Goal: Task Accomplishment & Management: Manage account settings

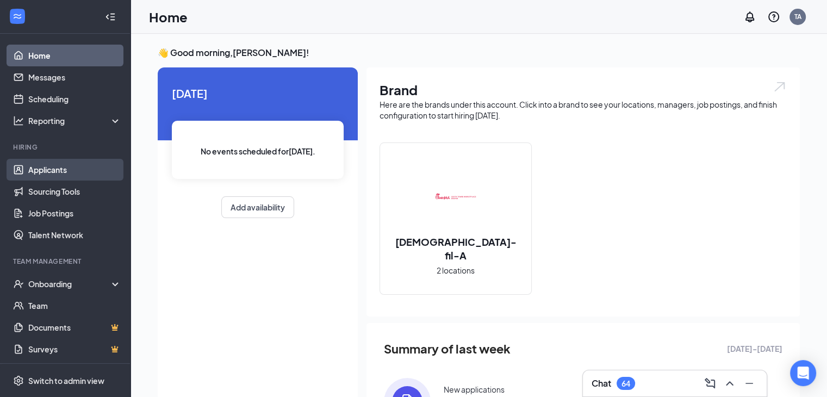
click at [69, 164] on link "Applicants" at bounding box center [74, 170] width 93 height 22
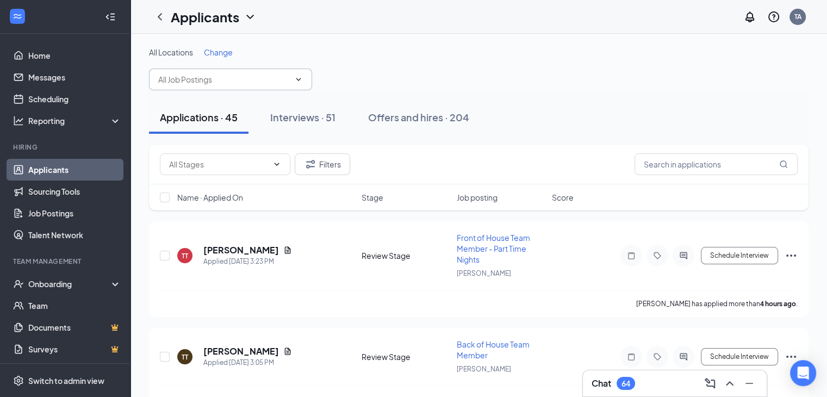
click at [266, 81] on input "text" at bounding box center [224, 79] width 132 height 12
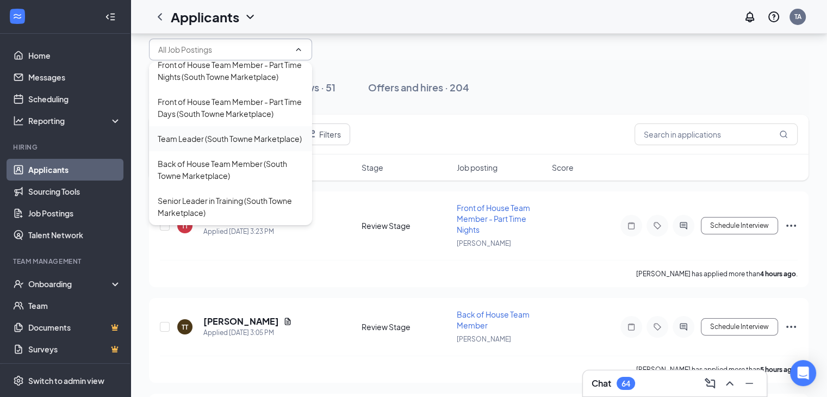
scroll to position [54, 0]
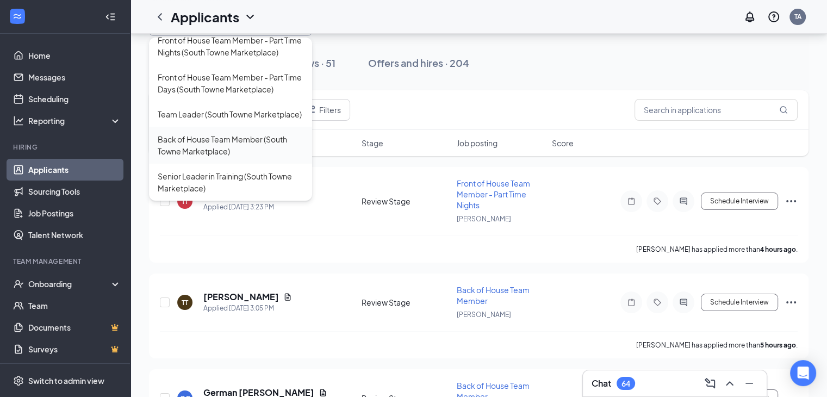
click at [258, 138] on div "Back of House Team Member (South [PERSON_NAME] Marketplace)" at bounding box center [231, 145] width 146 height 24
type input "Back of House Team Member (South [PERSON_NAME] Marketplace)"
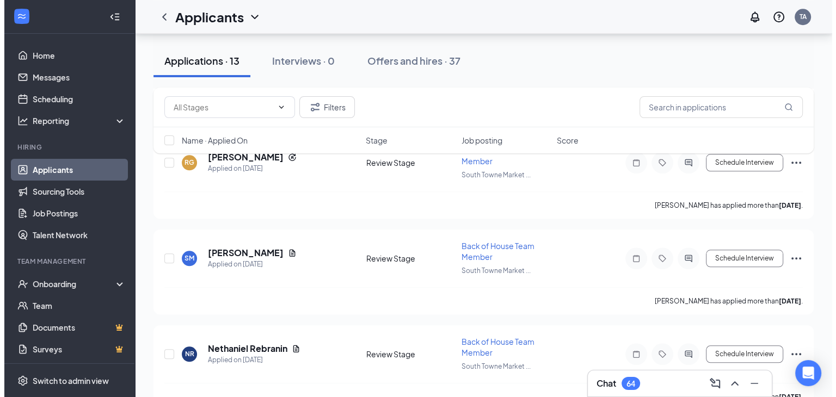
scroll to position [1069, 0]
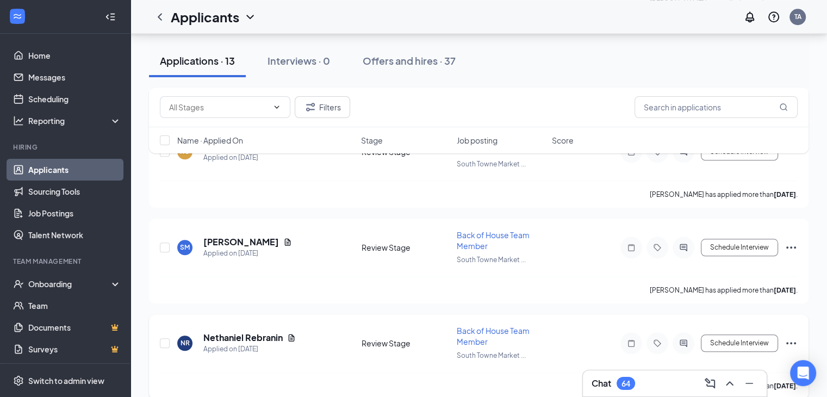
click at [678, 339] on icon "ActiveChat" at bounding box center [683, 343] width 13 height 9
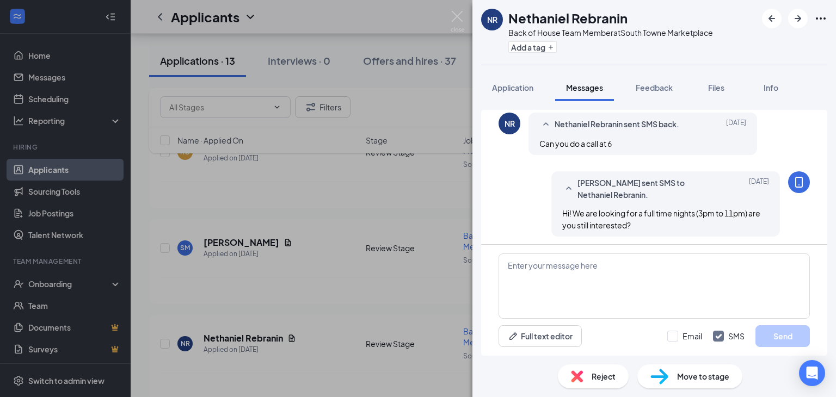
scroll to position [611, 0]
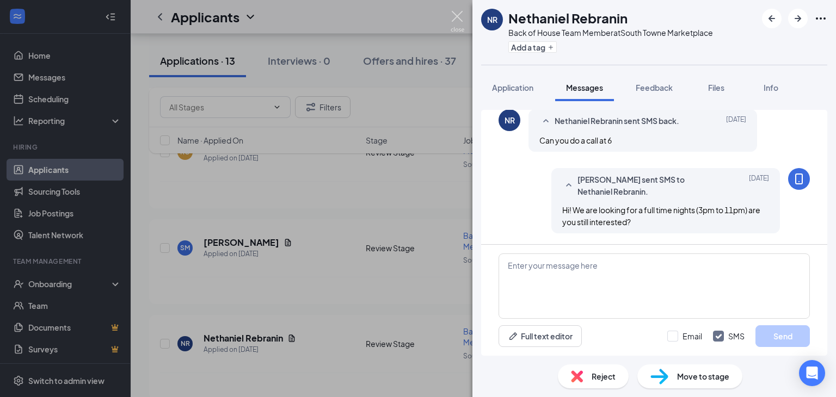
click at [457, 11] on img at bounding box center [457, 21] width 14 height 21
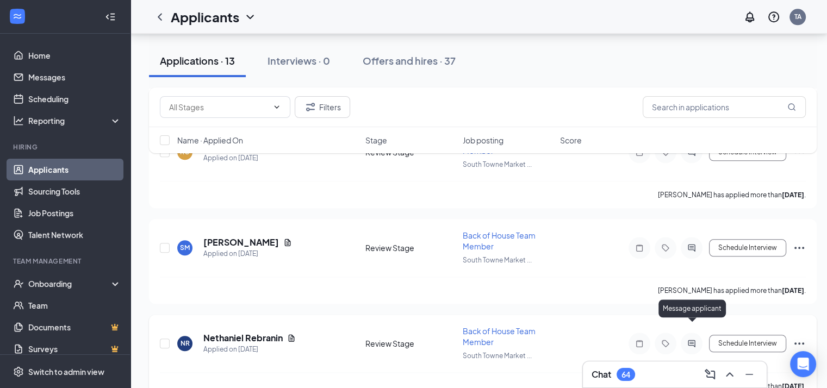
click at [692, 340] on icon "ActiveChat" at bounding box center [691, 343] width 7 height 7
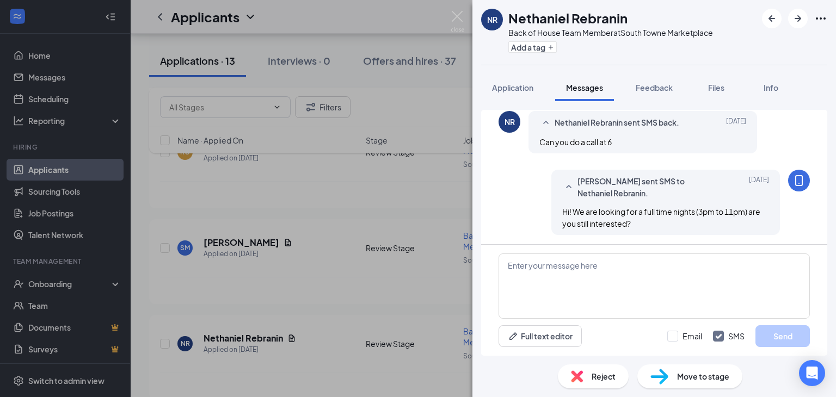
scroll to position [611, 0]
click at [604, 373] on span "Reject" at bounding box center [603, 376] width 24 height 12
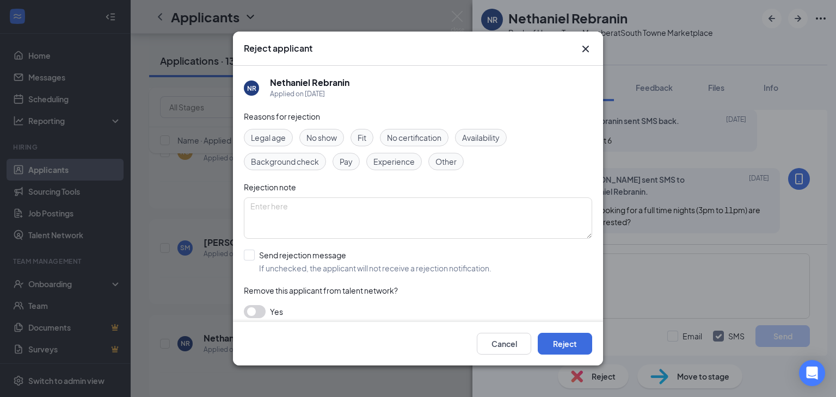
click at [425, 159] on div "Legal age No show Fit No certification Availability Background check Pay Experi…" at bounding box center [418, 149] width 348 height 41
click at [436, 164] on span "Other" at bounding box center [445, 162] width 21 height 12
click at [554, 347] on button "Reject" at bounding box center [565, 344] width 54 height 22
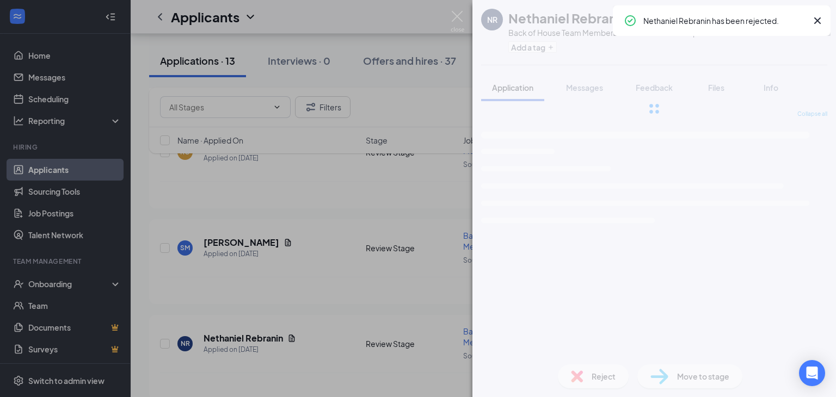
scroll to position [1024, 0]
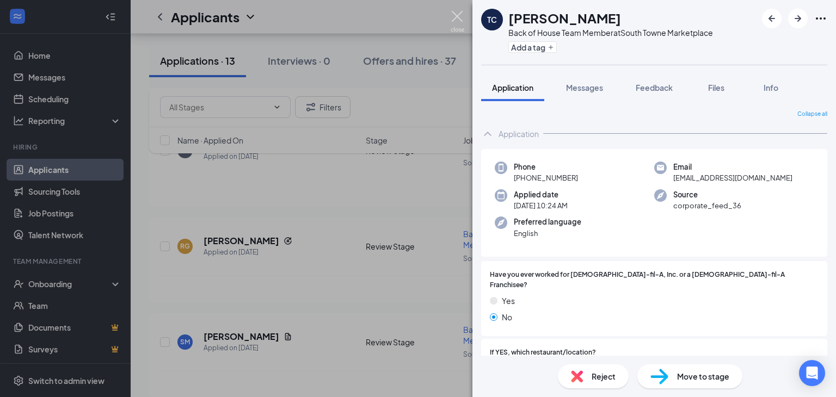
click at [460, 18] on img at bounding box center [457, 21] width 14 height 21
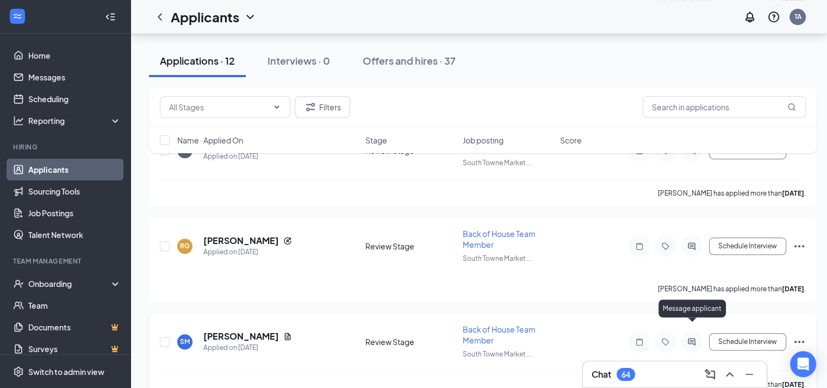
click at [690, 338] on icon "ActiveChat" at bounding box center [691, 342] width 13 height 9
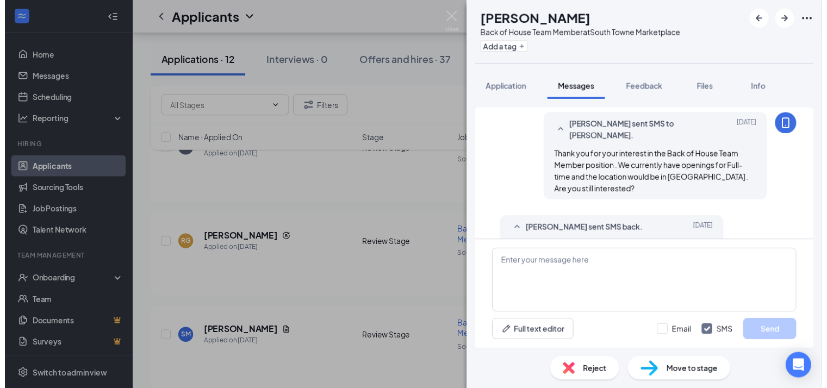
scroll to position [209, 0]
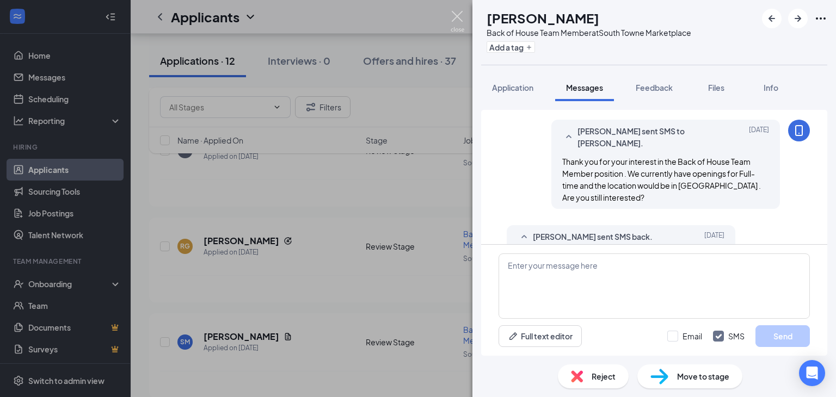
click at [456, 18] on img at bounding box center [457, 21] width 14 height 21
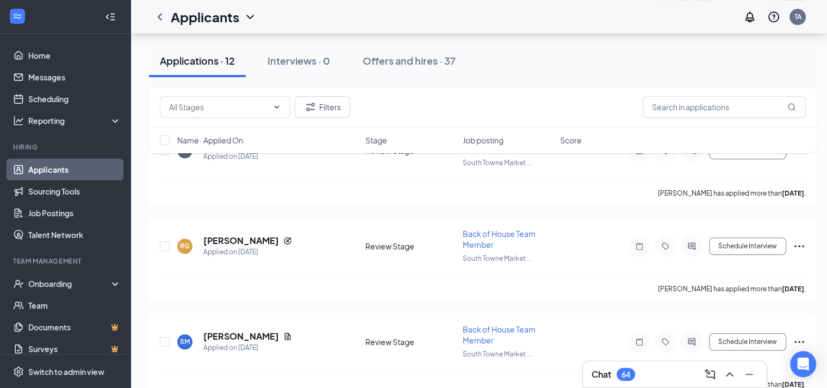
click at [669, 378] on div "Chat 64" at bounding box center [675, 374] width 166 height 17
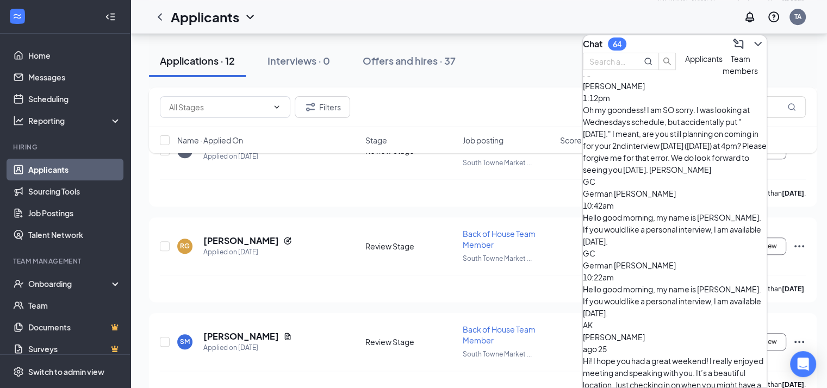
scroll to position [195, 0]
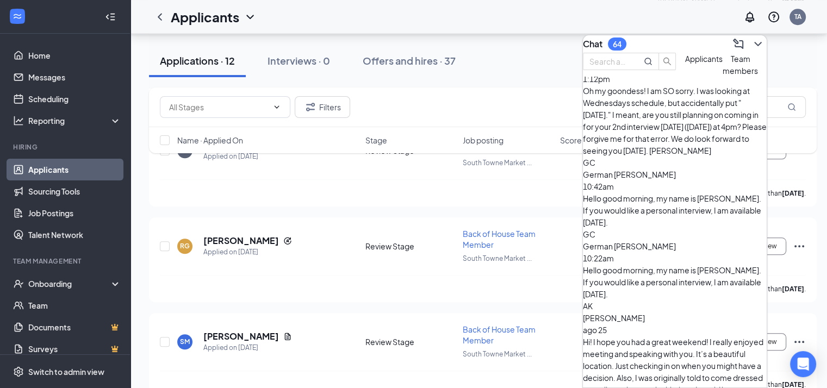
click at [714, 39] on div "Chat 64" at bounding box center [675, 43] width 184 height 17
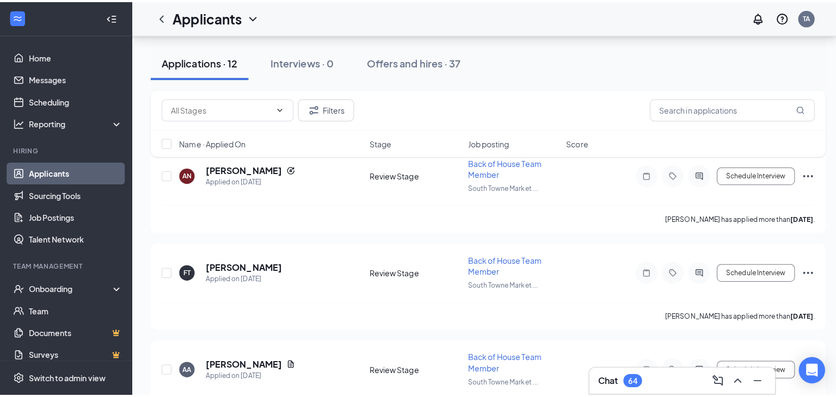
scroll to position [752, 0]
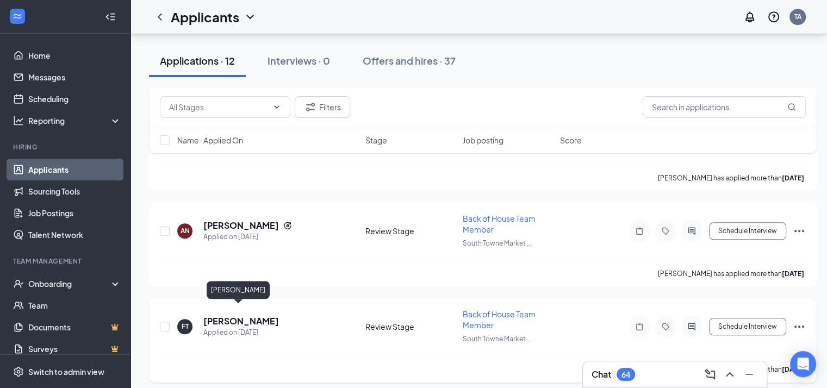
click at [254, 316] on h5 "Fanny Tocora" at bounding box center [241, 322] width 76 height 12
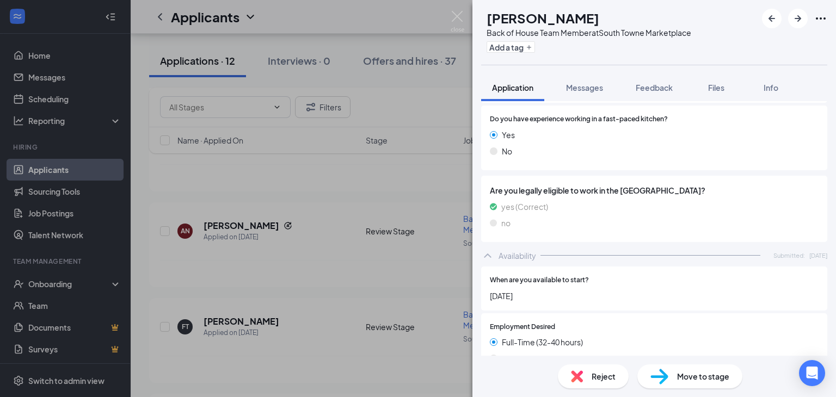
scroll to position [707, 0]
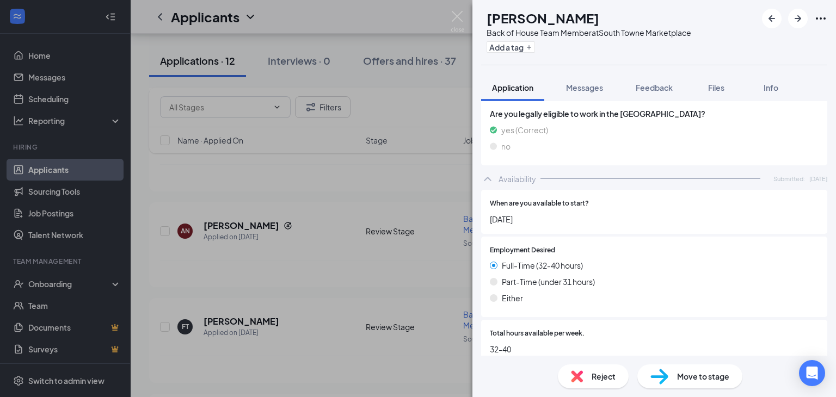
click at [589, 377] on div "Reject" at bounding box center [593, 377] width 71 height 24
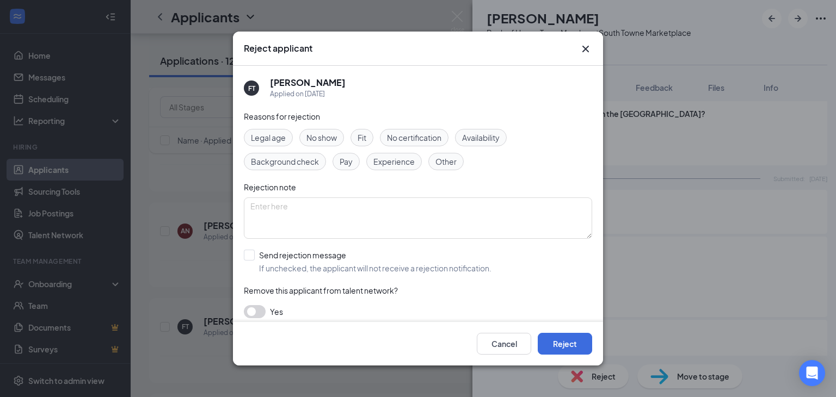
click at [456, 164] on div "Other" at bounding box center [445, 161] width 35 height 17
click at [565, 351] on button "Reject" at bounding box center [565, 344] width 54 height 22
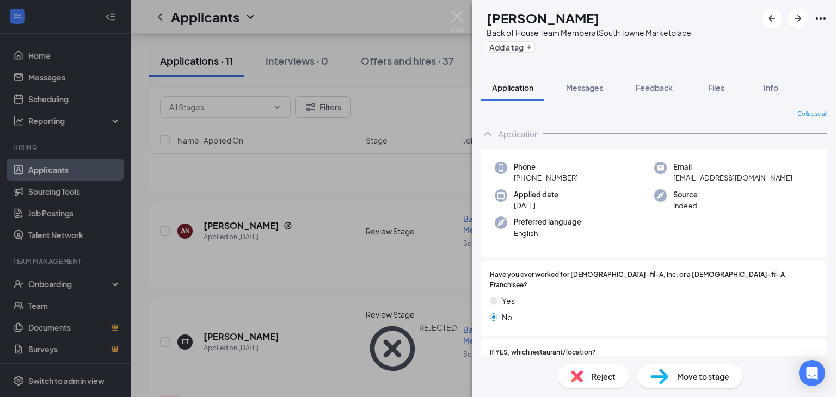
click at [464, 22] on div "AA Adnan Abouhassan Back of House Team Member at South Towne Marketplace Add a …" at bounding box center [418, 198] width 836 height 397
click at [461, 21] on div "Applicants TA" at bounding box center [483, 17] width 705 height 34
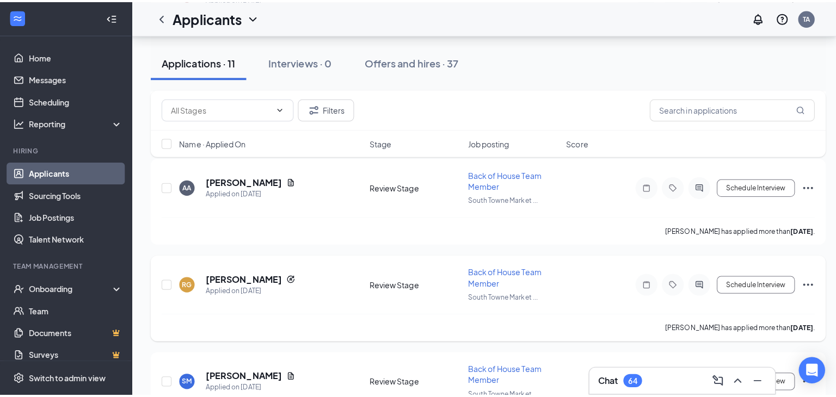
scroll to position [916, 0]
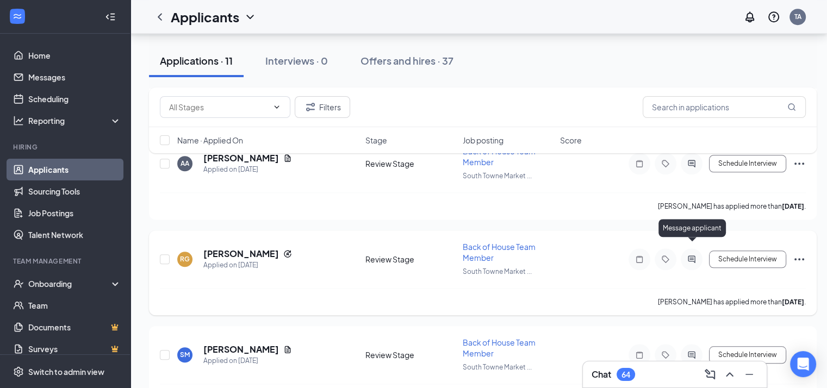
click at [700, 249] on div at bounding box center [692, 260] width 22 height 22
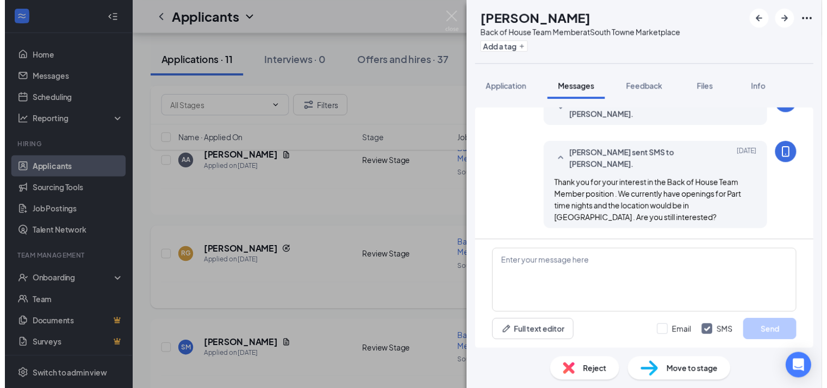
scroll to position [176, 0]
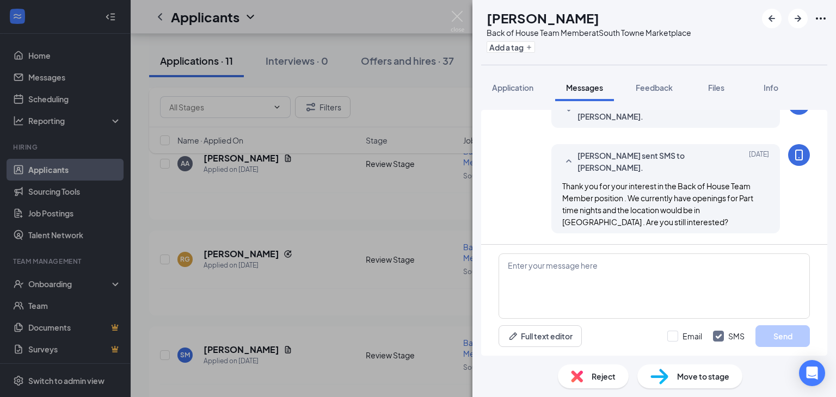
click at [608, 373] on span "Reject" at bounding box center [603, 376] width 24 height 12
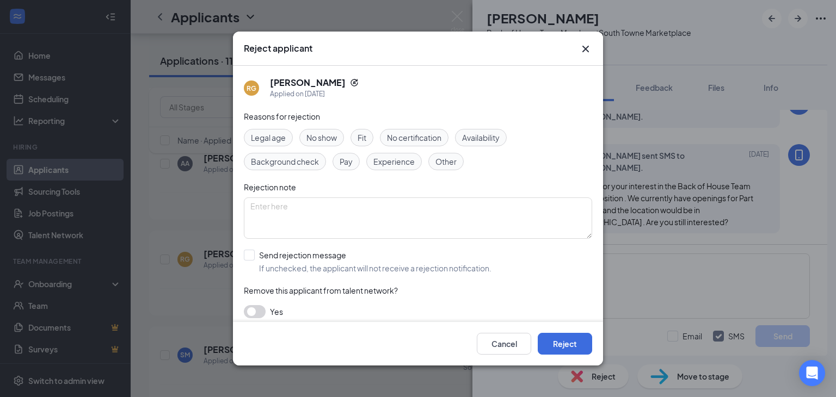
click at [446, 157] on span "Other" at bounding box center [445, 162] width 21 height 12
click at [562, 343] on button "Reject" at bounding box center [565, 344] width 54 height 22
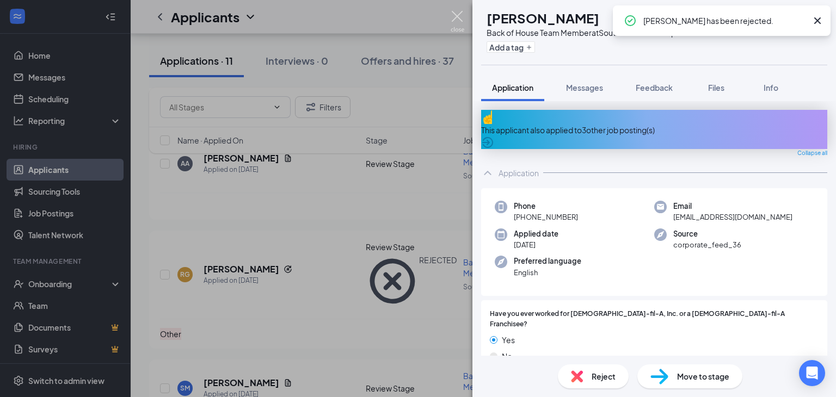
click at [457, 11] on img at bounding box center [457, 21] width 14 height 21
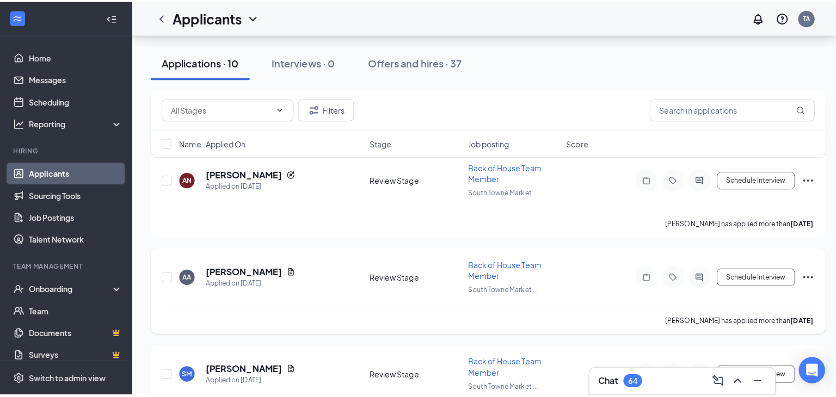
scroll to position [752, 0]
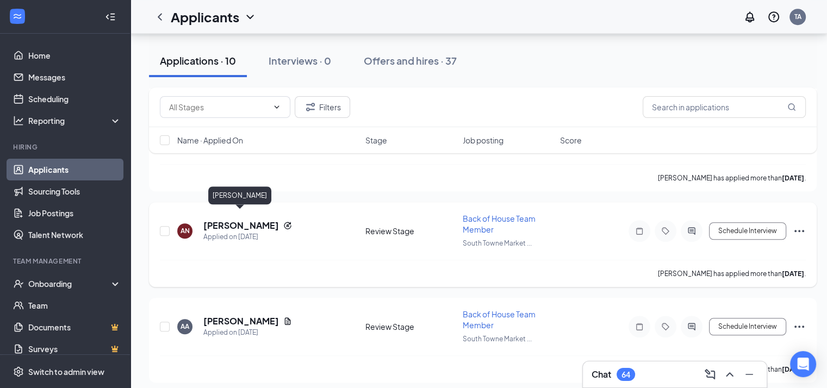
click at [244, 221] on h5 "[PERSON_NAME]" at bounding box center [241, 226] width 76 height 12
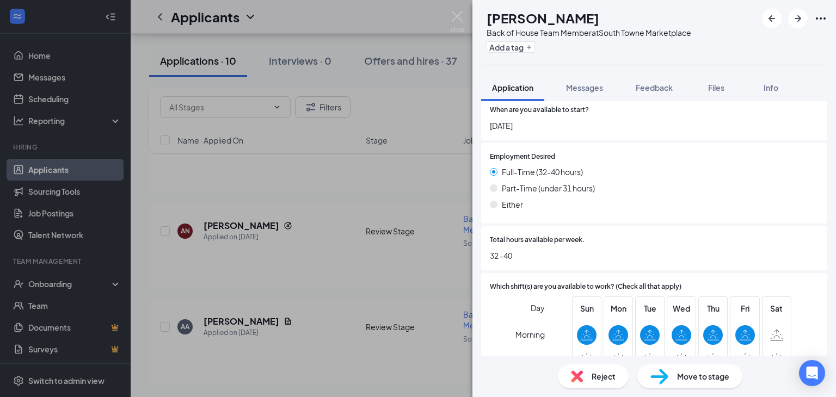
scroll to position [924, 0]
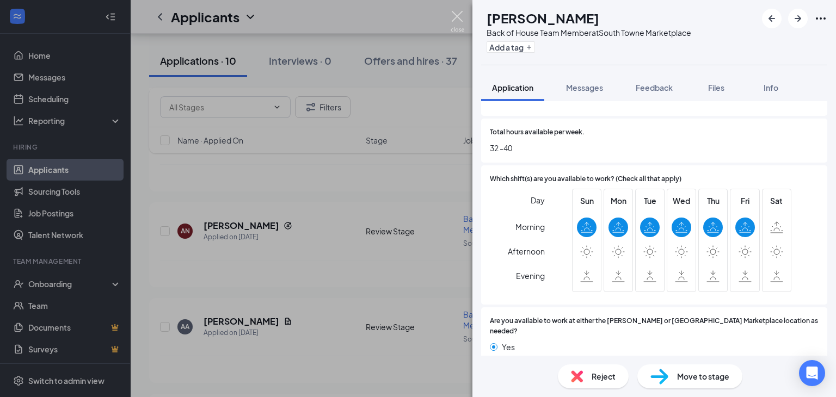
click at [453, 11] on img at bounding box center [457, 21] width 14 height 21
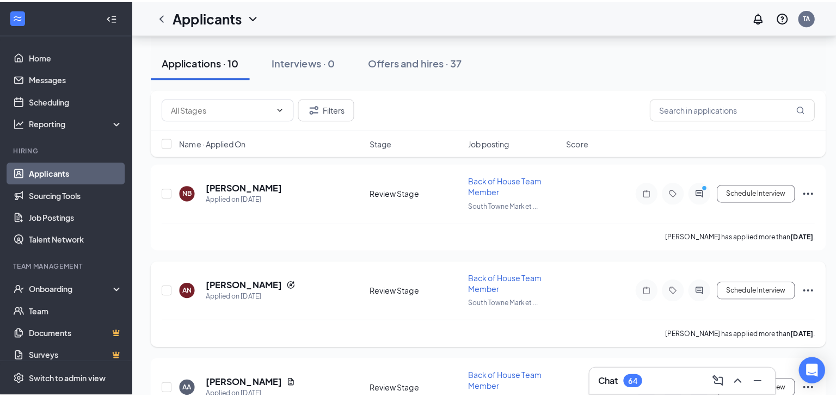
scroll to position [589, 0]
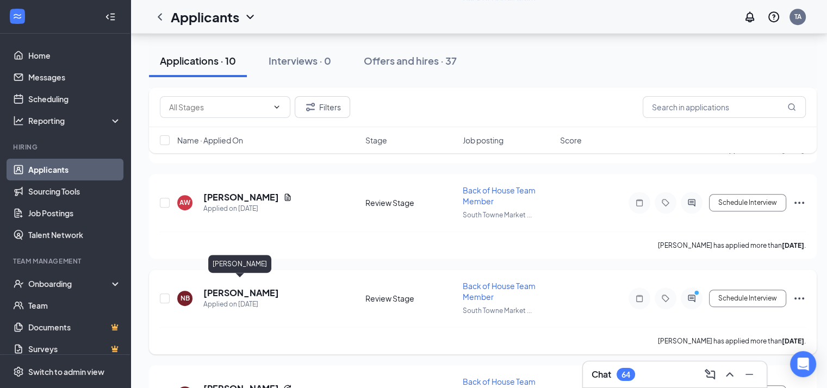
click at [226, 288] on h5 "[PERSON_NAME]" at bounding box center [241, 293] width 76 height 12
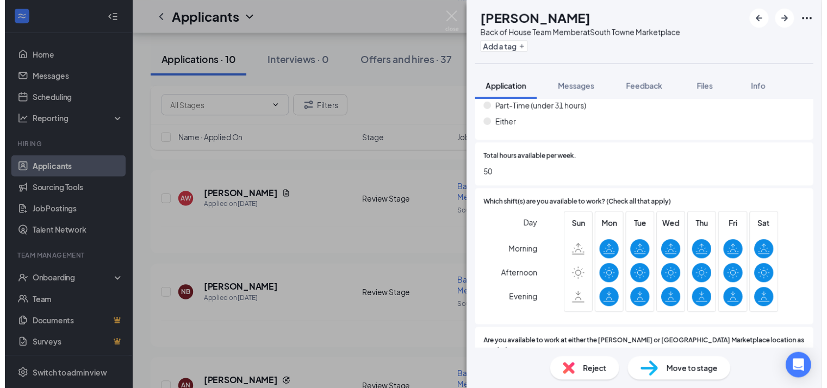
scroll to position [924, 0]
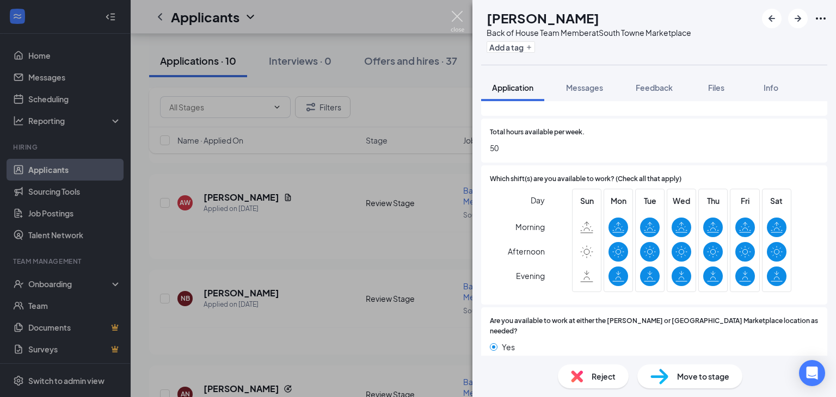
click at [459, 17] on img at bounding box center [457, 21] width 14 height 21
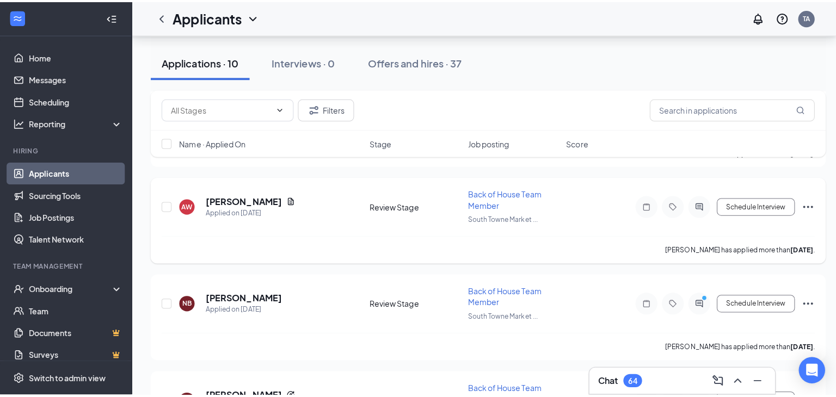
scroll to position [535, 0]
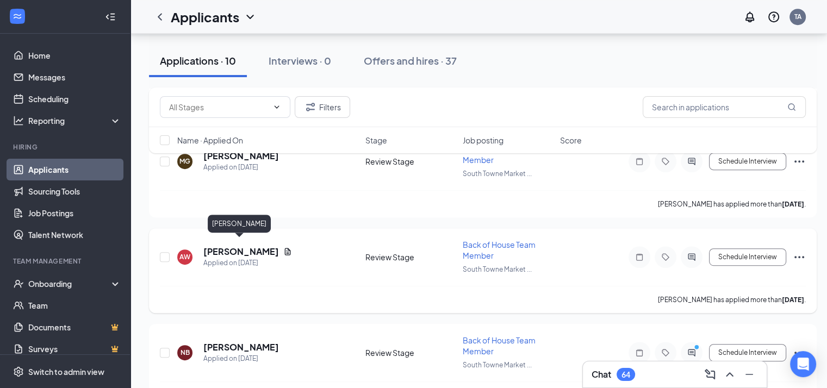
click at [254, 246] on h5 "Allison Wilcox" at bounding box center [241, 252] width 76 height 12
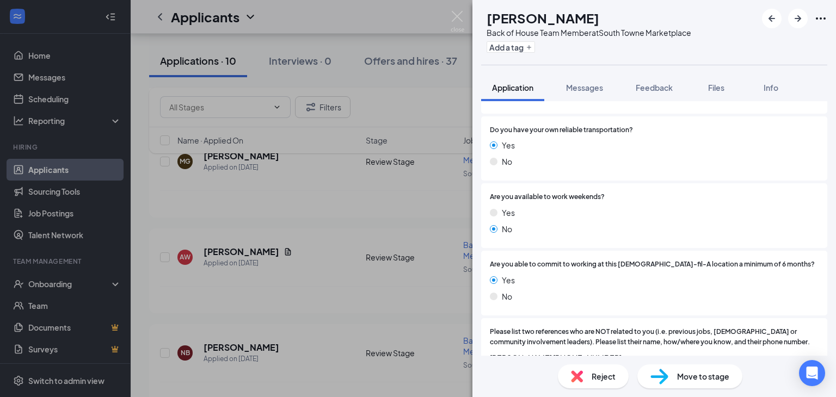
scroll to position [326, 0]
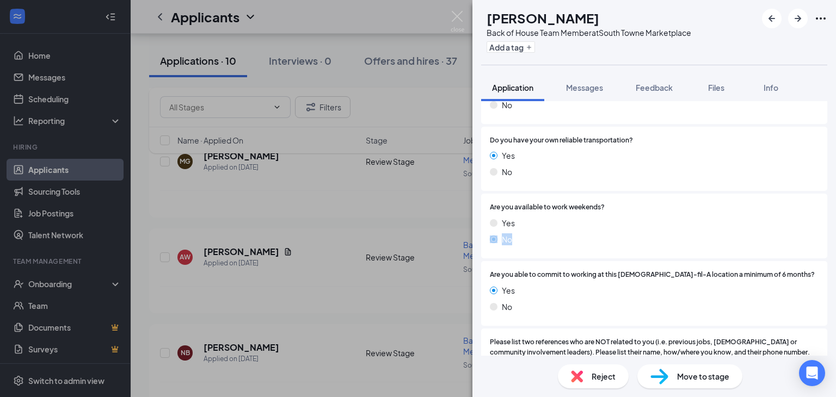
drag, startPoint x: 512, startPoint y: 227, endPoint x: 483, endPoint y: 229, distance: 28.9
click at [481, 228] on div "Are you available to work weekends? Yes No" at bounding box center [654, 226] width 346 height 65
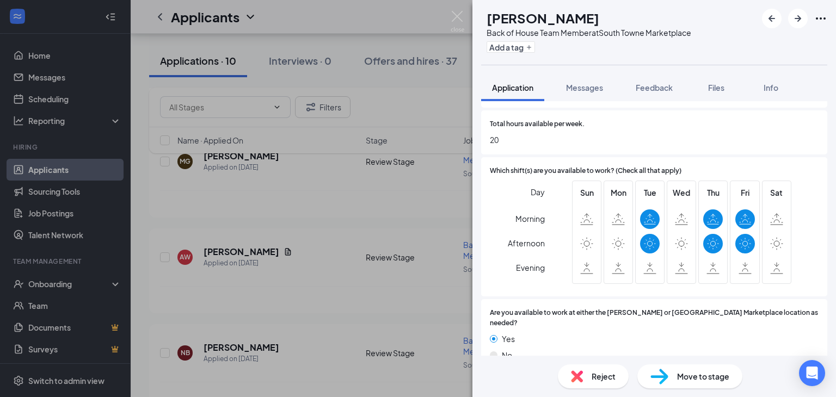
click at [591, 370] on div "Reject" at bounding box center [593, 377] width 71 height 24
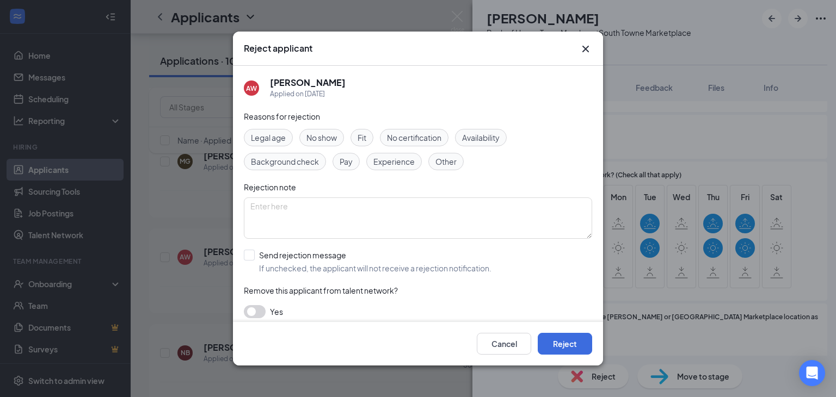
click at [480, 144] on div "Availability" at bounding box center [481, 137] width 52 height 17
click at [557, 329] on div "Cancel Reject" at bounding box center [418, 344] width 370 height 44
click at [562, 338] on button "Reject" at bounding box center [565, 344] width 54 height 22
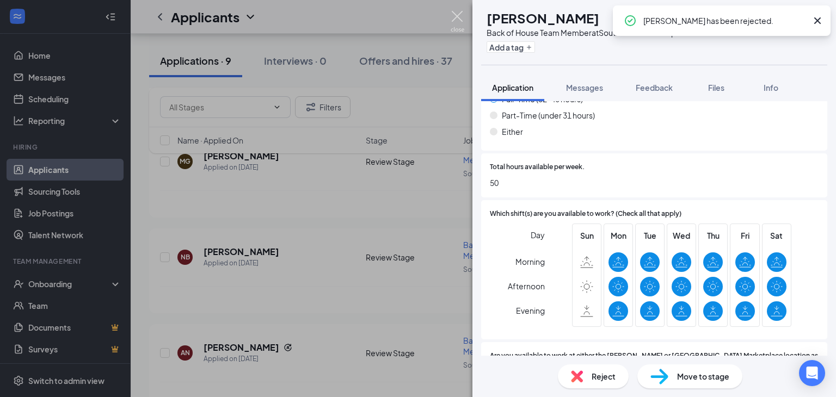
scroll to position [893, 0]
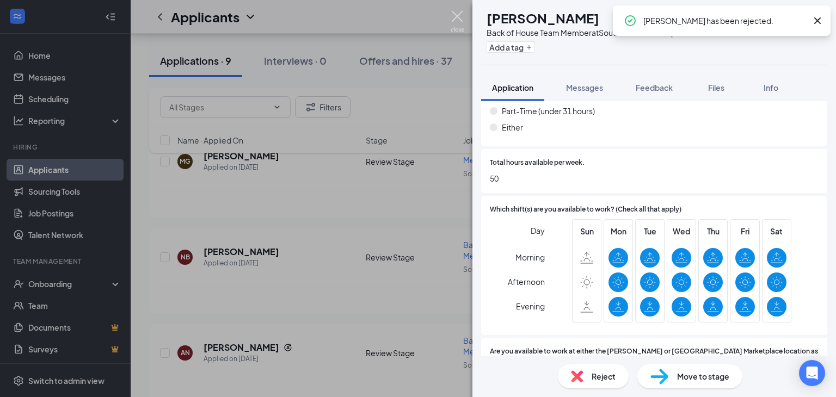
click at [458, 15] on img at bounding box center [457, 21] width 14 height 21
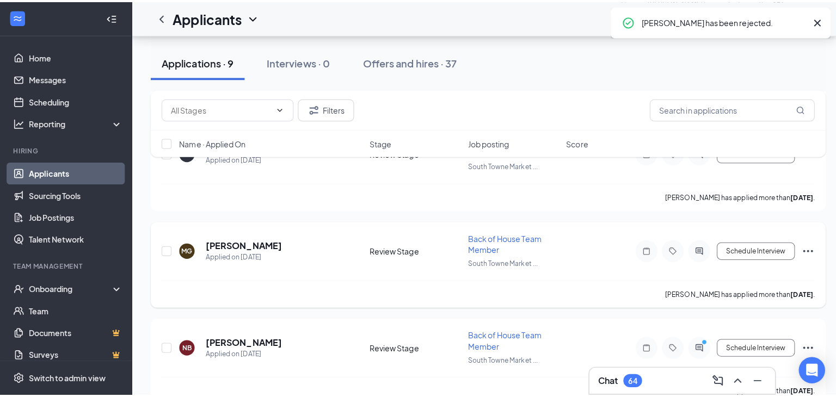
scroll to position [426, 0]
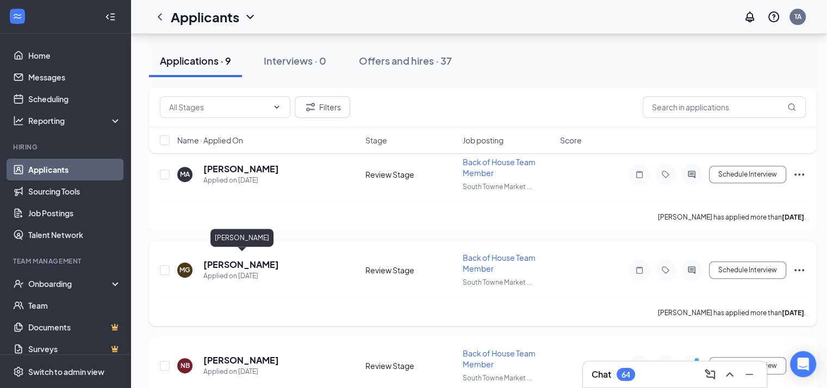
click at [279, 261] on h5 "Monica Guanoquiza" at bounding box center [241, 265] width 76 height 12
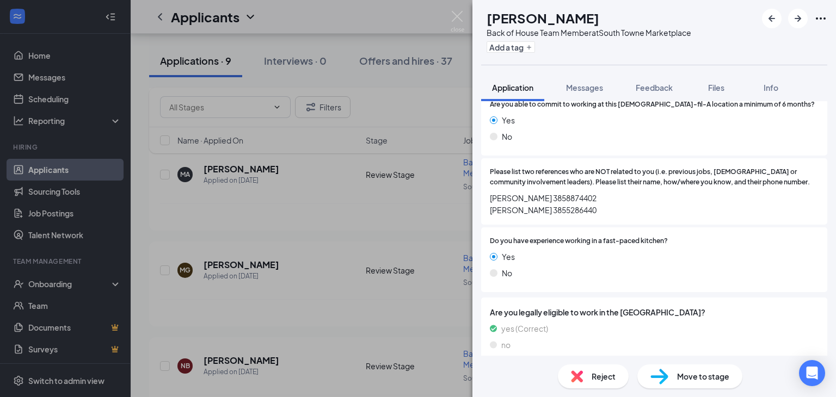
scroll to position [416, 0]
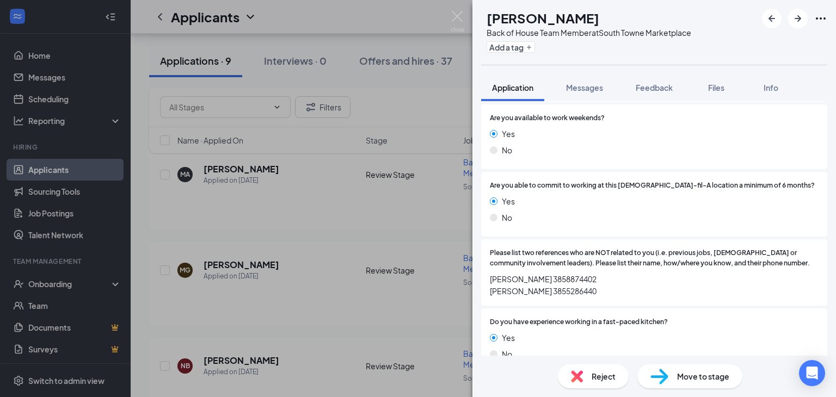
click at [598, 370] on span "Reject" at bounding box center [603, 376] width 24 height 12
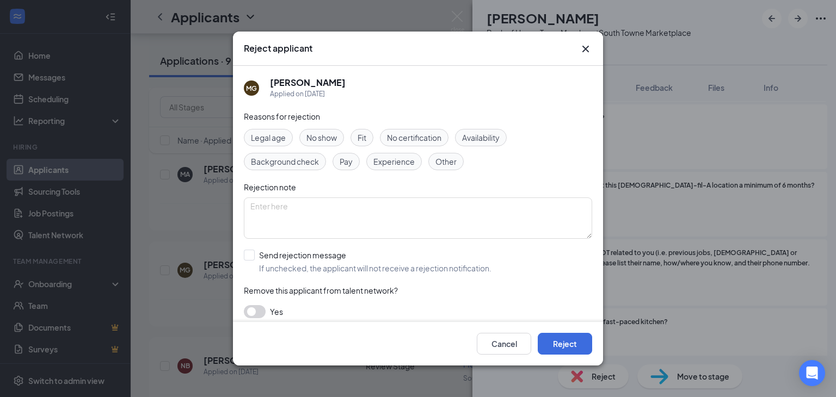
click at [464, 135] on span "Availability" at bounding box center [481, 138] width 38 height 12
click at [583, 339] on button "Reject" at bounding box center [565, 344] width 54 height 22
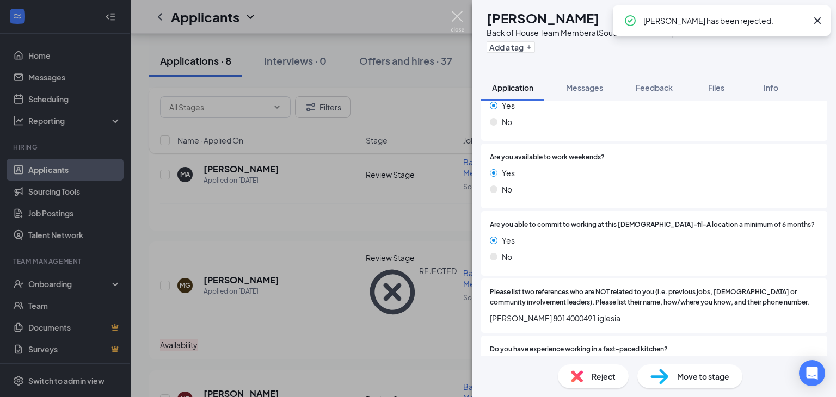
click at [456, 17] on img at bounding box center [457, 21] width 14 height 21
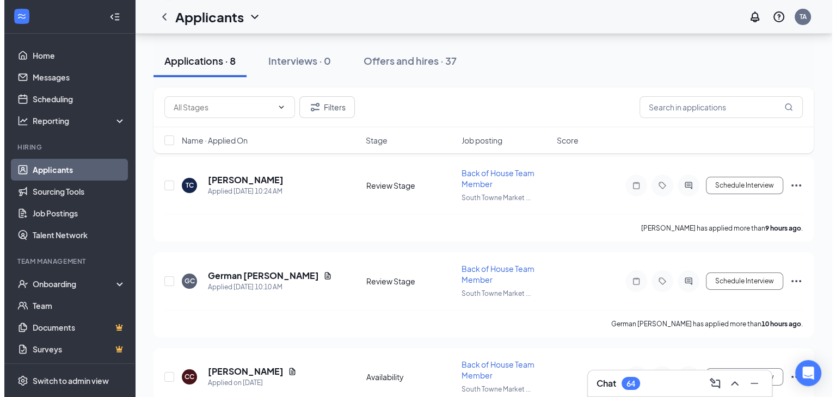
scroll to position [163, 0]
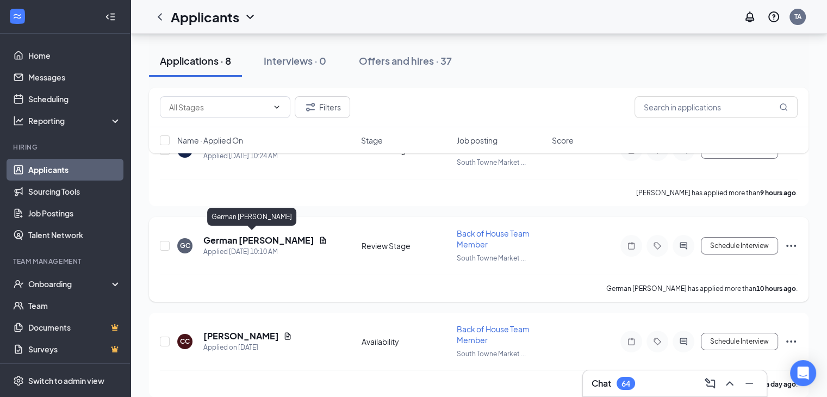
click at [252, 240] on h5 "[PERSON_NAME]" at bounding box center [258, 240] width 111 height 12
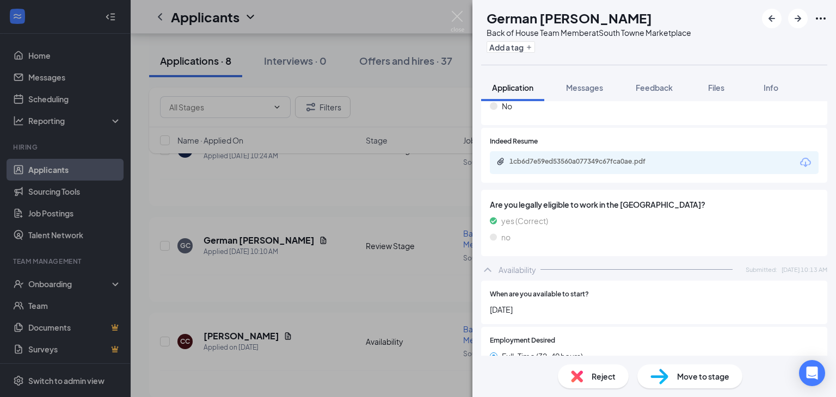
scroll to position [669, 0]
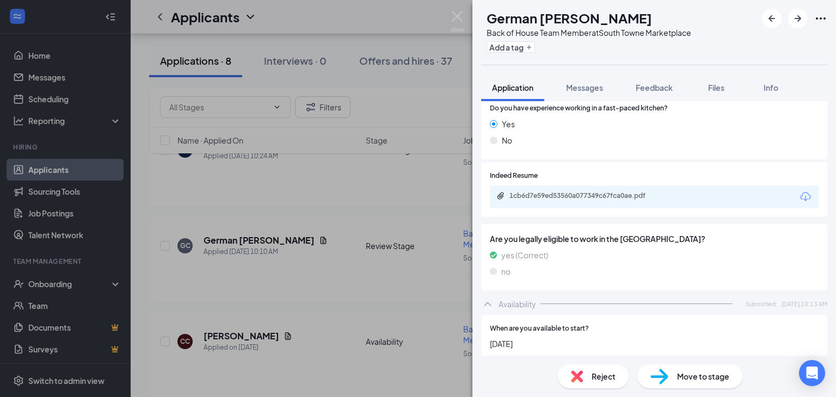
click at [557, 186] on div "1cb6d7e59ed53560a077349c67fca0ae.pdf" at bounding box center [654, 197] width 329 height 23
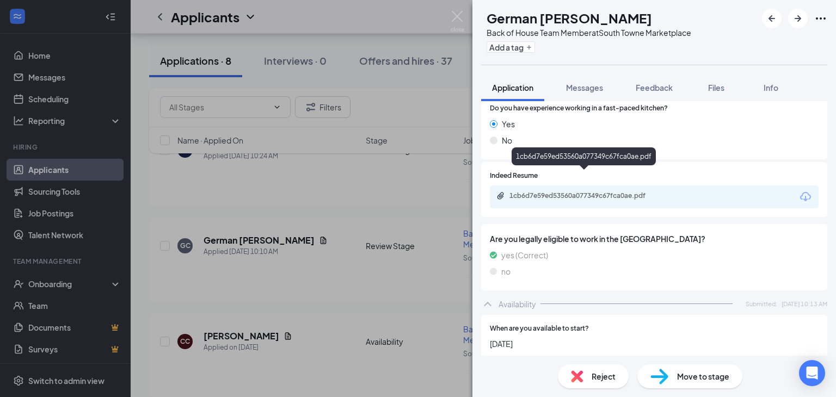
click at [562, 192] on div "1cb6d7e59ed53560a077349c67fca0ae.pdf" at bounding box center [585, 196] width 152 height 9
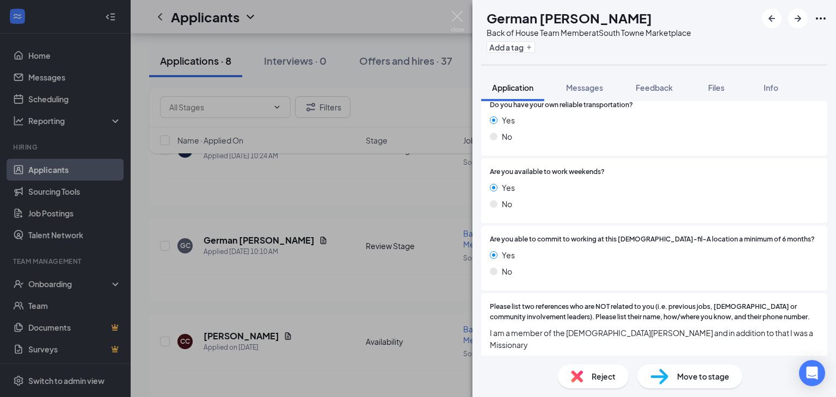
scroll to position [396, 0]
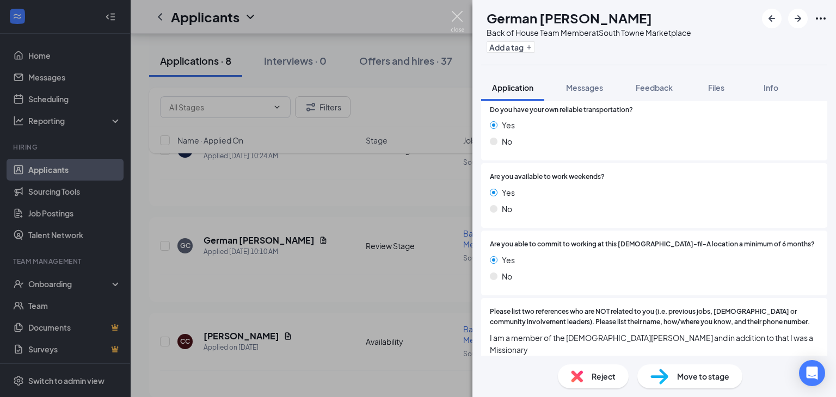
click at [459, 20] on img at bounding box center [457, 21] width 14 height 21
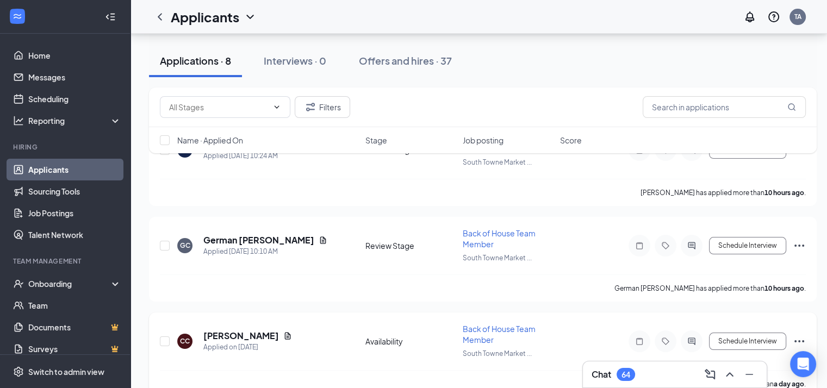
click at [263, 331] on h5 "[PERSON_NAME]" at bounding box center [241, 336] width 76 height 12
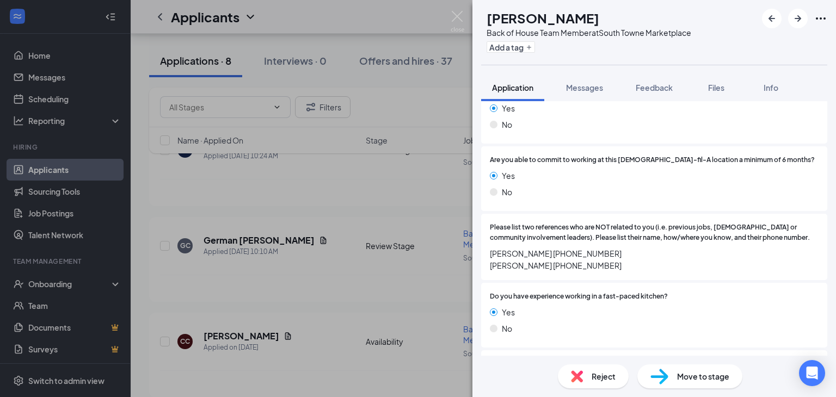
scroll to position [578, 0]
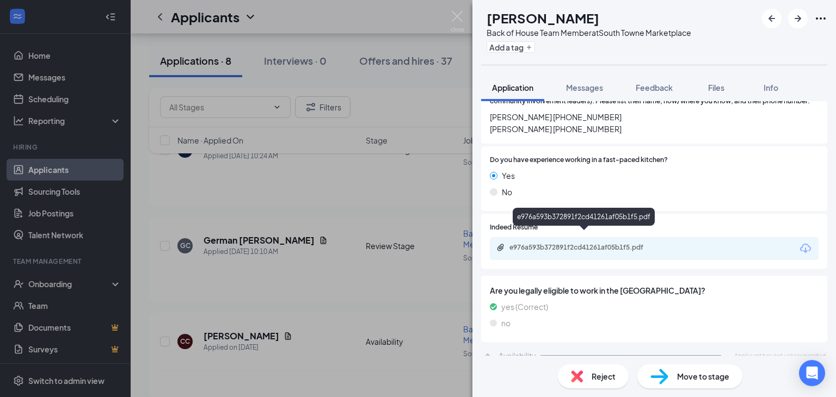
click at [603, 243] on div "e976a593b372891f2cd41261af05b1f5.pdf" at bounding box center [584, 248] width 176 height 10
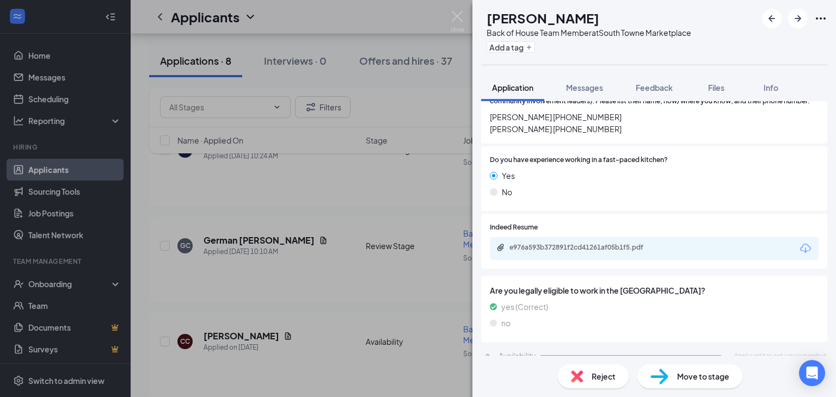
scroll to position [575, 0]
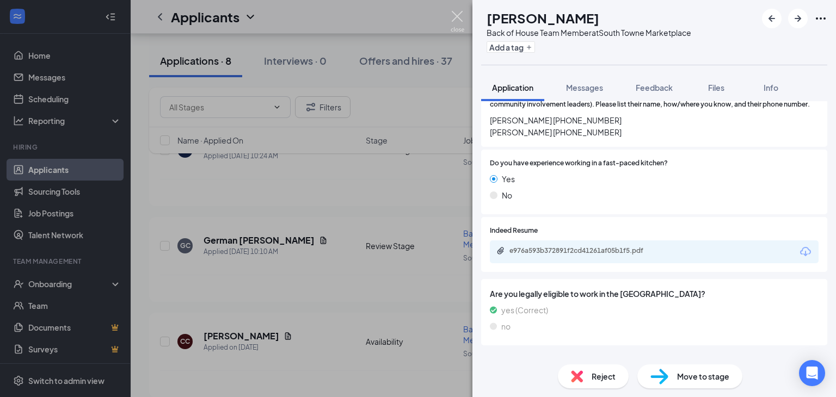
click at [459, 18] on img at bounding box center [457, 21] width 14 height 21
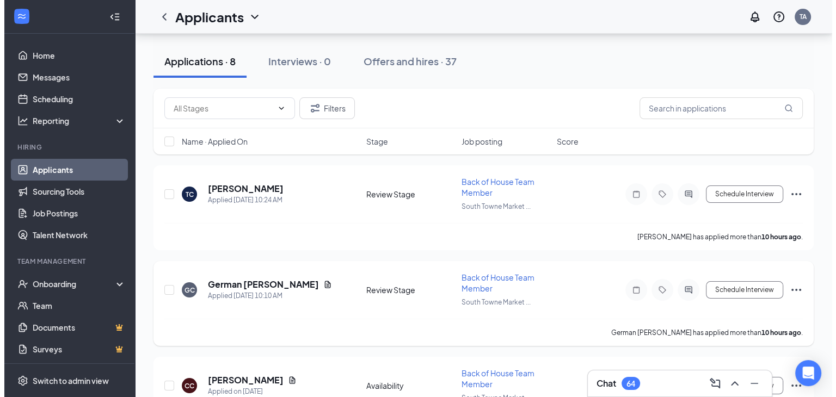
scroll to position [54, 0]
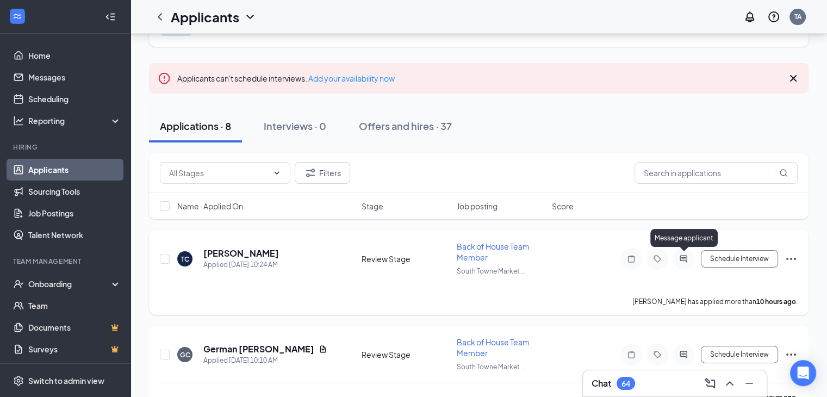
click at [680, 260] on icon "ActiveChat" at bounding box center [683, 259] width 13 height 9
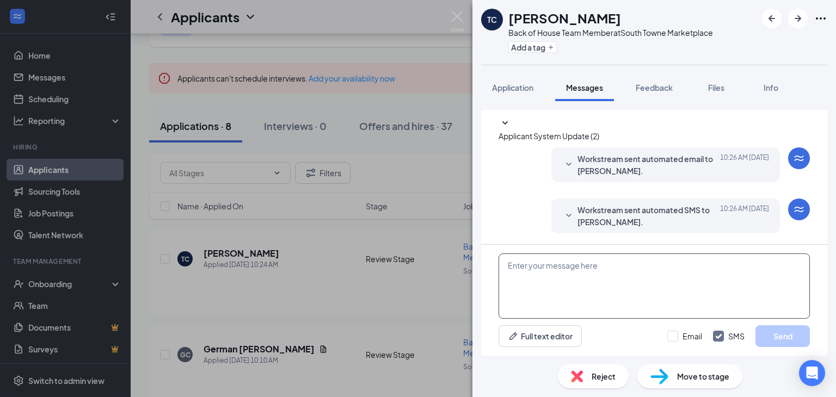
scroll to position [82, 0]
click at [520, 86] on span "Application" at bounding box center [512, 88] width 41 height 10
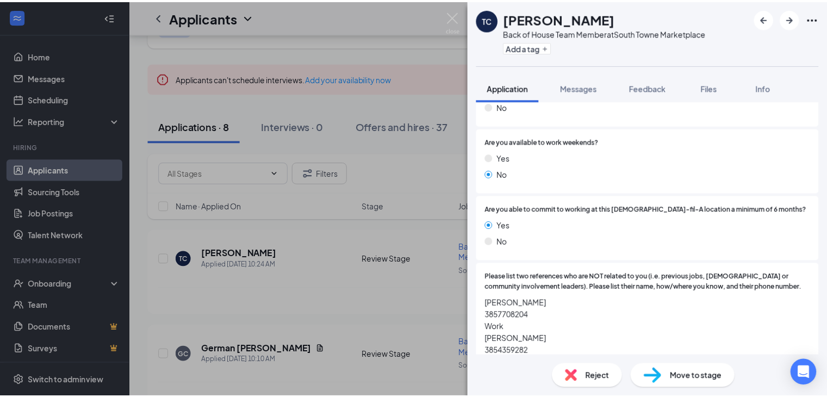
scroll to position [409, 0]
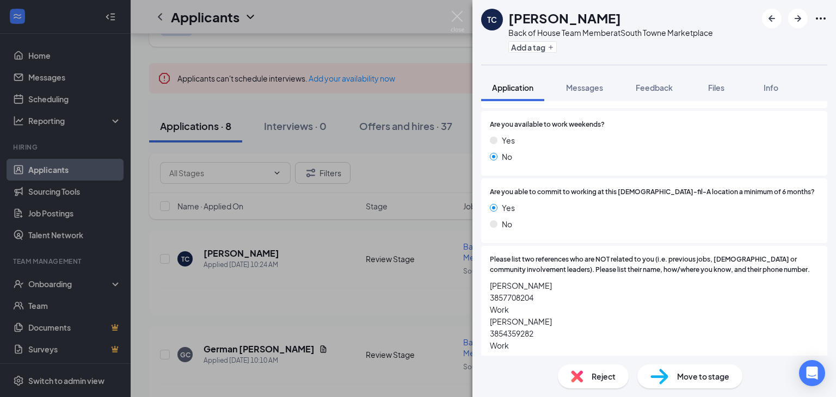
click at [613, 383] on div "Reject" at bounding box center [593, 377] width 71 height 24
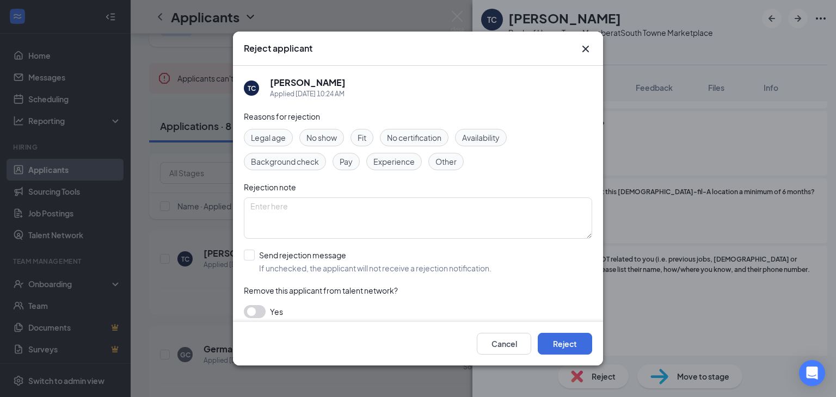
click at [478, 144] on div "Availability" at bounding box center [481, 137] width 52 height 17
click at [539, 344] on button "Reject" at bounding box center [565, 344] width 54 height 22
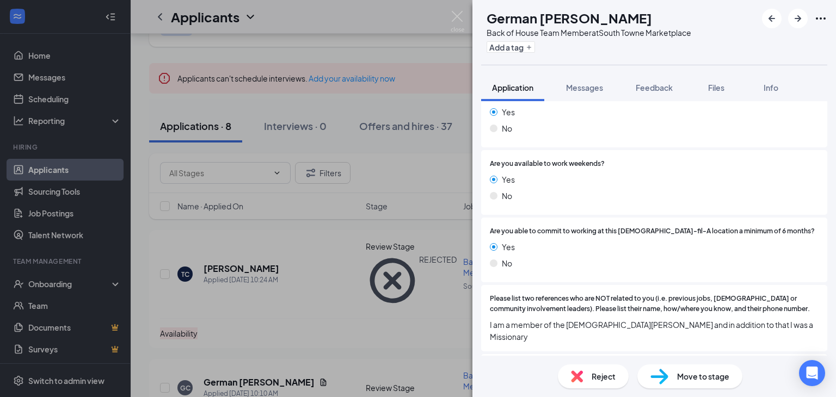
click at [466, 11] on div "GC German Corzo Back of House Team Member at South Towne Marketplace Add a tag …" at bounding box center [418, 198] width 836 height 397
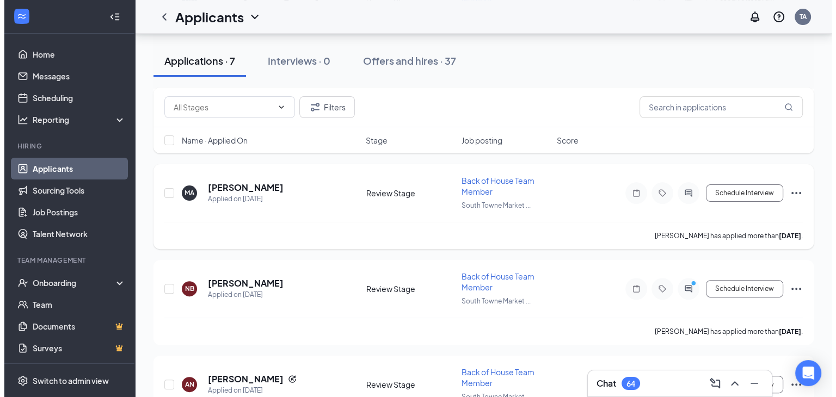
scroll to position [272, 0]
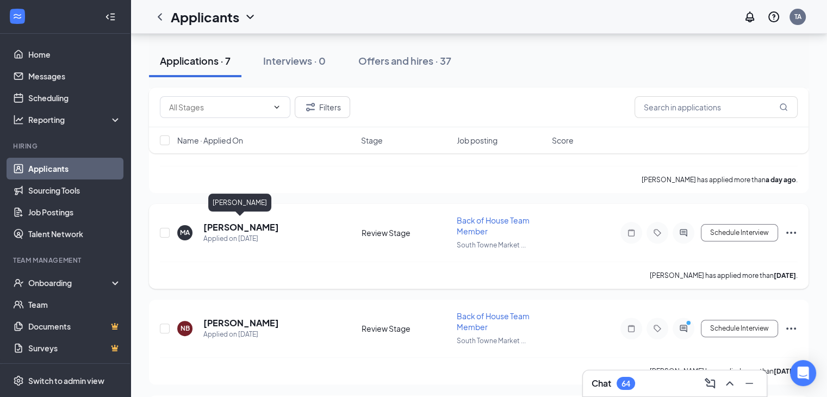
click at [225, 227] on h5 "Molly Arrington" at bounding box center [241, 227] width 76 height 12
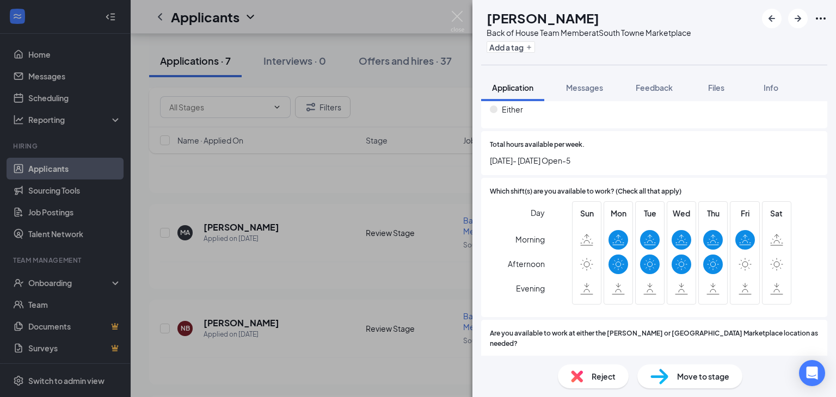
scroll to position [905, 0]
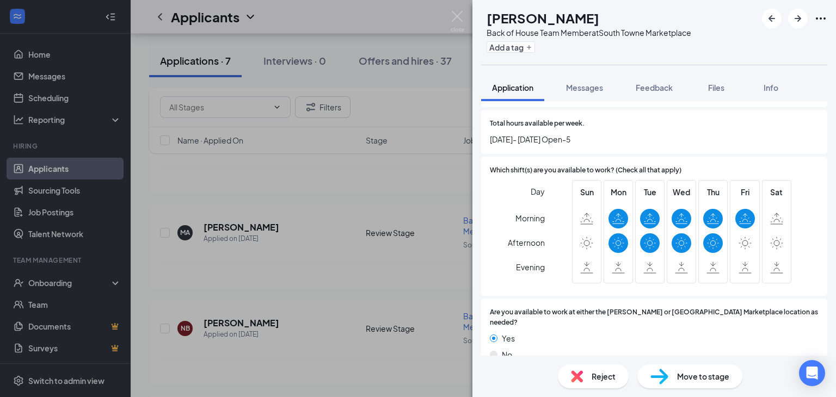
click at [577, 373] on img at bounding box center [577, 376] width 12 height 12
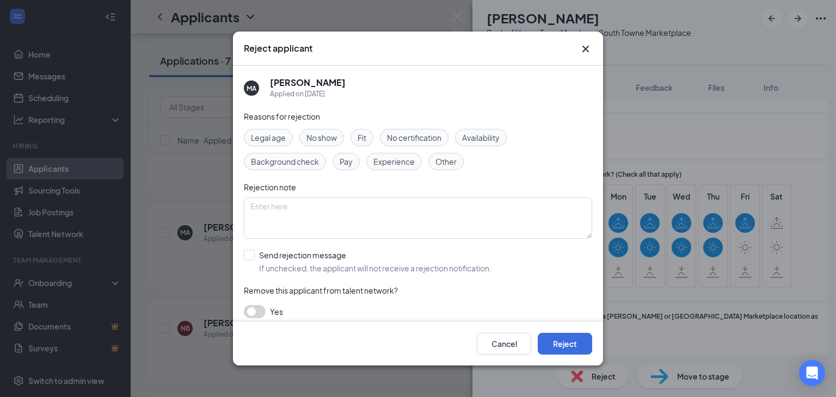
click at [481, 149] on div "Legal age No show Fit No certification Availability Background check Pay Experi…" at bounding box center [418, 149] width 348 height 41
click at [481, 143] on span "Availability" at bounding box center [481, 138] width 38 height 12
click at [548, 337] on button "Reject" at bounding box center [565, 344] width 54 height 22
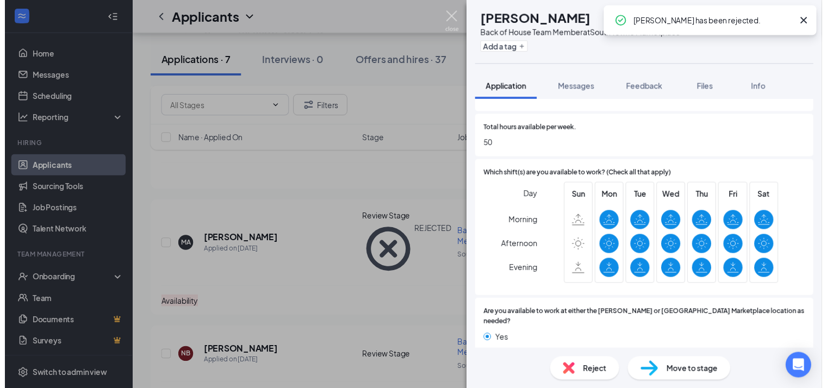
scroll to position [916, 0]
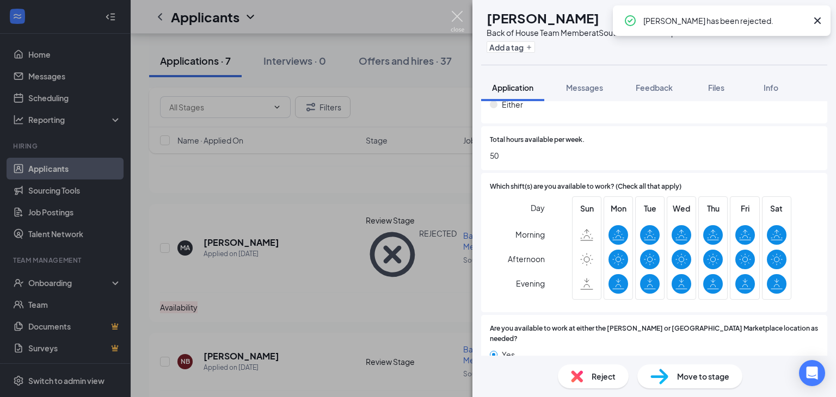
click at [454, 18] on img at bounding box center [457, 21] width 14 height 21
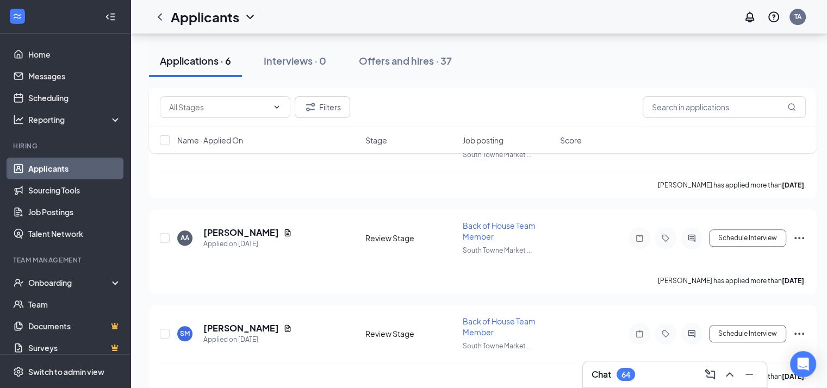
scroll to position [1031, 0]
click at [659, 374] on div "Chat 64" at bounding box center [675, 374] width 166 height 17
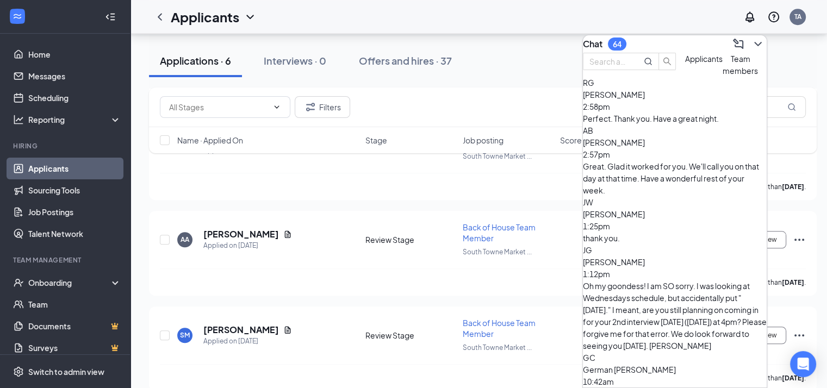
click at [652, 35] on div "Chat 64" at bounding box center [675, 43] width 184 height 17
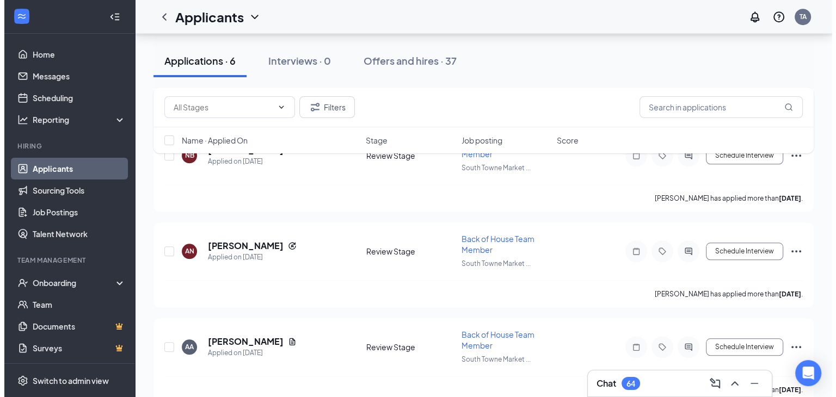
scroll to position [925, 0]
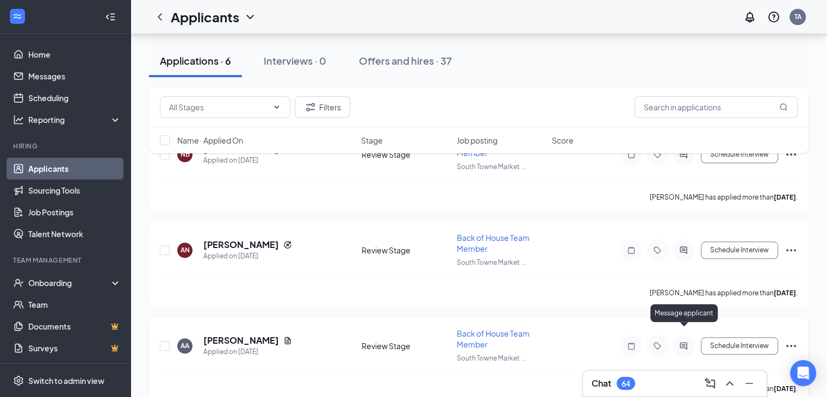
click at [687, 342] on icon "ActiveChat" at bounding box center [683, 345] width 7 height 7
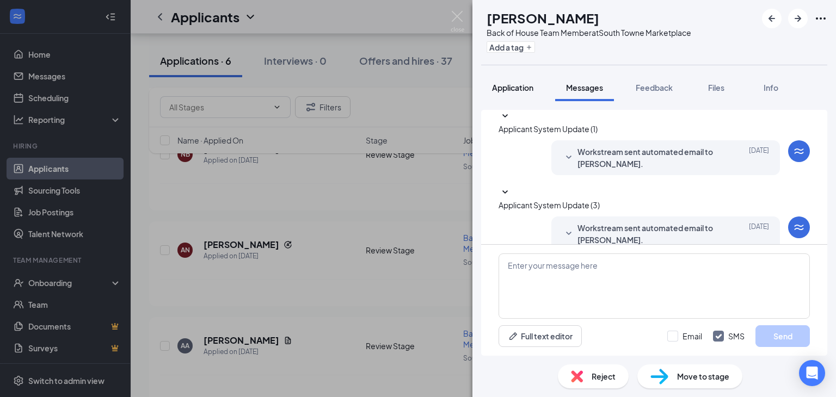
click at [499, 87] on span "Application" at bounding box center [512, 88] width 41 height 10
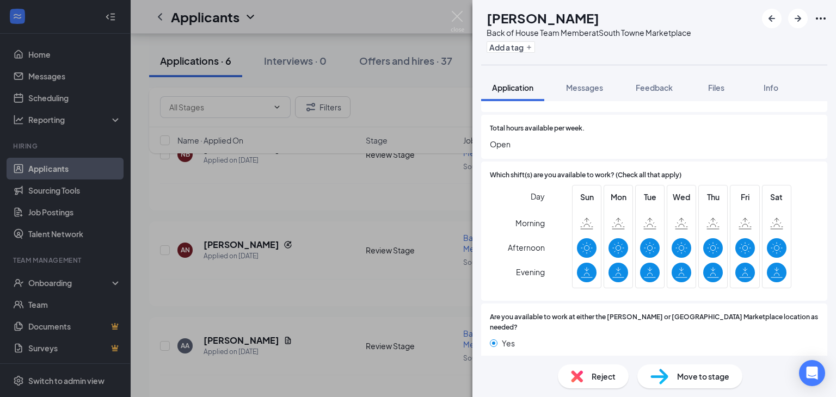
scroll to position [964, 0]
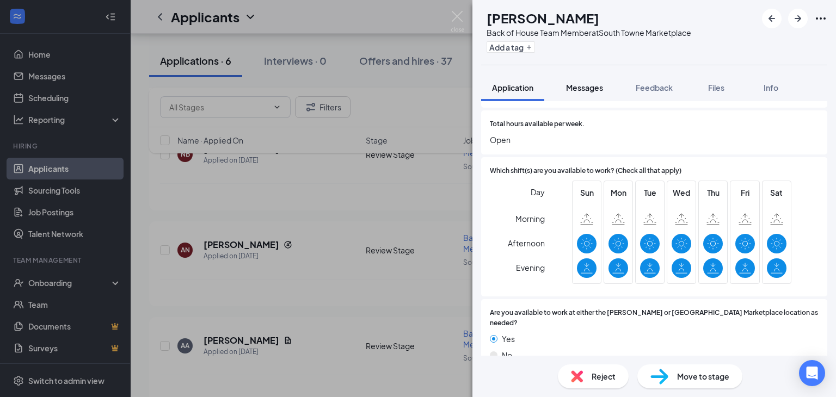
click at [592, 92] on div "Messages" at bounding box center [584, 87] width 37 height 11
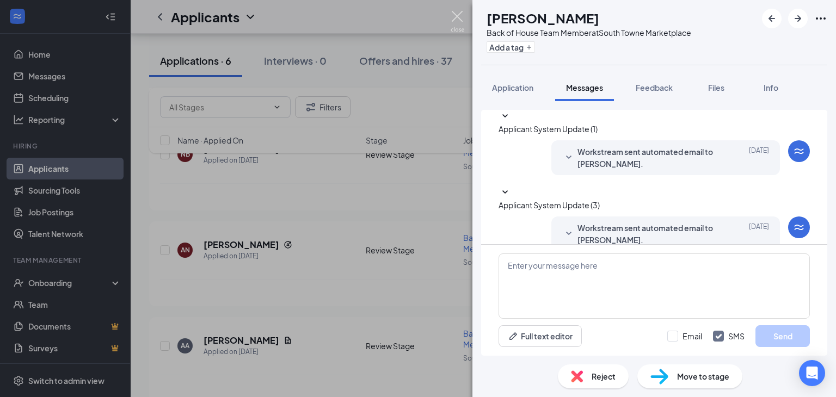
click at [451, 12] on img at bounding box center [457, 21] width 14 height 21
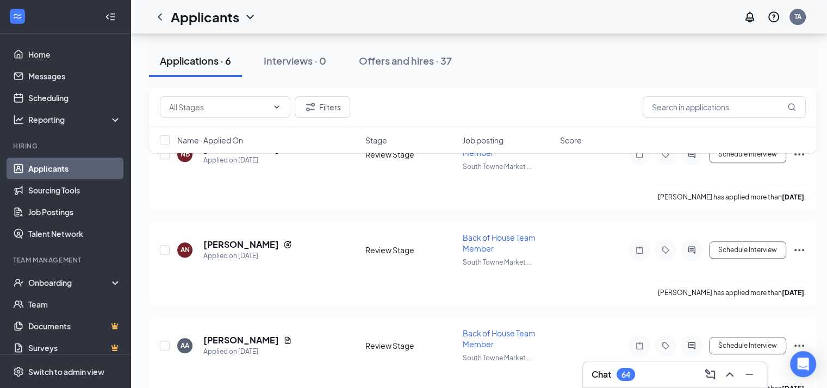
click at [669, 380] on div "Chat 64" at bounding box center [675, 374] width 166 height 17
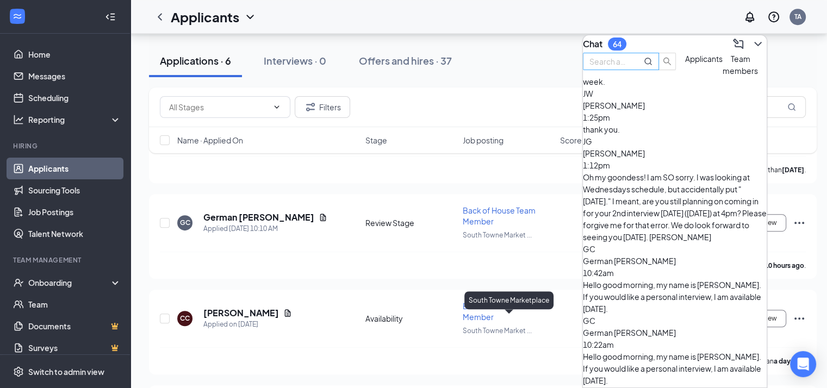
scroll to position [653, 0]
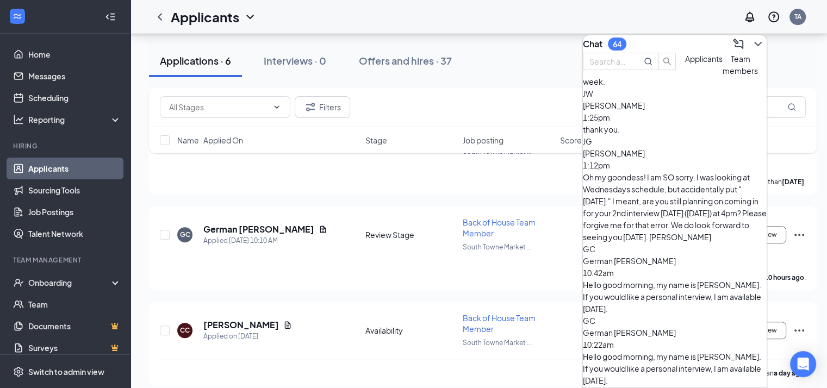
click at [692, 35] on div "Chat 64" at bounding box center [675, 43] width 184 height 17
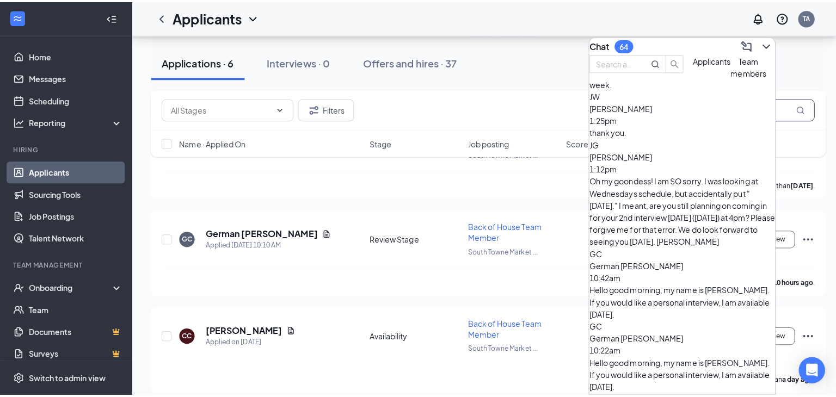
scroll to position [0, 0]
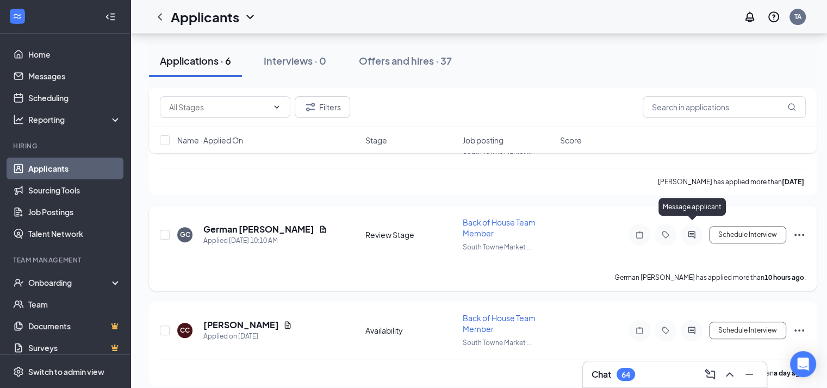
click at [690, 231] on icon "ActiveChat" at bounding box center [691, 235] width 13 height 9
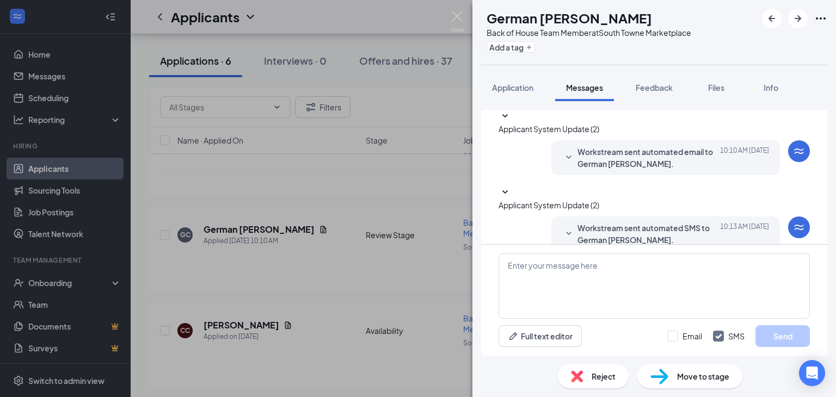
scroll to position [211, 0]
click at [457, 15] on img at bounding box center [457, 21] width 14 height 21
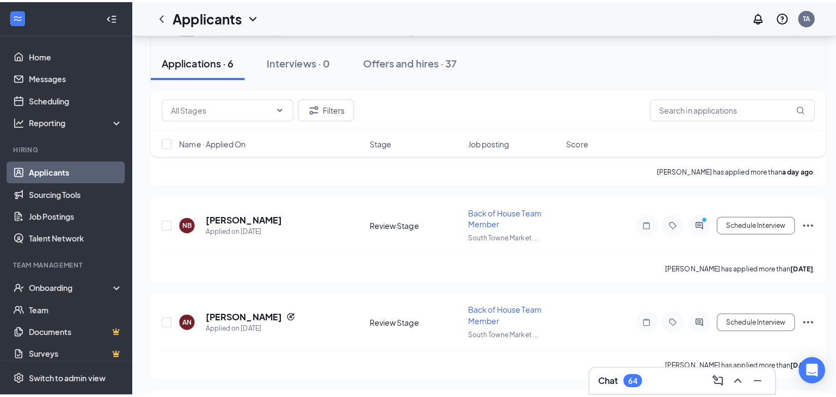
scroll to position [870, 0]
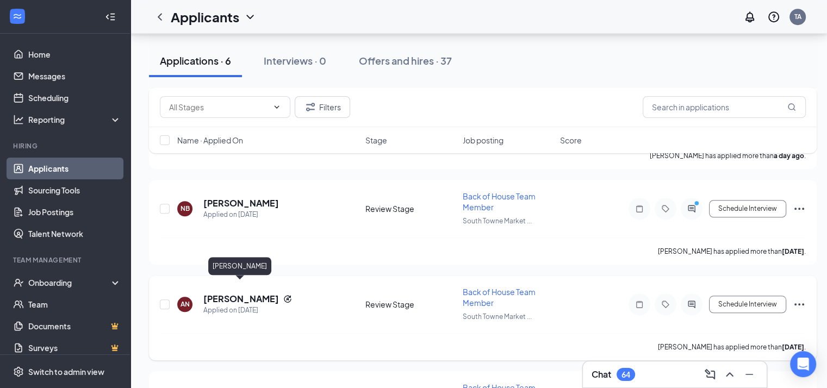
click at [267, 293] on h5 "[PERSON_NAME]" at bounding box center [241, 299] width 76 height 12
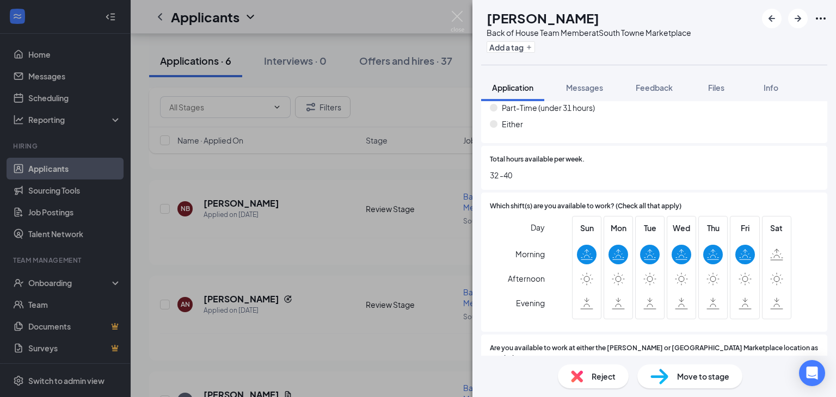
scroll to position [924, 0]
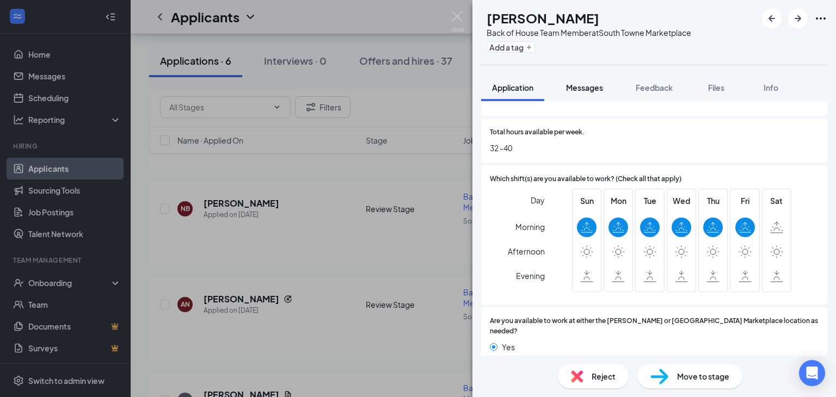
click at [586, 85] on span "Messages" at bounding box center [584, 88] width 37 height 10
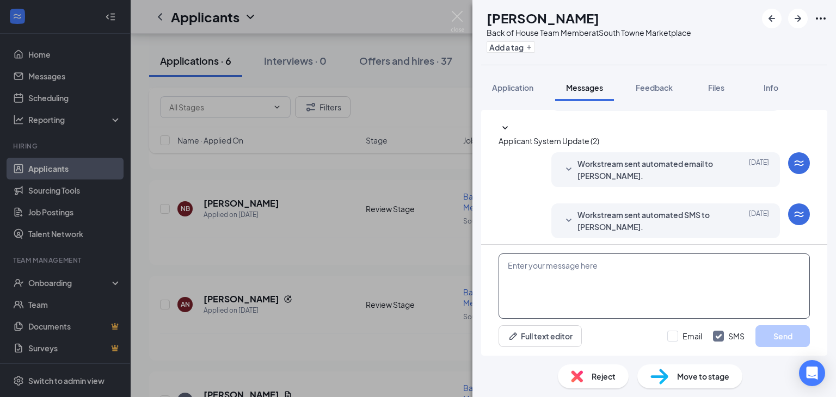
scroll to position [235, 0]
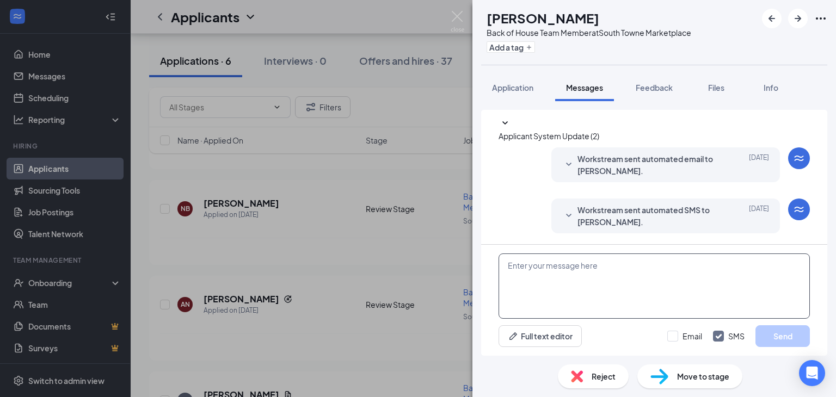
click at [590, 289] on textarea at bounding box center [653, 286] width 311 height 65
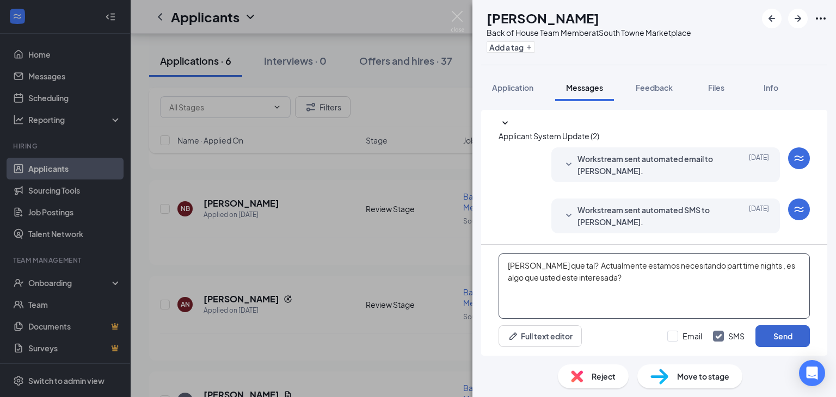
type textarea "[PERSON_NAME] que tal? Actualmente estamos necesitando part time nights , es al…"
click at [782, 344] on button "Send" at bounding box center [782, 336] width 54 height 22
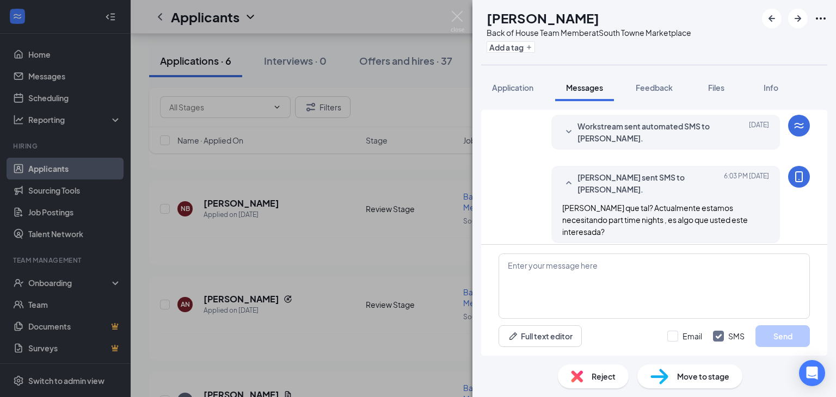
scroll to position [317, 0]
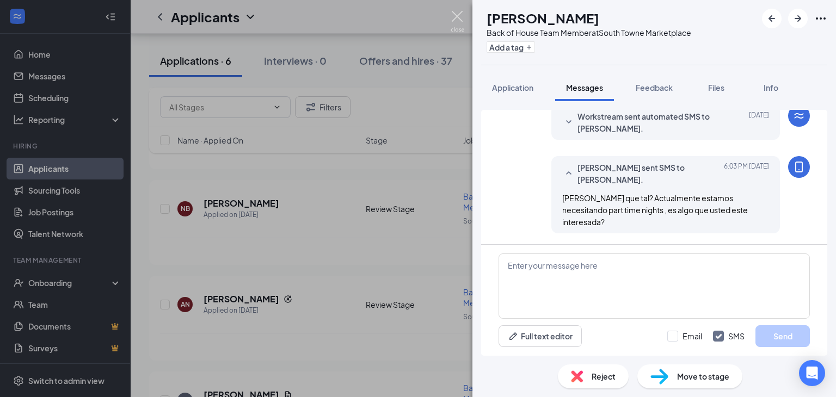
click at [461, 18] on img at bounding box center [457, 21] width 14 height 21
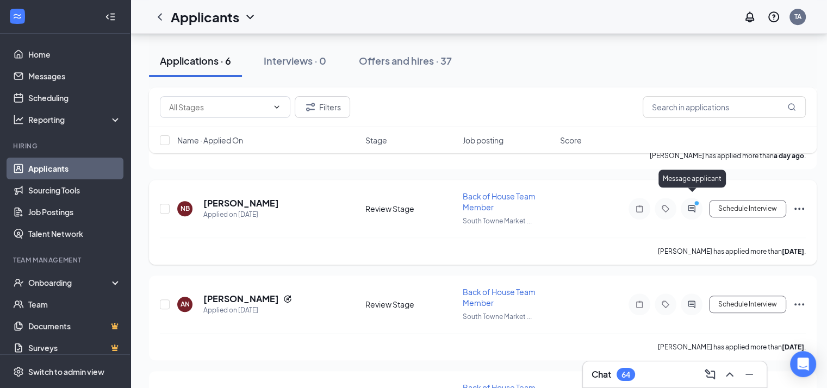
click at [699, 201] on circle "PrimaryDot" at bounding box center [696, 203] width 5 height 5
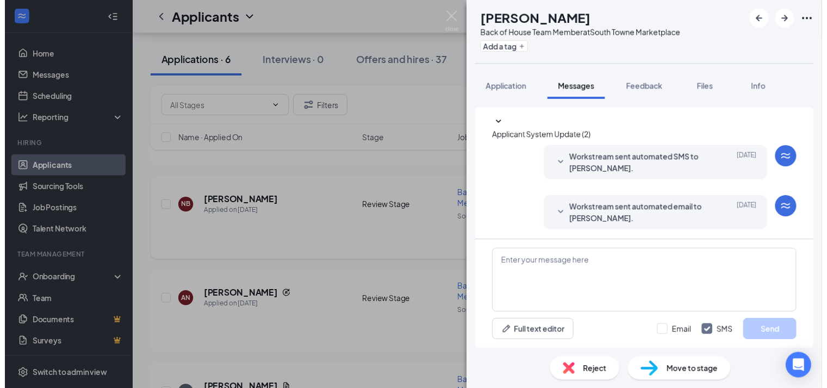
scroll to position [141, 0]
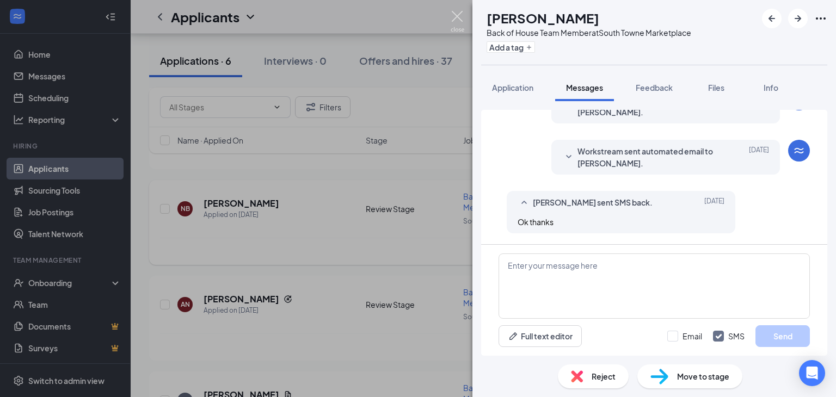
click at [462, 14] on img at bounding box center [457, 21] width 14 height 21
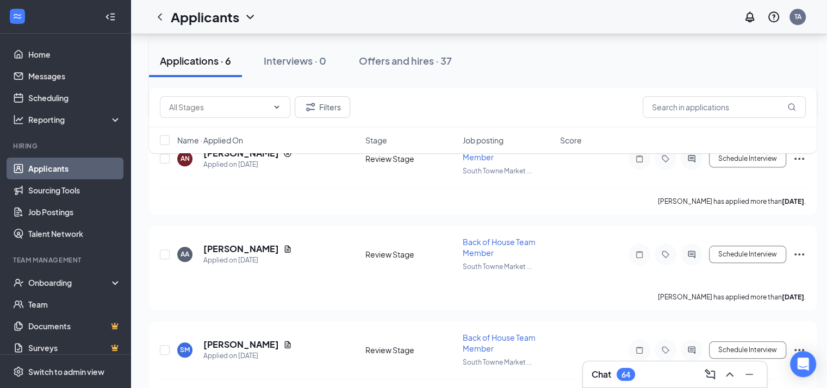
scroll to position [1033, 0]
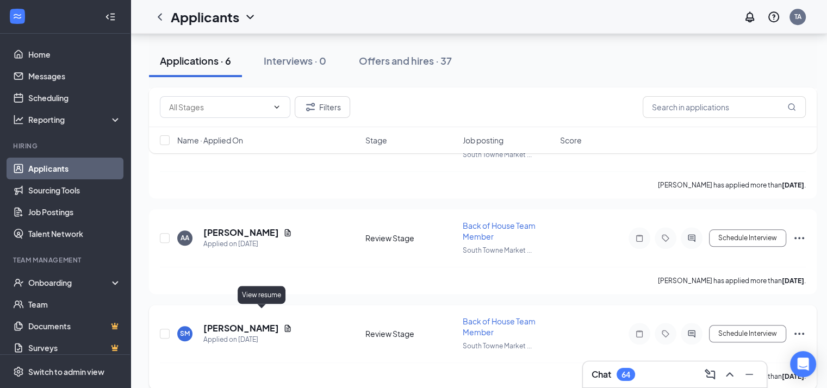
click at [283, 324] on icon "Document" at bounding box center [287, 328] width 9 height 9
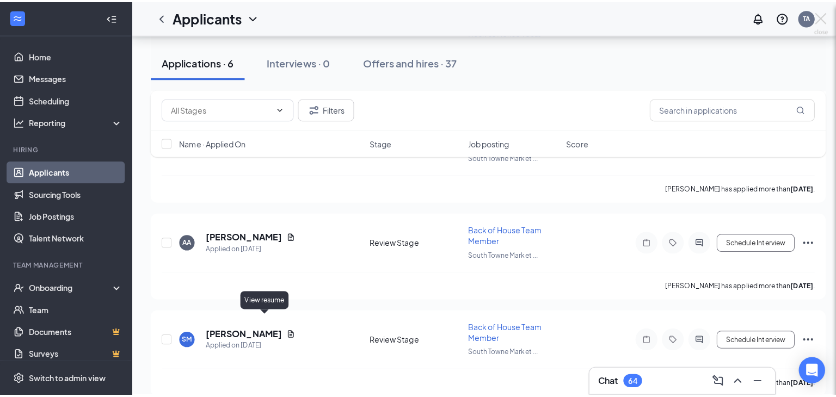
scroll to position [1024, 0]
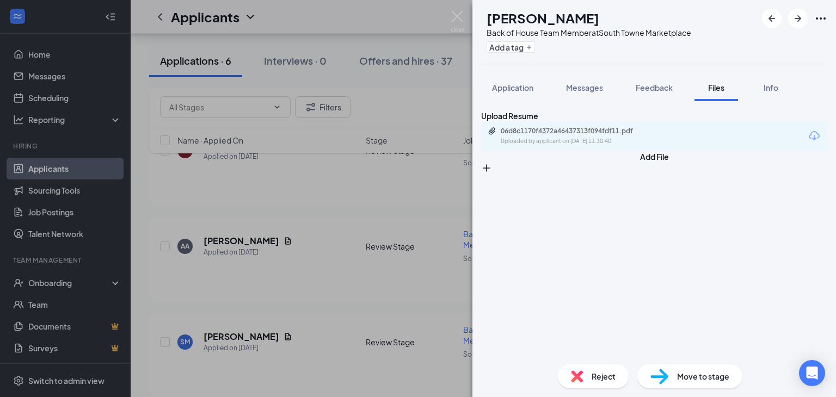
click at [576, 140] on div "06d8c1170f4372a46437313f094fdf11.pdf Uploaded by applicant on Aug 14, 2025 at 1…" at bounding box center [654, 136] width 346 height 29
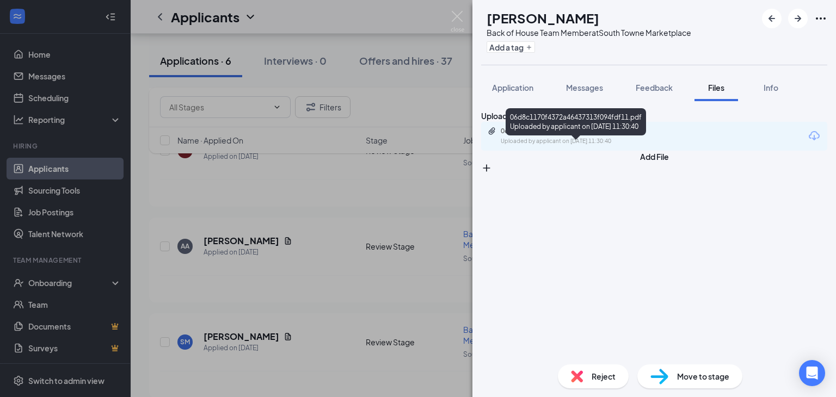
click at [575, 135] on div "06d8c1170f4372a46437313f094fdf11.pdf" at bounding box center [577, 131] width 152 height 9
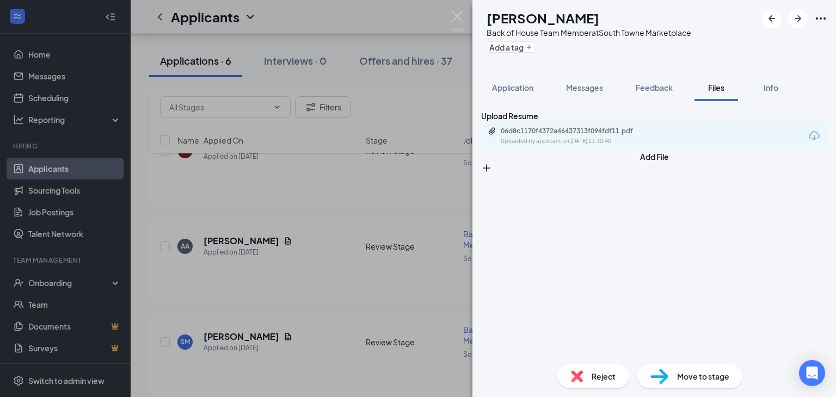
click at [589, 371] on div "Reject" at bounding box center [593, 377] width 71 height 24
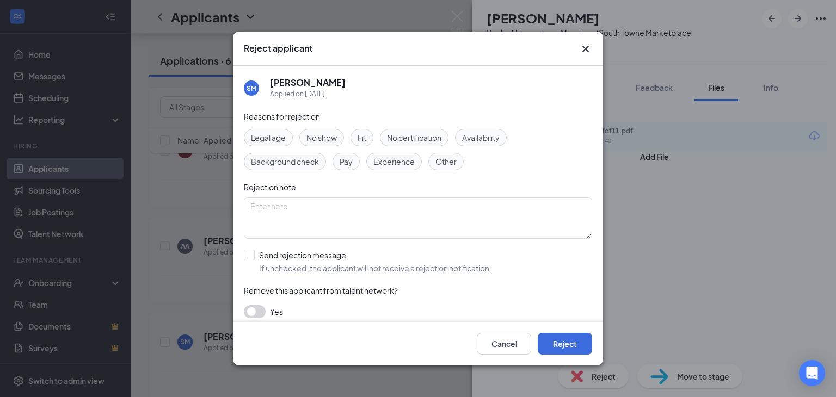
click at [453, 166] on span "Other" at bounding box center [445, 162] width 21 height 12
click at [561, 340] on button "Reject" at bounding box center [565, 344] width 54 height 22
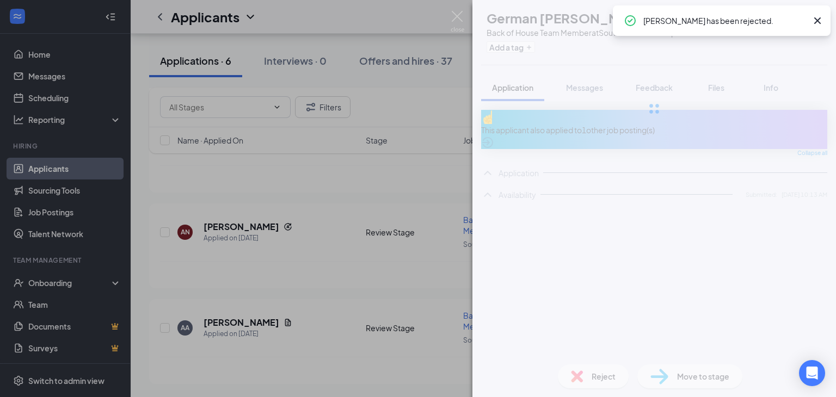
scroll to position [935, 0]
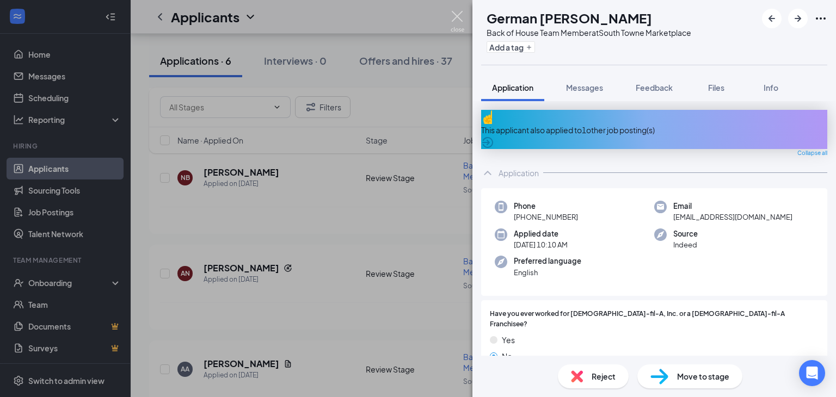
click at [452, 11] on img at bounding box center [457, 21] width 14 height 21
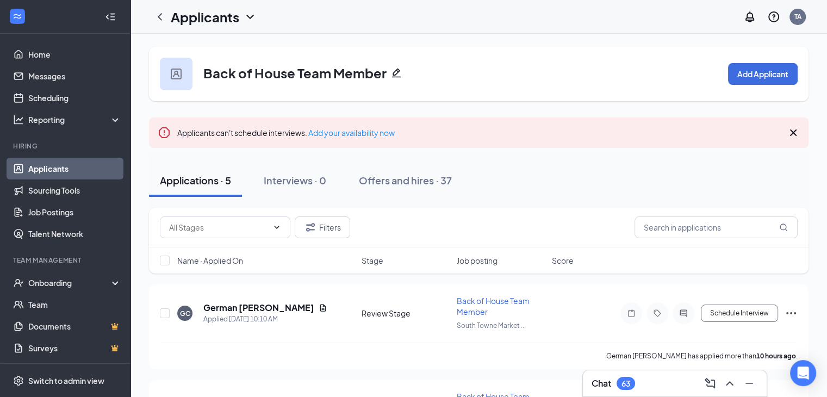
click at [793, 131] on icon "Cross" at bounding box center [793, 132] width 13 height 13
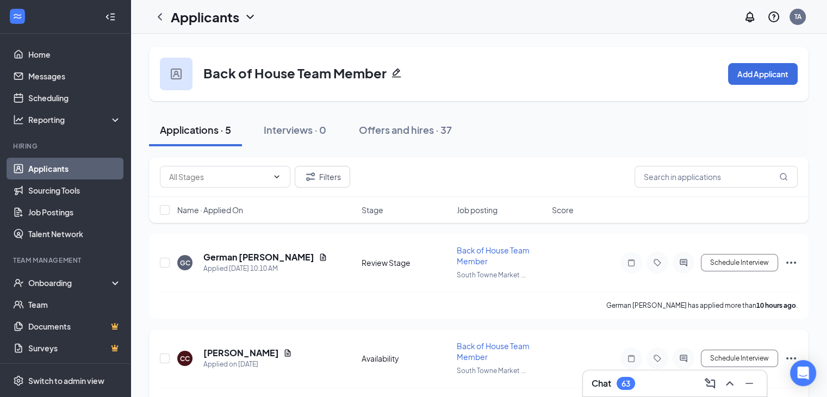
click at [669, 369] on div "CC Chrisie Cravens Applied on Aug 25 Availability Back of House Team Member Sou…" at bounding box center [479, 364] width 638 height 47
click at [675, 380] on div "Chat 63" at bounding box center [675, 383] width 166 height 17
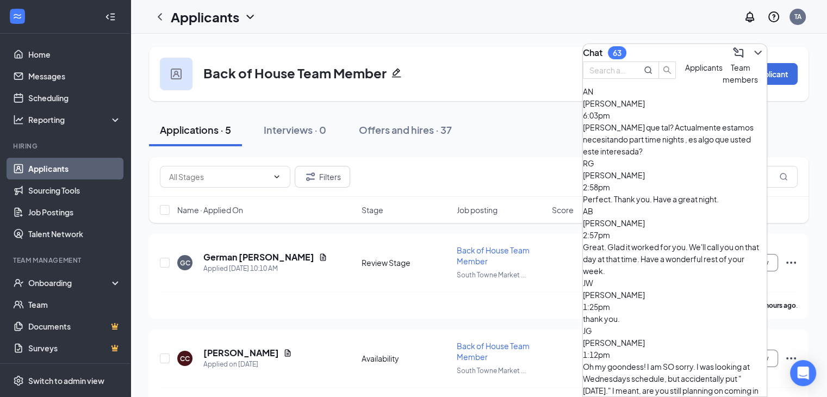
click at [667, 46] on div "Chat 63" at bounding box center [675, 52] width 184 height 17
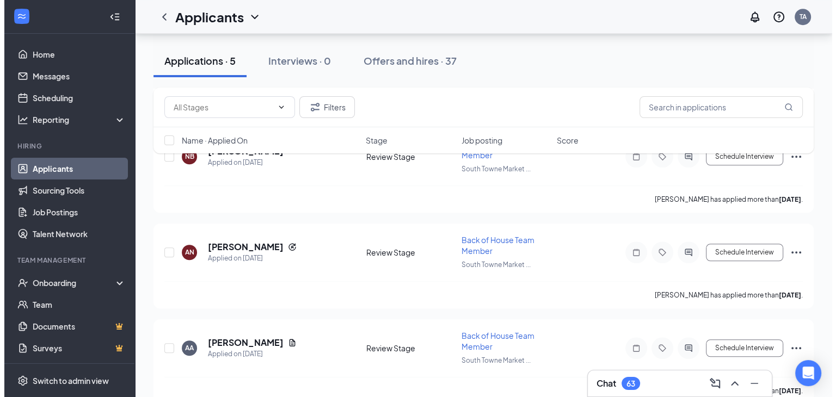
scroll to position [785, 0]
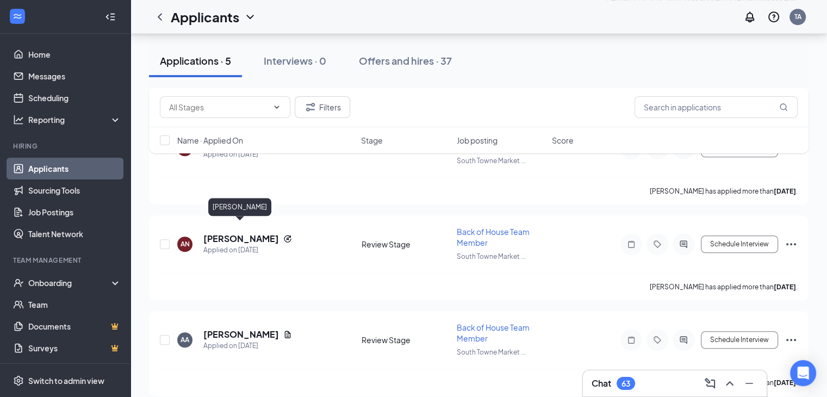
click at [257, 233] on h5 "[PERSON_NAME]" at bounding box center [241, 239] width 76 height 12
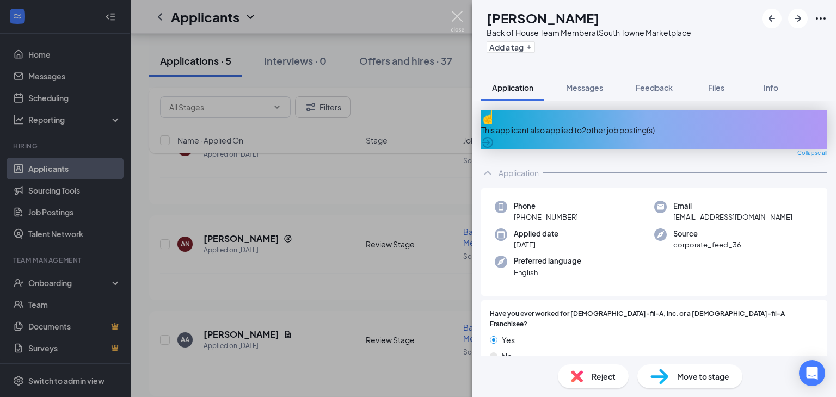
click at [461, 13] on img at bounding box center [457, 21] width 14 height 21
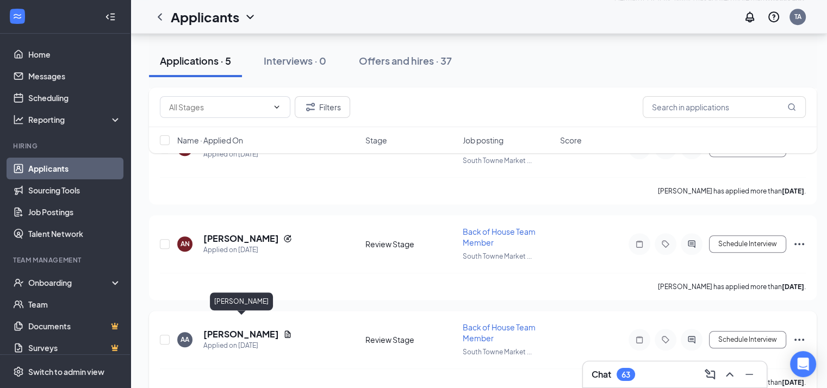
click at [244, 329] on h5 "Adnan Abouhassan" at bounding box center [241, 335] width 76 height 12
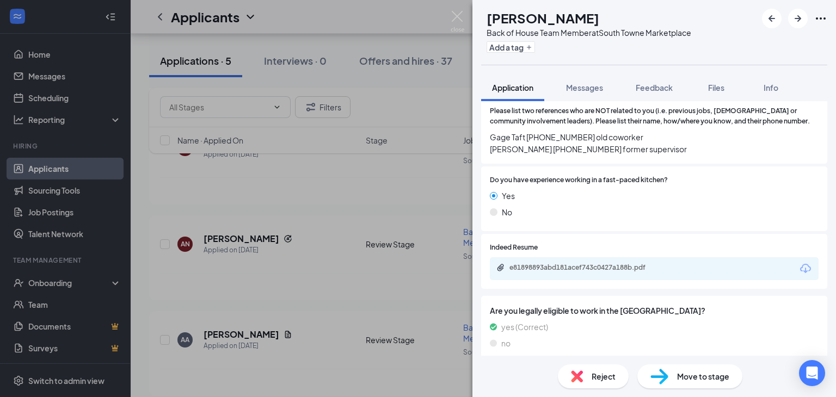
scroll to position [529, 0]
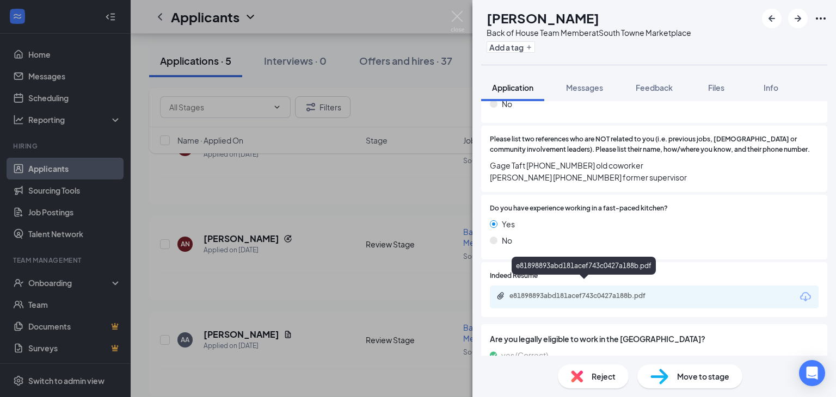
click at [603, 292] on div "e81898893abd181acef743c0427a188b.pdf" at bounding box center [585, 296] width 152 height 9
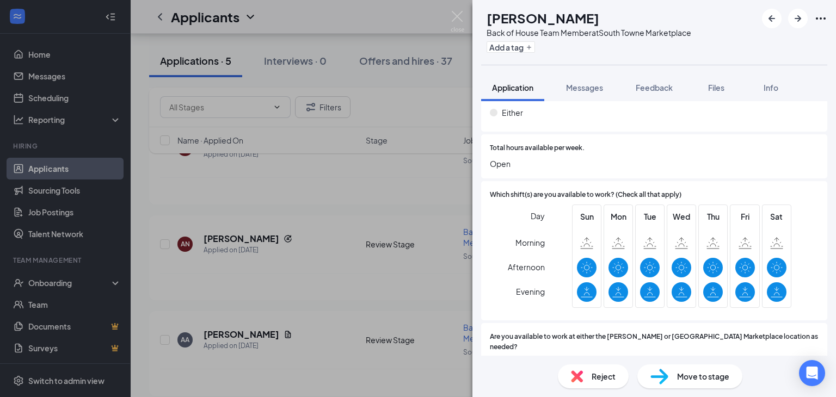
scroll to position [964, 0]
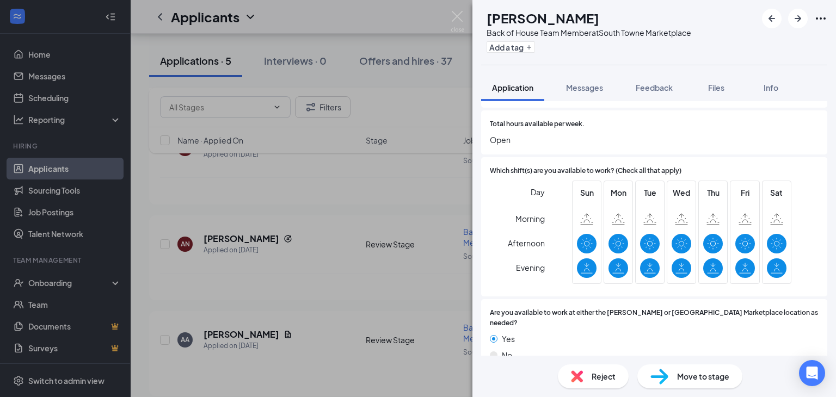
click at [603, 381] on span "Reject" at bounding box center [603, 376] width 24 height 12
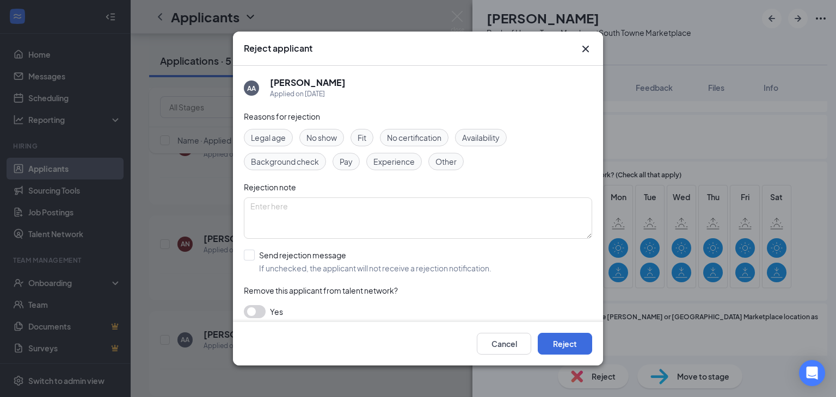
click at [448, 157] on span "Other" at bounding box center [445, 162] width 21 height 12
click at [558, 338] on button "Reject" at bounding box center [565, 344] width 54 height 22
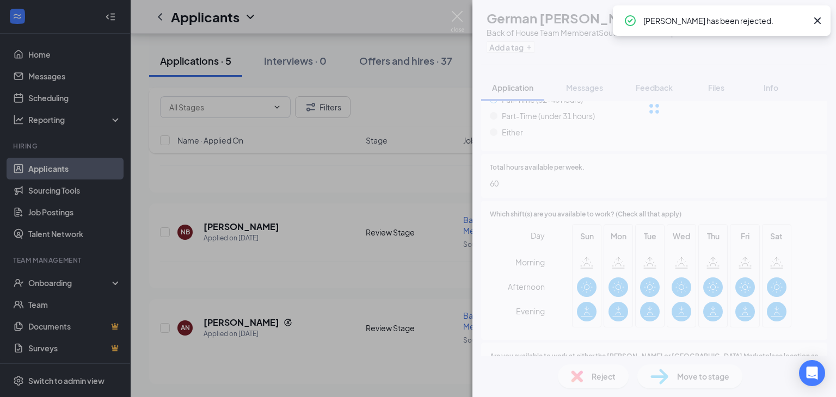
scroll to position [695, 0]
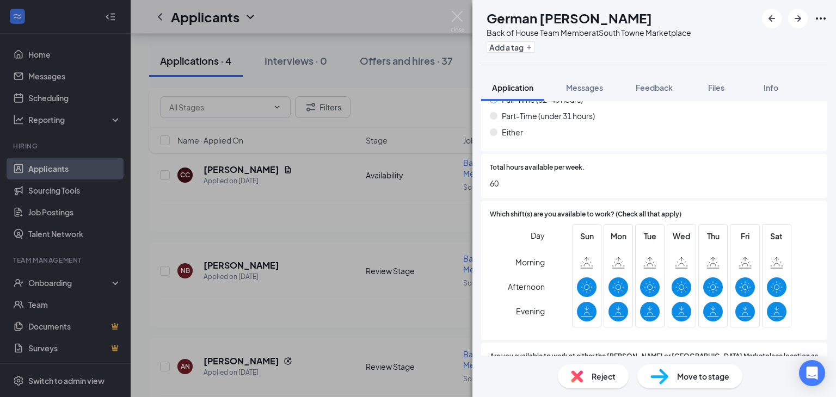
click at [457, 8] on div "GC German Corzo Back of House Team Member at South Towne Marketplace Add a tag …" at bounding box center [418, 198] width 836 height 397
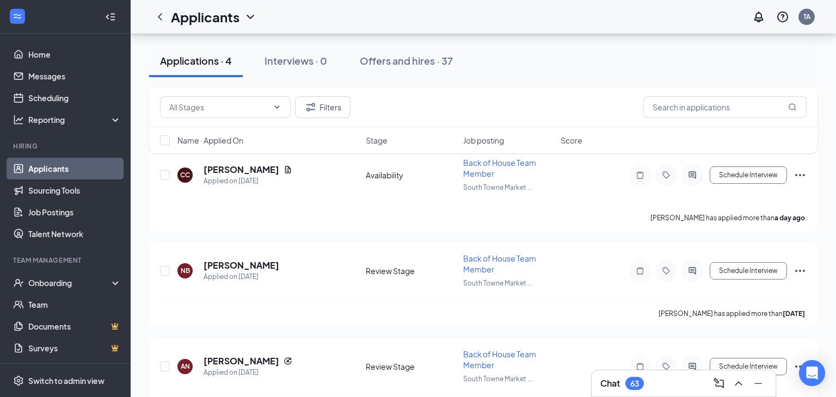
click at [454, 23] on div "Applicants TA" at bounding box center [483, 17] width 705 height 34
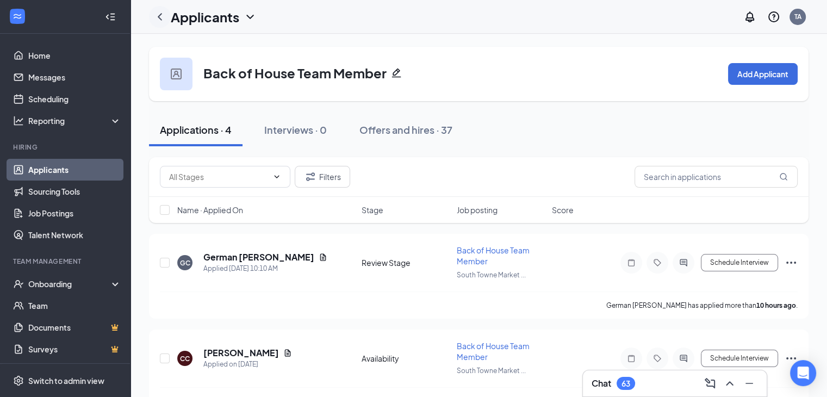
click at [163, 19] on icon "ChevronLeft" at bounding box center [159, 16] width 13 height 13
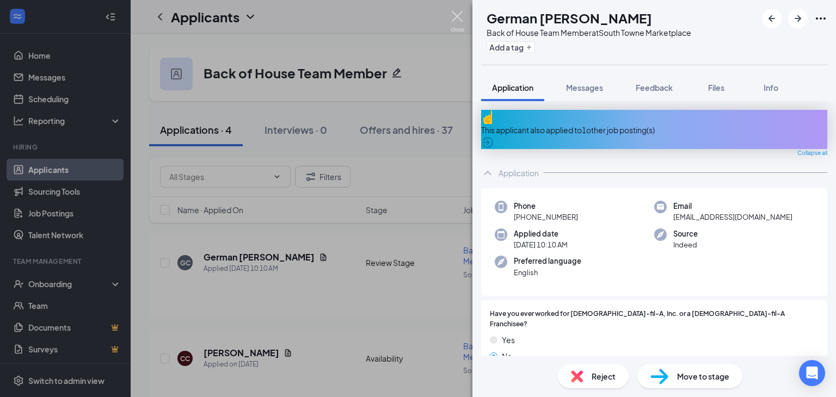
click at [456, 14] on img at bounding box center [457, 21] width 14 height 21
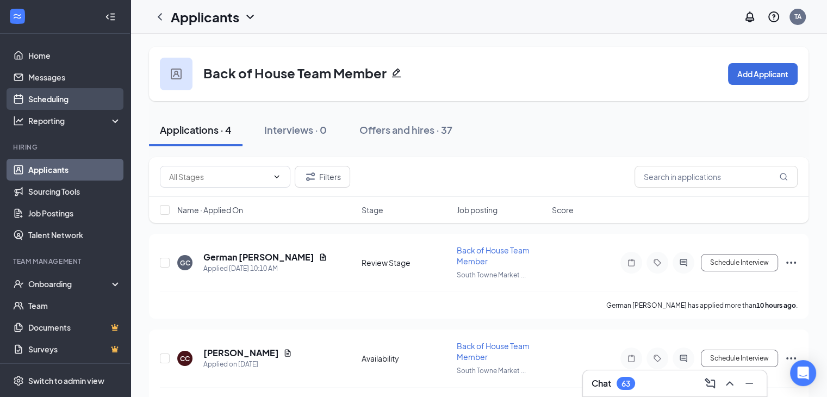
click at [75, 108] on link "Scheduling" at bounding box center [74, 99] width 93 height 22
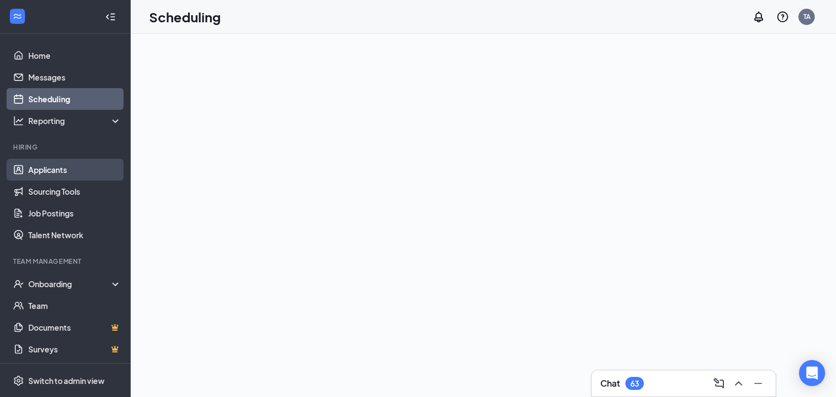
click at [61, 170] on link "Applicants" at bounding box center [74, 170] width 93 height 22
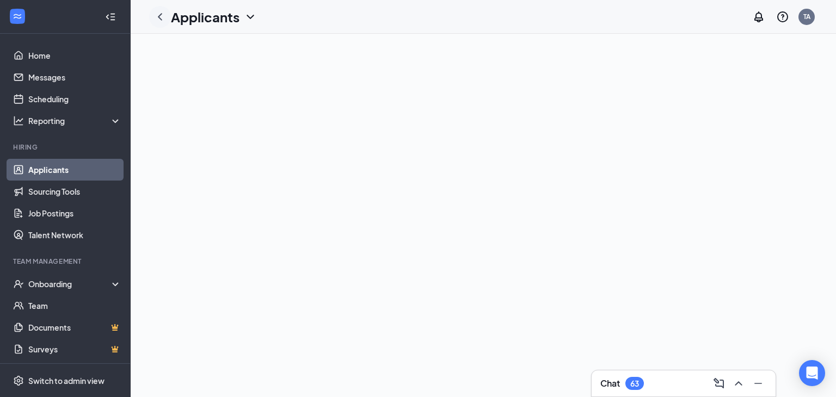
click at [159, 22] on icon "ChevronLeft" at bounding box center [159, 16] width 13 height 13
click at [57, 185] on link "Sourcing Tools" at bounding box center [74, 192] width 93 height 22
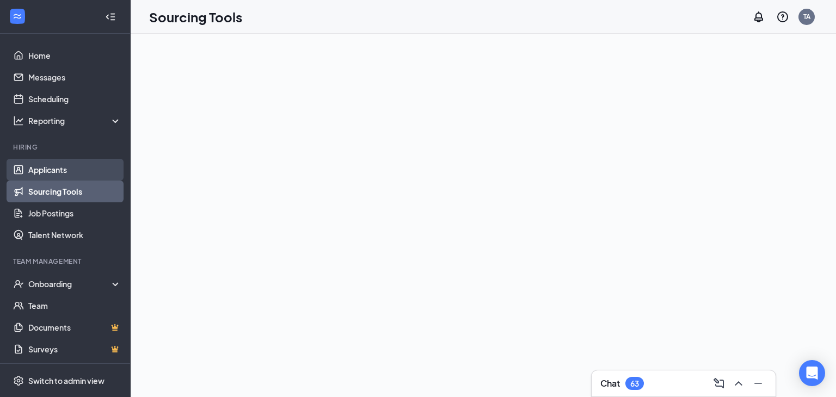
click at [72, 174] on link "Applicants" at bounding box center [74, 170] width 93 height 22
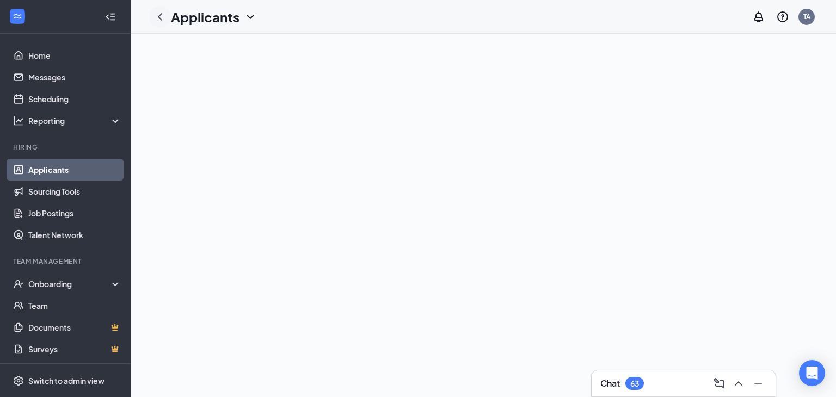
click at [155, 21] on icon "ChevronLeft" at bounding box center [159, 16] width 13 height 13
click at [168, 15] on div at bounding box center [160, 17] width 22 height 22
click at [157, 17] on icon "ChevronLeft" at bounding box center [159, 16] width 13 height 13
click at [250, 21] on icon "ChevronDown" at bounding box center [250, 16] width 13 height 13
click at [250, 20] on icon "ChevronDown" at bounding box center [250, 16] width 13 height 13
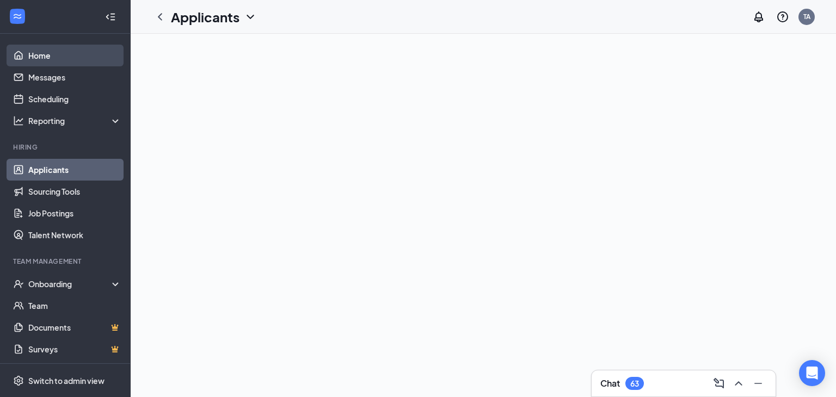
click at [59, 64] on link "Home" at bounding box center [74, 56] width 93 height 22
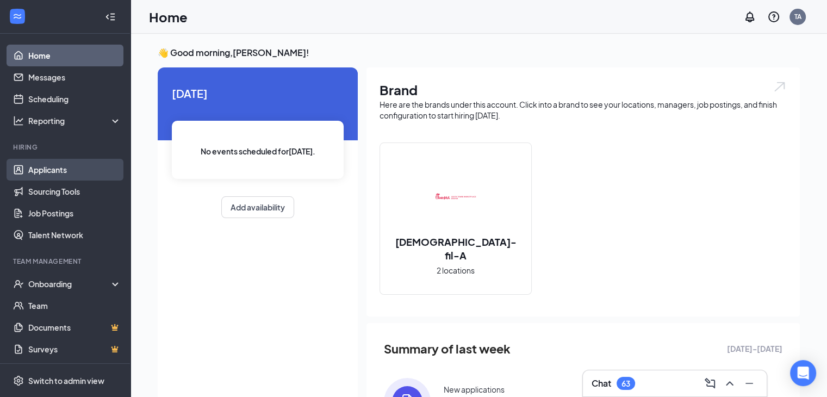
click at [71, 169] on link "Applicants" at bounding box center [74, 170] width 93 height 22
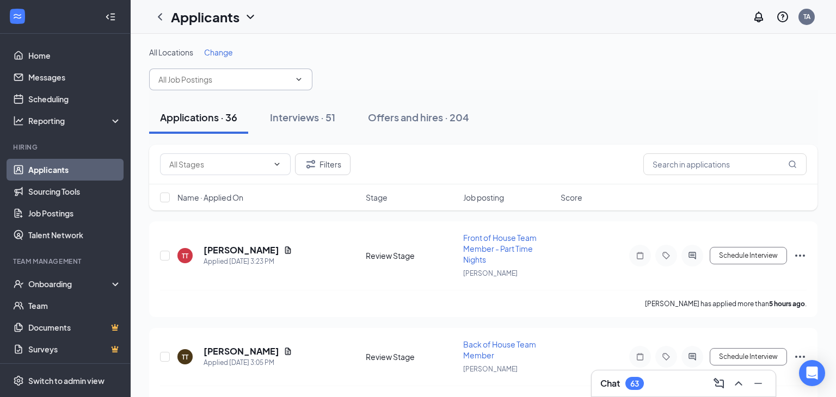
click at [252, 81] on input "text" at bounding box center [224, 79] width 132 height 12
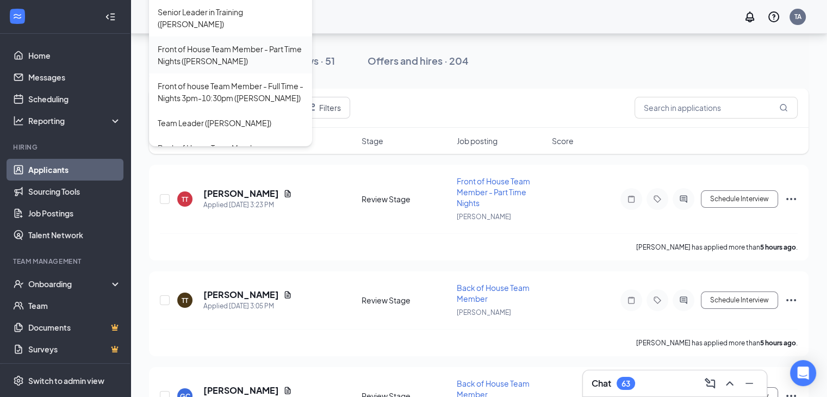
scroll to position [218, 0]
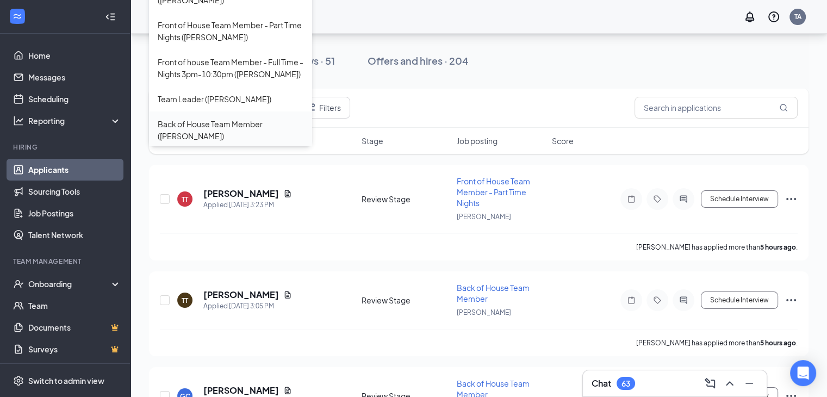
click at [244, 118] on div "Back of House Team Member ([PERSON_NAME])" at bounding box center [231, 130] width 146 height 24
type input "Back of House Team Member ([PERSON_NAME])"
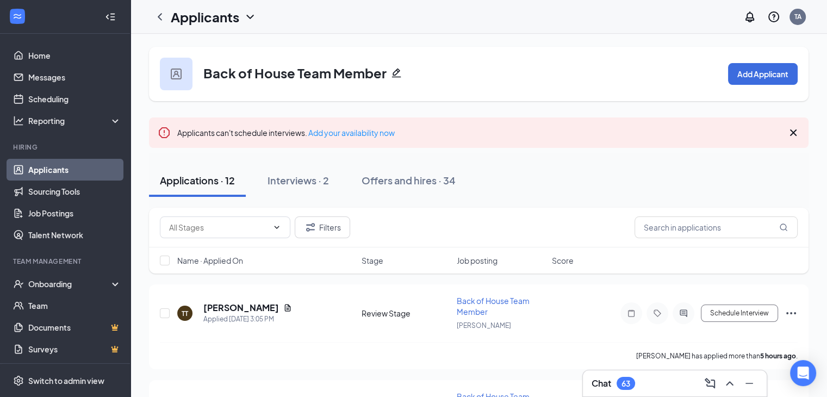
click at [794, 134] on icon "Cross" at bounding box center [793, 132] width 7 height 7
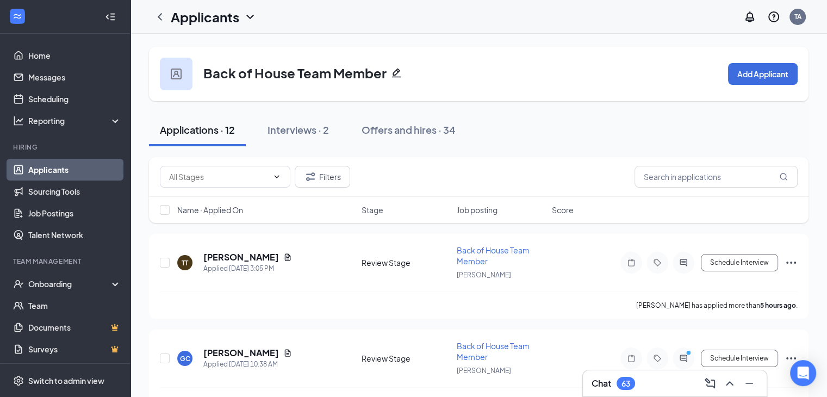
click at [825, 17] on div "Applicants TA" at bounding box center [479, 17] width 697 height 34
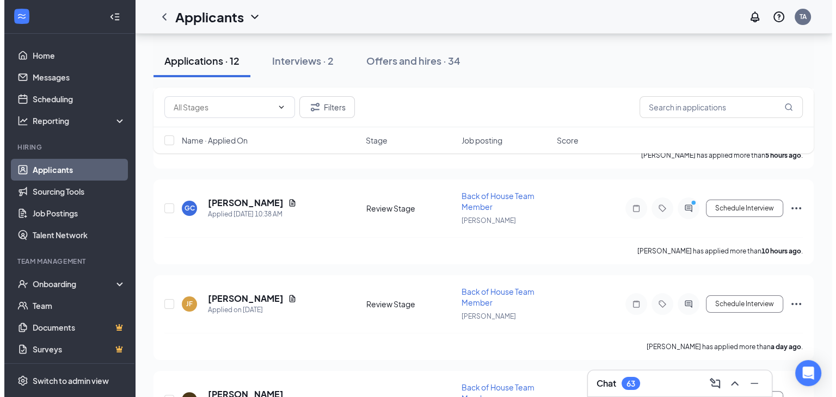
scroll to position [155, 0]
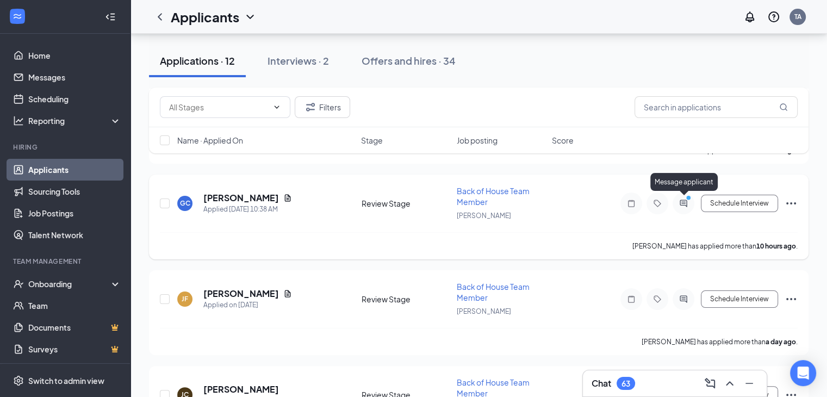
click at [688, 204] on icon "ActiveChat" at bounding box center [683, 203] width 13 height 9
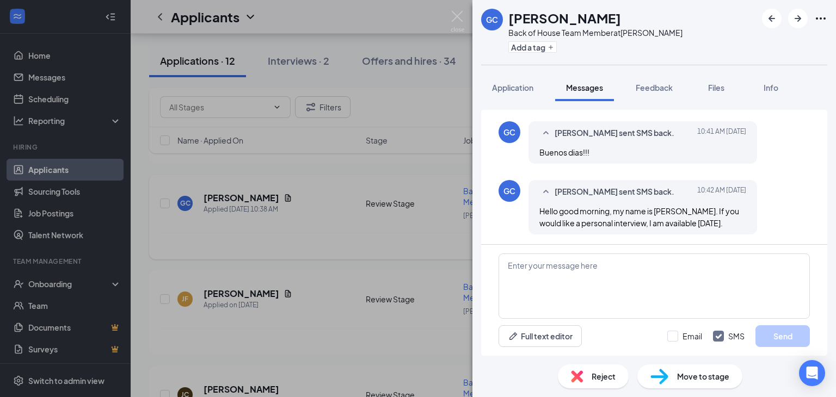
scroll to position [211, 0]
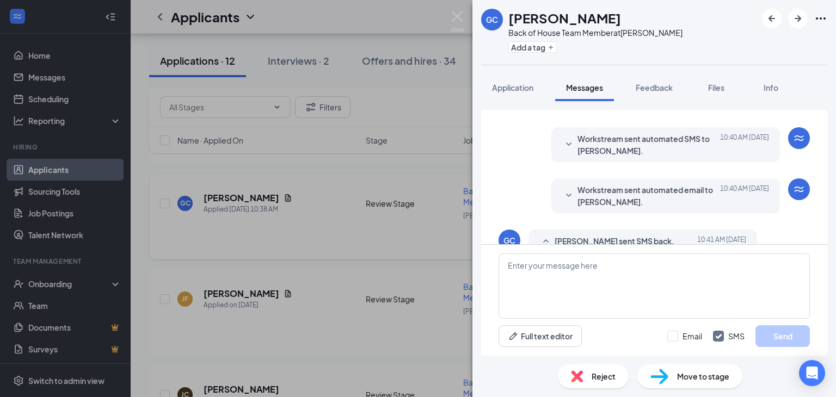
scroll to position [211, 0]
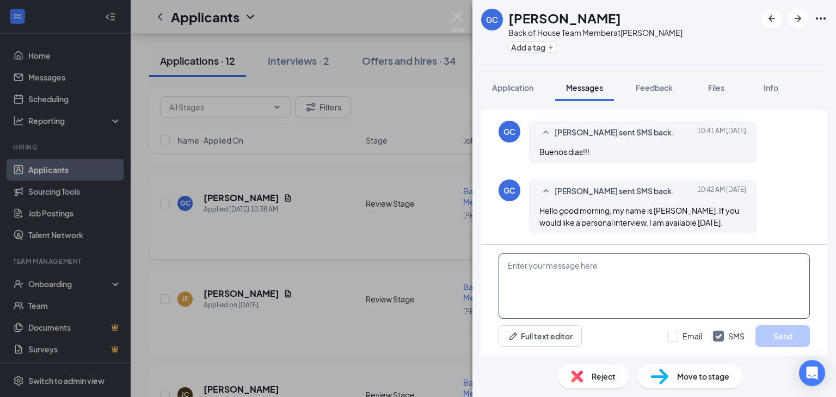
click at [625, 262] on textarea at bounding box center [653, 286] width 311 height 65
type textarea "H"
click at [518, 83] on span "Application" at bounding box center [512, 88] width 41 height 10
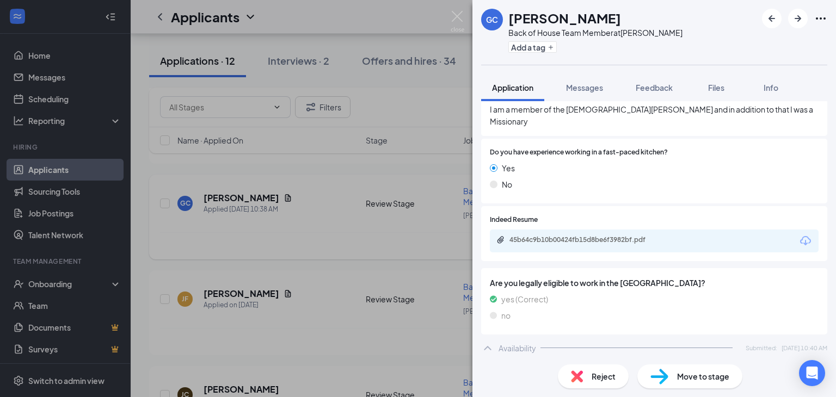
scroll to position [614, 0]
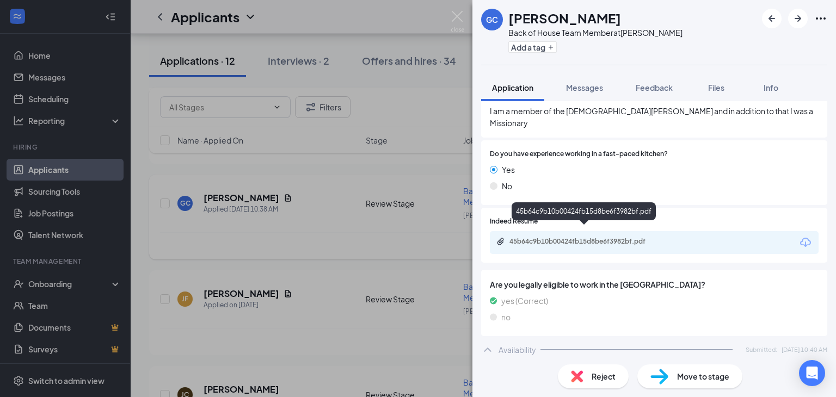
click at [594, 237] on div "45b64c9b10b00424fb15d8be6f3982bf.pdf" at bounding box center [585, 241] width 152 height 9
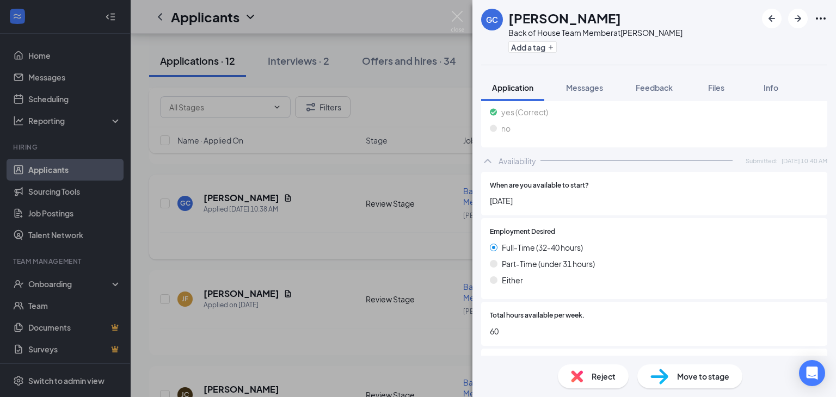
scroll to position [777, 0]
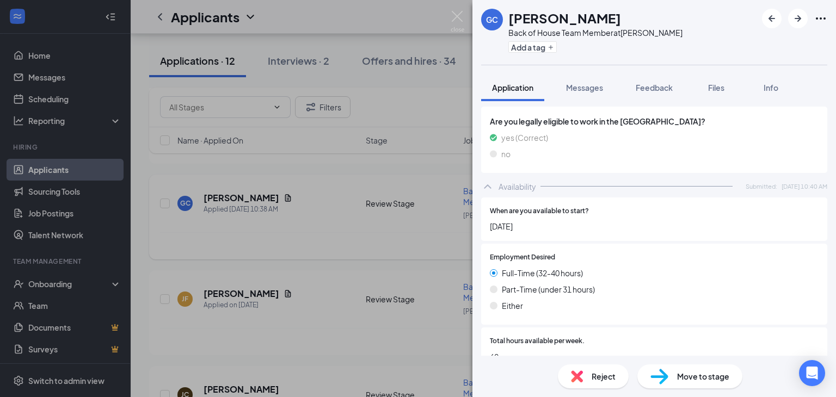
click at [467, 16] on div "GC [PERSON_NAME] Back of House Team Member at [PERSON_NAME] Add a tag Applicati…" at bounding box center [418, 198] width 836 height 397
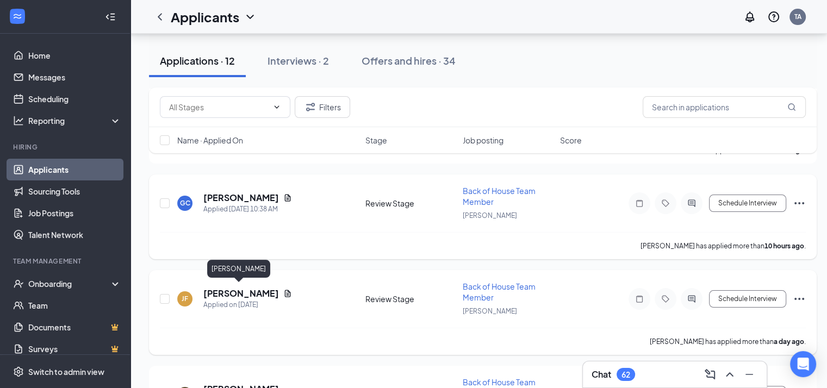
click at [240, 292] on h5 "[PERSON_NAME]" at bounding box center [241, 294] width 76 height 12
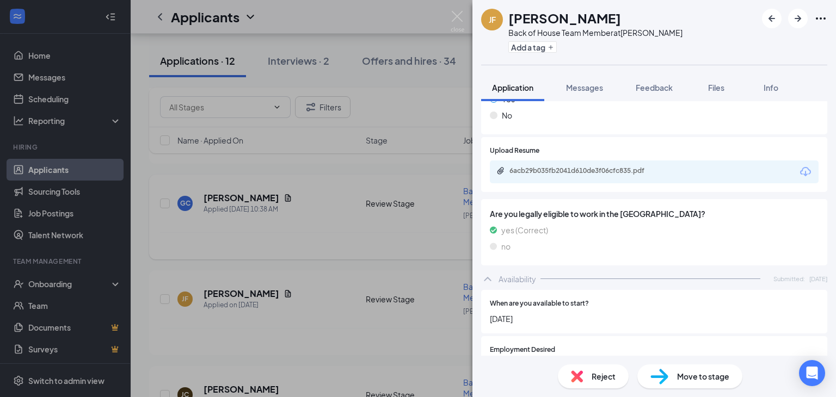
scroll to position [653, 0]
click at [620, 168] on div "6acb29b035fb2041d610de3f06cfc835.pdf" at bounding box center [654, 173] width 329 height 23
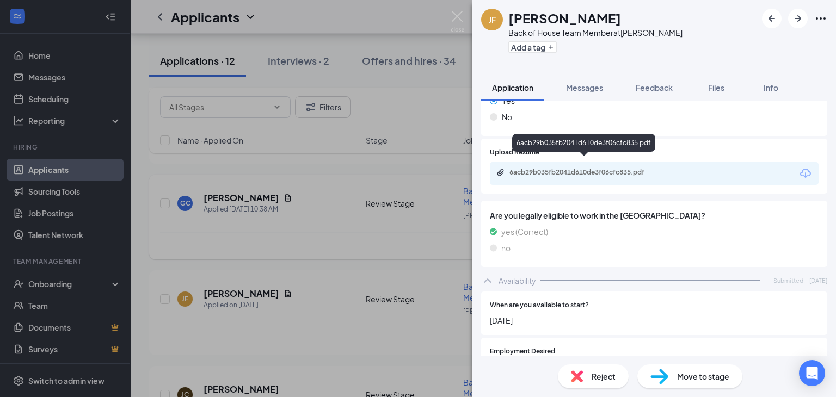
click at [622, 168] on div "6acb29b035fb2041d610de3f06cfc835.pdf" at bounding box center [585, 172] width 152 height 9
click at [583, 368] on div "Reject" at bounding box center [593, 377] width 71 height 24
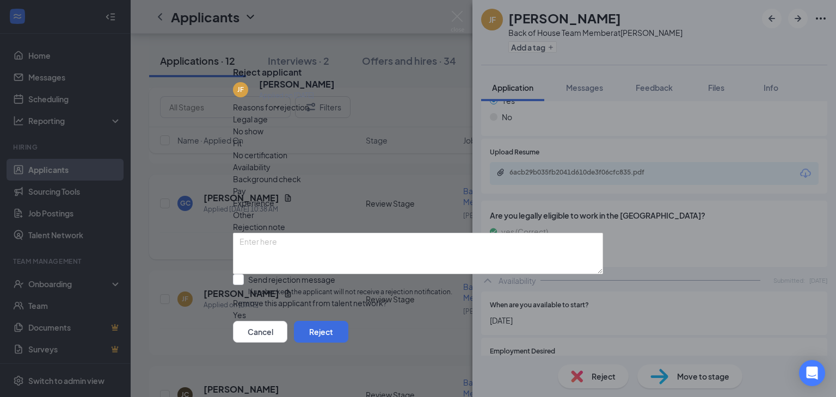
click at [270, 161] on span "Availability" at bounding box center [252, 167] width 38 height 12
click at [348, 342] on button "Reject" at bounding box center [321, 332] width 54 height 22
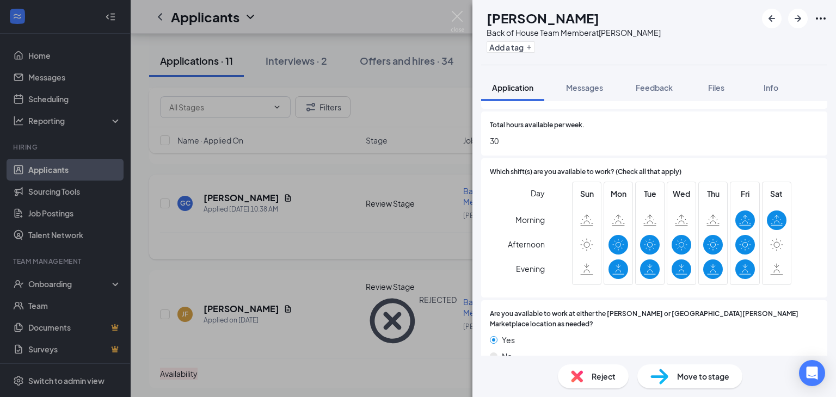
scroll to position [905, 0]
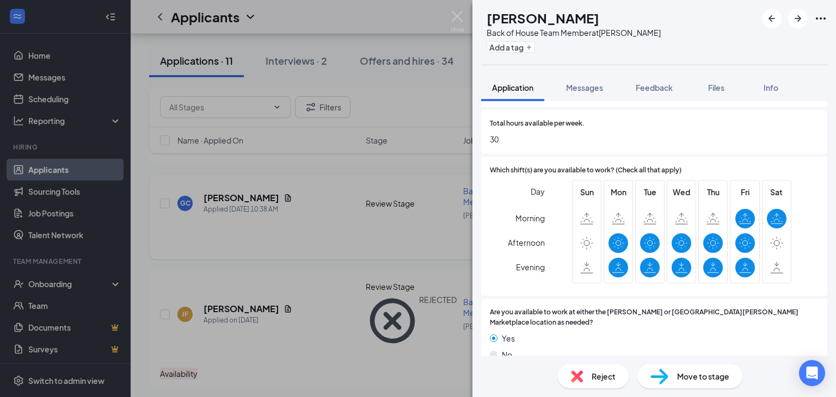
click at [595, 367] on div "Reject" at bounding box center [593, 377] width 71 height 24
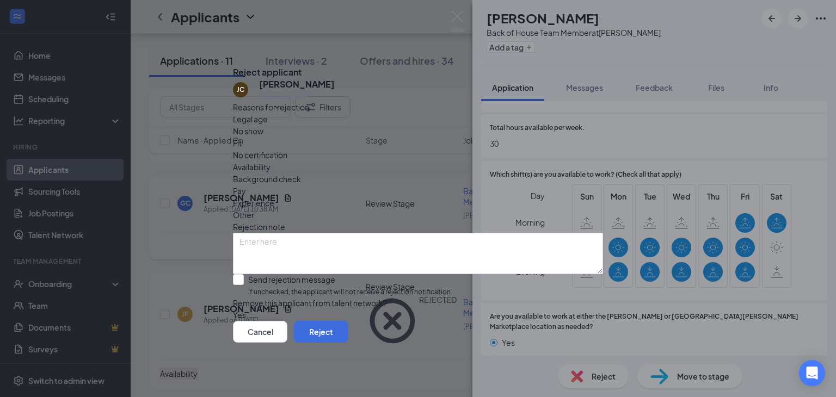
click at [233, 64] on icon "Cross" at bounding box center [233, 64] width 0 height 0
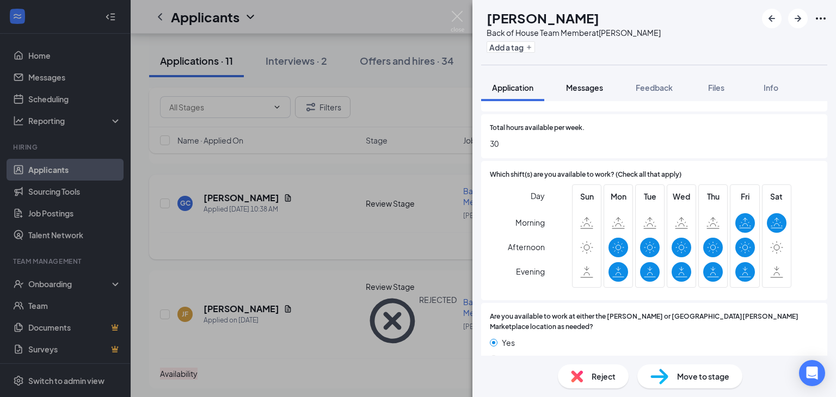
click at [594, 86] on span "Messages" at bounding box center [584, 88] width 37 height 10
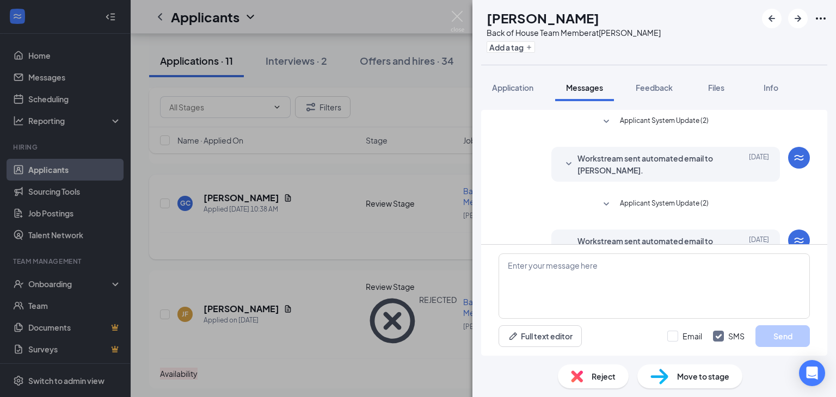
scroll to position [82, 0]
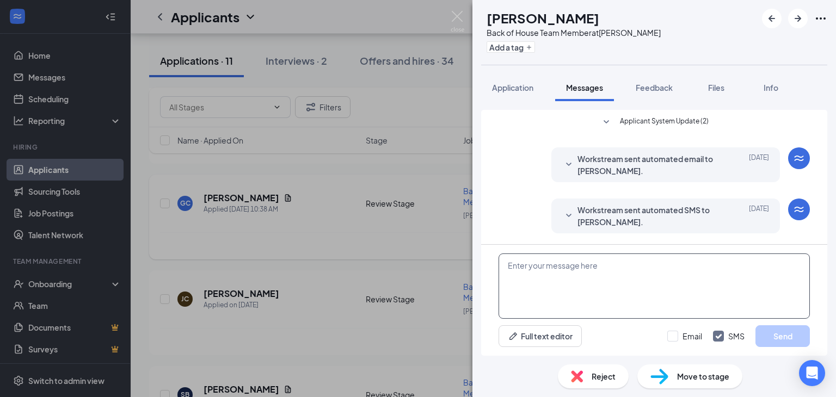
click at [621, 283] on textarea at bounding box center [653, 286] width 311 height 65
type textarea "h"
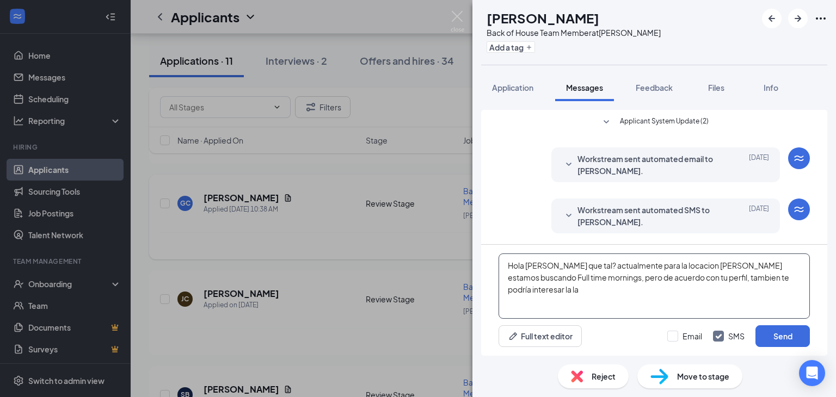
drag, startPoint x: 718, startPoint y: 260, endPoint x: 738, endPoint y: 261, distance: 19.6
click at [725, 261] on textarea "Hola [PERSON_NAME] que tal? actualmente para la locacion [PERSON_NAME] estamos …" at bounding box center [653, 286] width 311 height 65
click at [795, 277] on textarea "Hola [PERSON_NAME] que tal? actualmente para la locacion [PERSON_NAME] estamos …" at bounding box center [653, 286] width 311 height 65
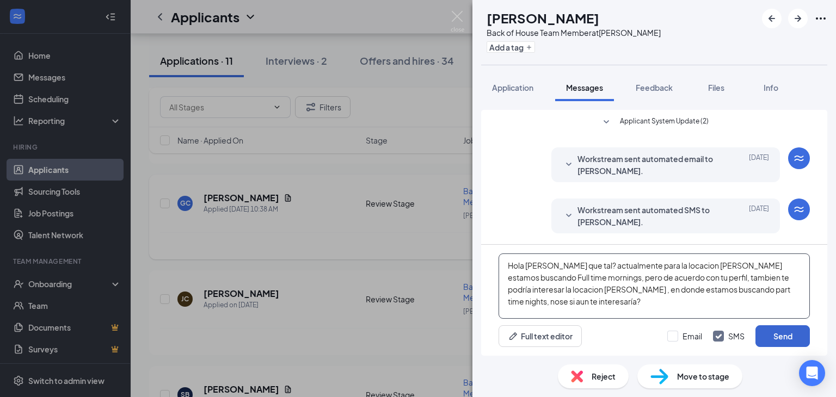
type textarea "Hola [PERSON_NAME] que tal? actualmente para la locacion [PERSON_NAME] estamos …"
click at [793, 331] on button "Send" at bounding box center [782, 336] width 54 height 22
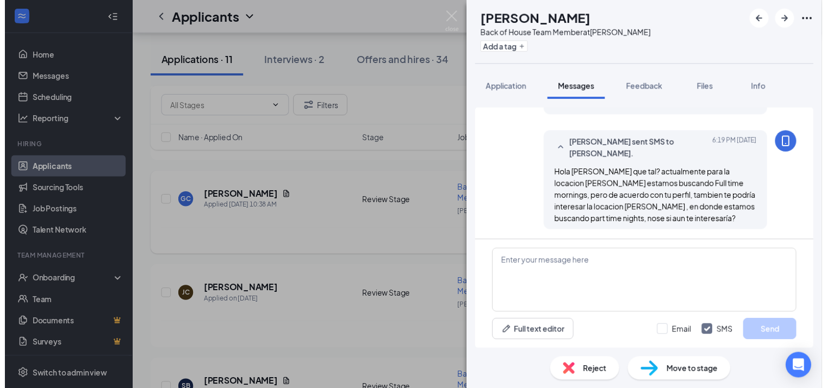
scroll to position [200, 0]
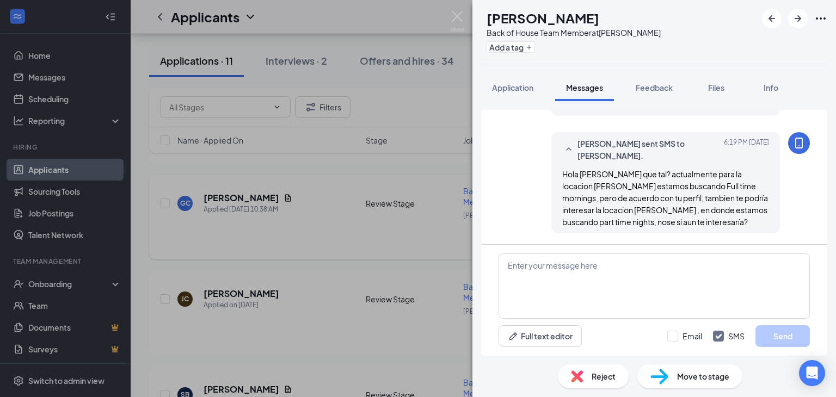
click at [452, 8] on div "[PERSON_NAME] Back of House Team Member at [PERSON_NAME] Add a tag Application …" at bounding box center [418, 198] width 836 height 397
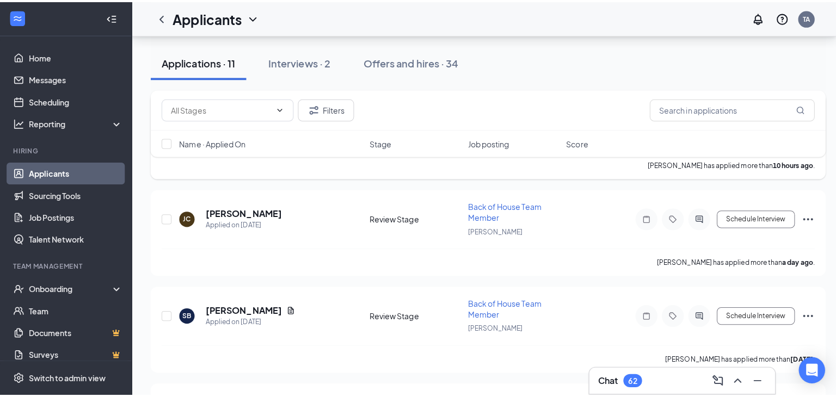
scroll to position [264, 0]
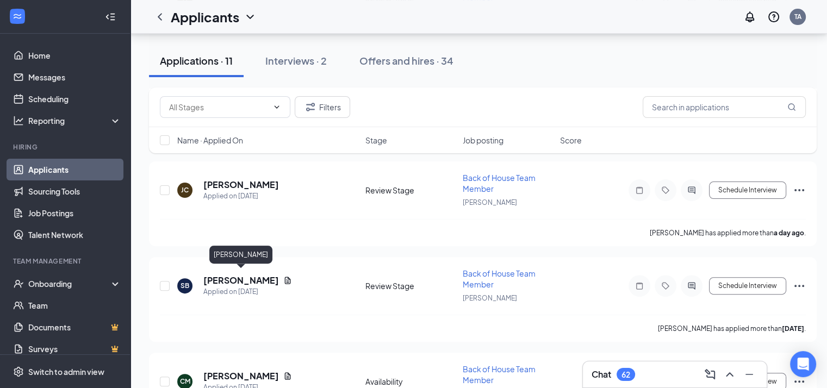
click at [256, 267] on div "[PERSON_NAME]" at bounding box center [240, 257] width 63 height 22
click at [244, 277] on h5 "[PERSON_NAME]" at bounding box center [241, 281] width 76 height 12
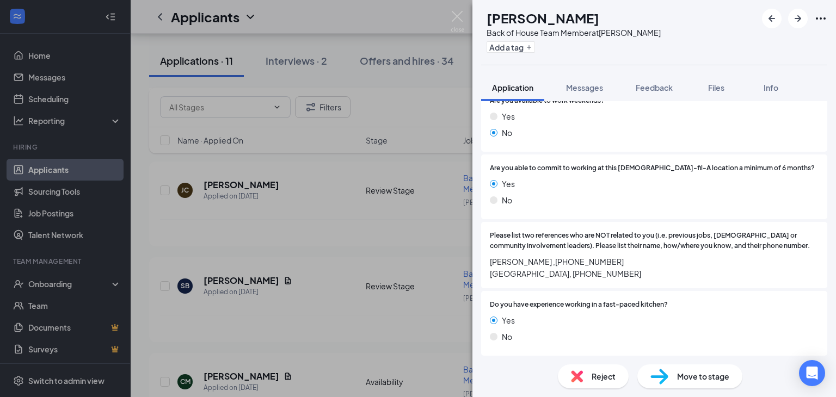
scroll to position [366, 0]
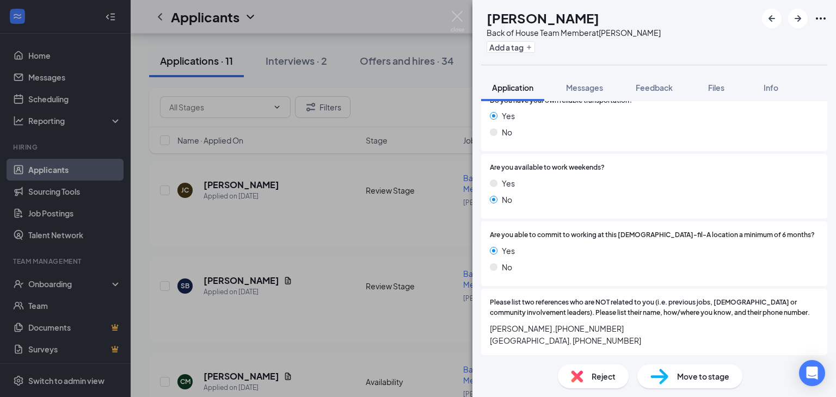
click at [595, 382] on div "Reject" at bounding box center [593, 377] width 71 height 24
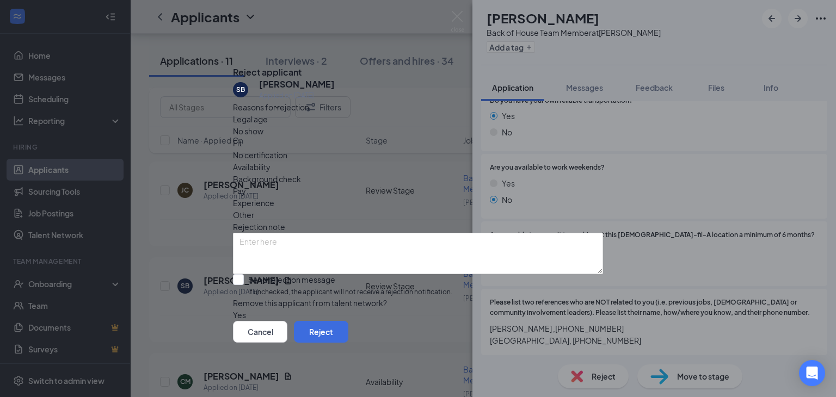
click at [485, 161] on div "Availability" at bounding box center [418, 167] width 370 height 12
click at [348, 338] on button "Reject" at bounding box center [321, 332] width 54 height 22
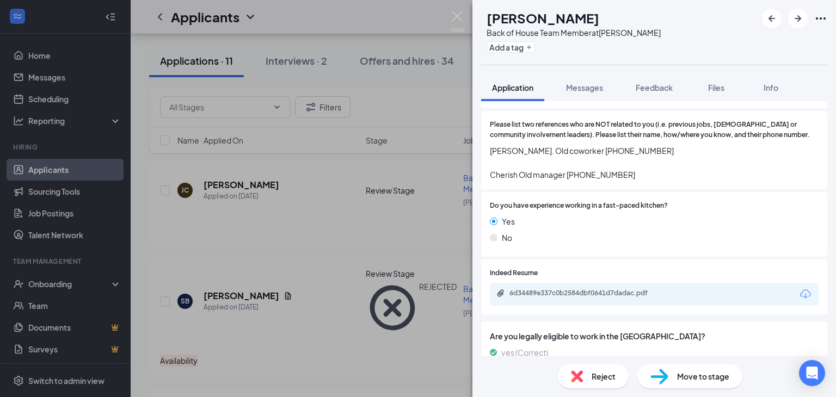
scroll to position [590, 0]
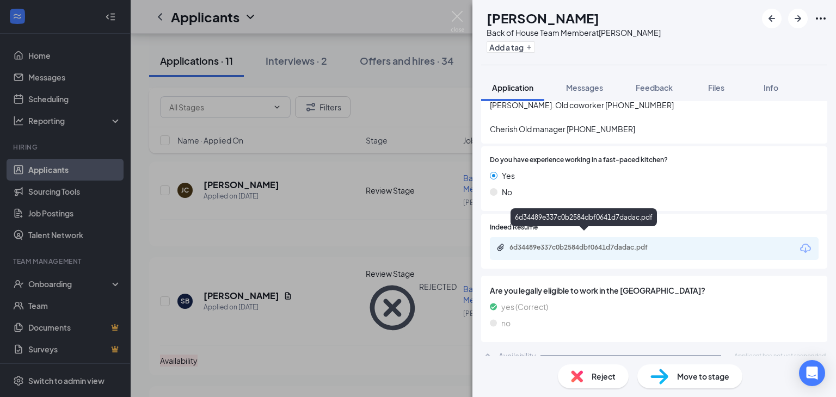
click at [645, 243] on div "6d34489e337c0b2584dbf0641d7dadac.pdf" at bounding box center [585, 247] width 152 height 9
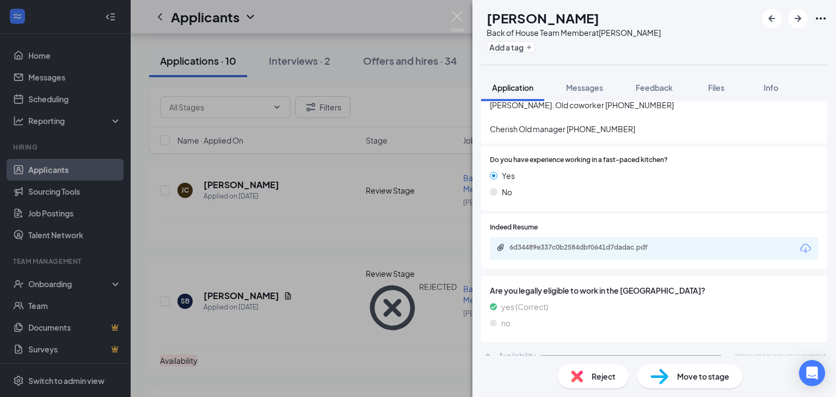
scroll to position [585, 0]
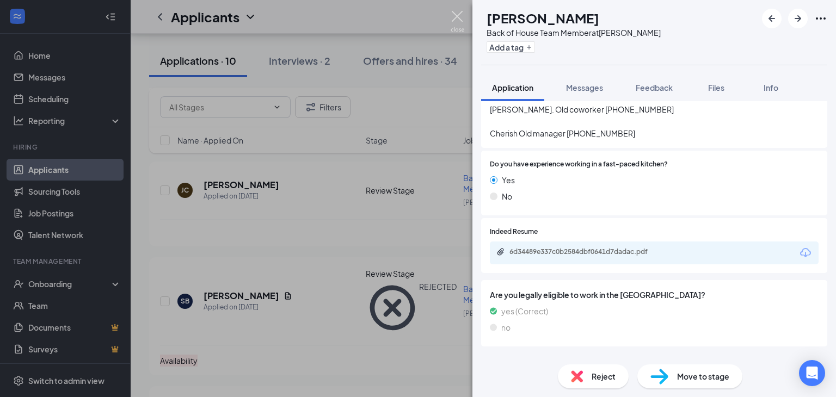
click at [456, 18] on img at bounding box center [457, 21] width 14 height 21
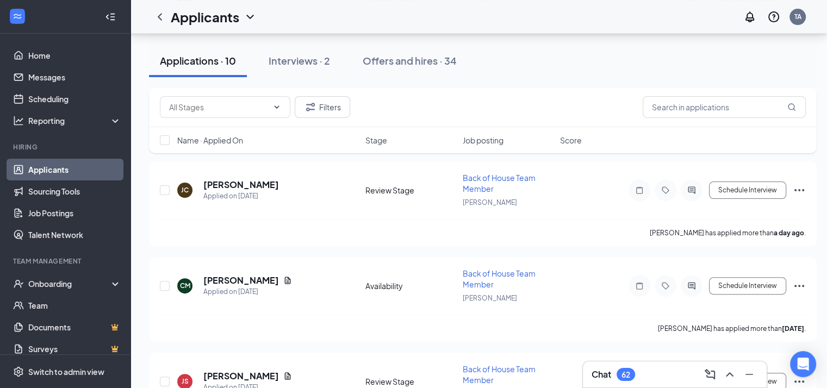
click at [657, 374] on div "Chat 62" at bounding box center [675, 374] width 166 height 17
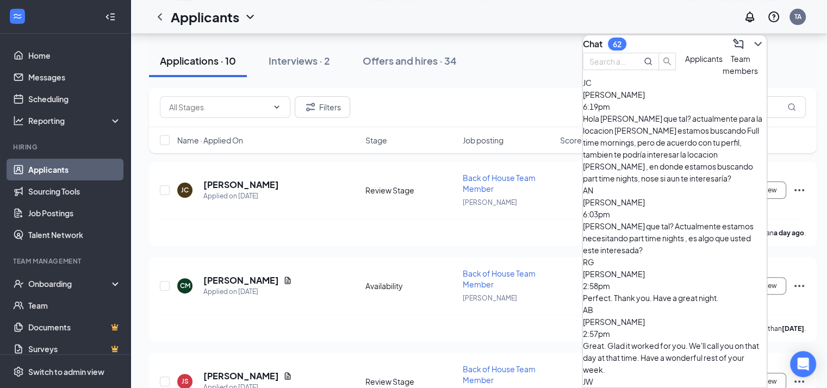
click at [694, 35] on div "Chat 62" at bounding box center [675, 43] width 184 height 17
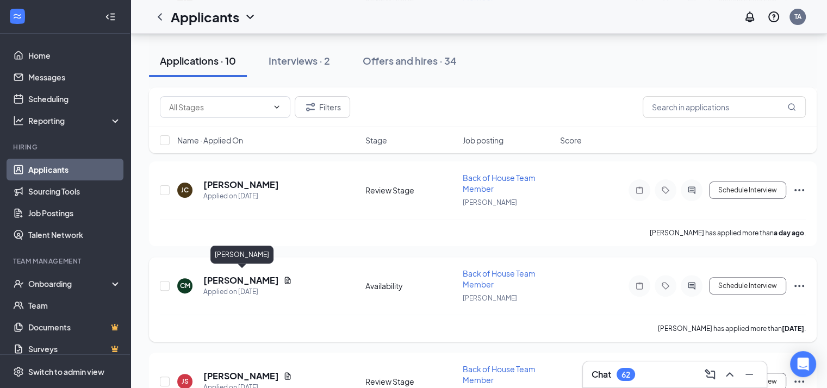
click at [245, 275] on h5 "[PERSON_NAME]" at bounding box center [241, 281] width 76 height 12
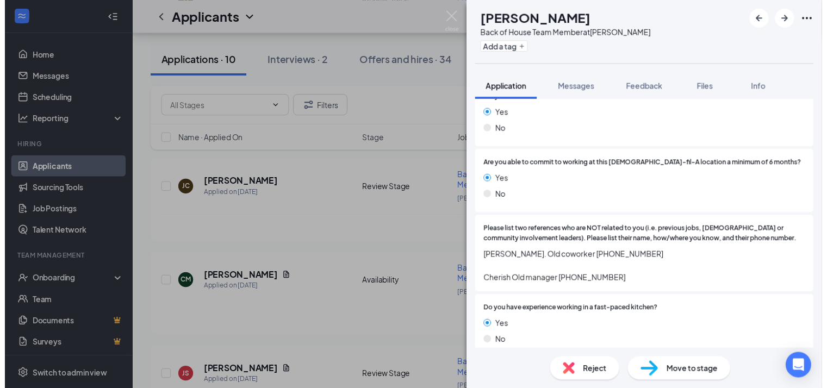
scroll to position [590, 0]
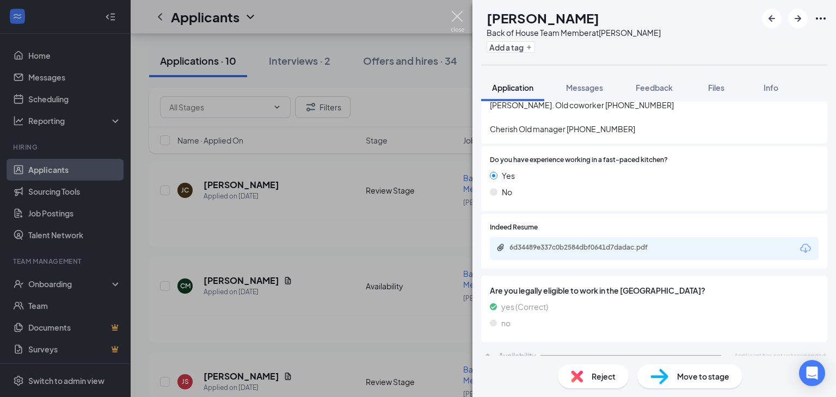
click at [458, 17] on img at bounding box center [457, 21] width 14 height 21
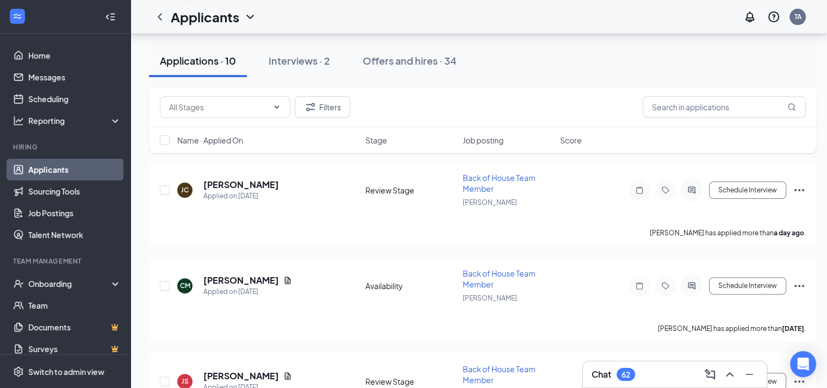
click at [675, 378] on div "Chat 62" at bounding box center [675, 374] width 166 height 17
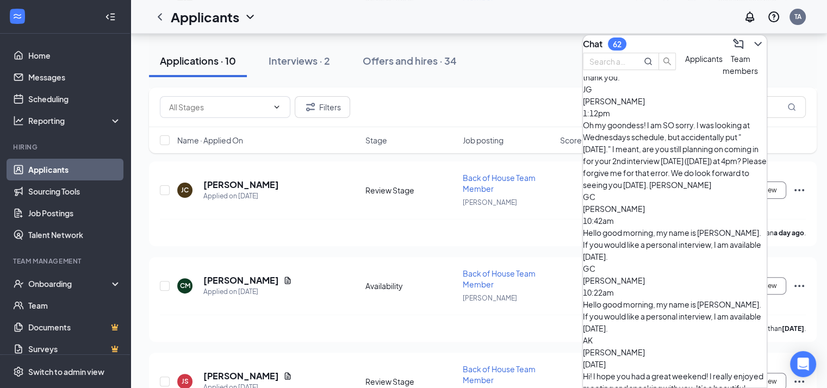
scroll to position [359, 0]
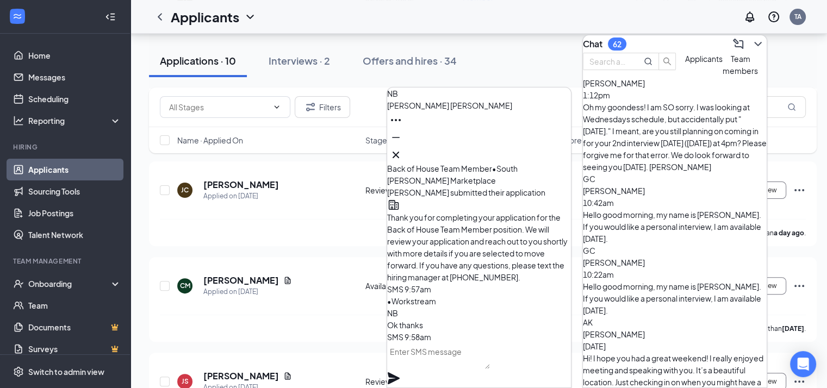
scroll to position [-54, 0]
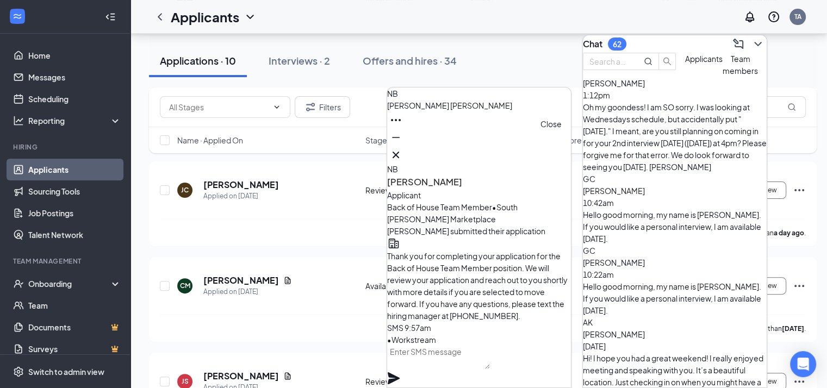
click at [399, 153] on icon "Cross" at bounding box center [396, 155] width 7 height 7
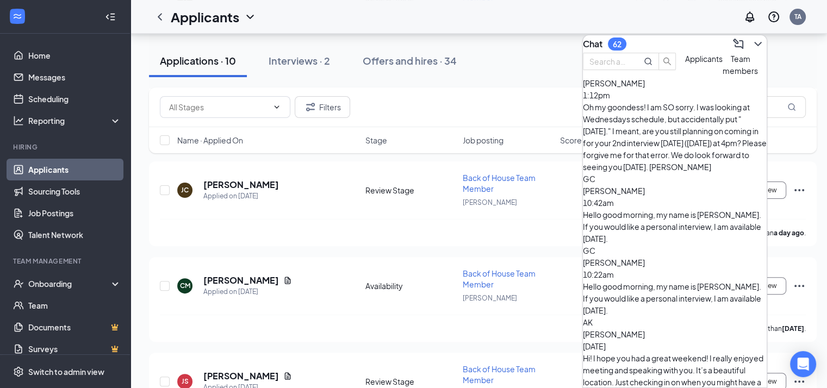
scroll to position [467, 0]
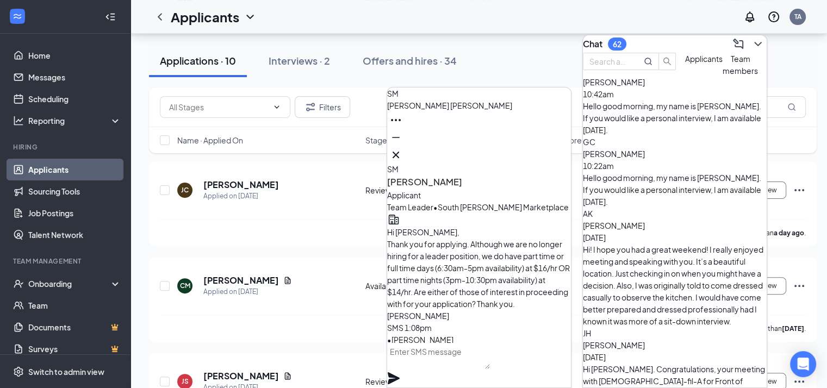
scroll to position [-151, 0]
click at [405, 148] on button at bounding box center [395, 154] width 17 height 17
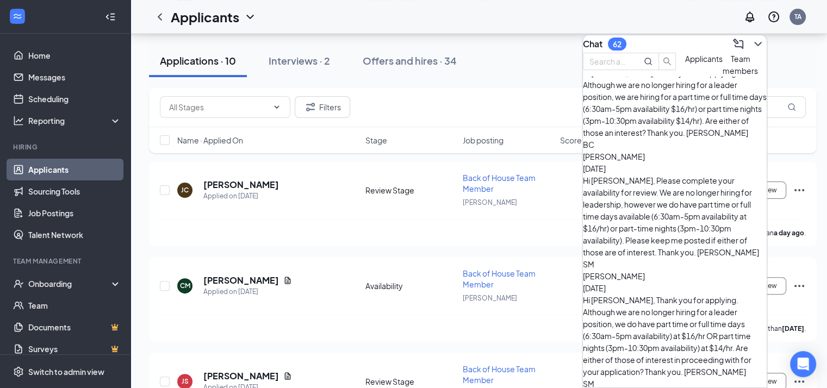
scroll to position [1218, 0]
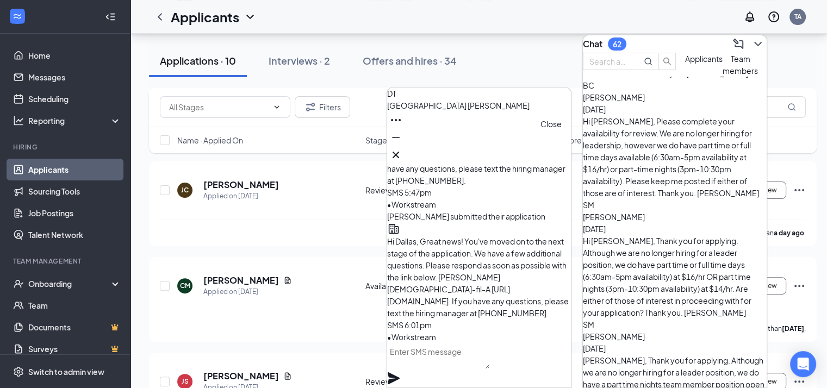
click at [403, 155] on icon "Cross" at bounding box center [396, 155] width 13 height 13
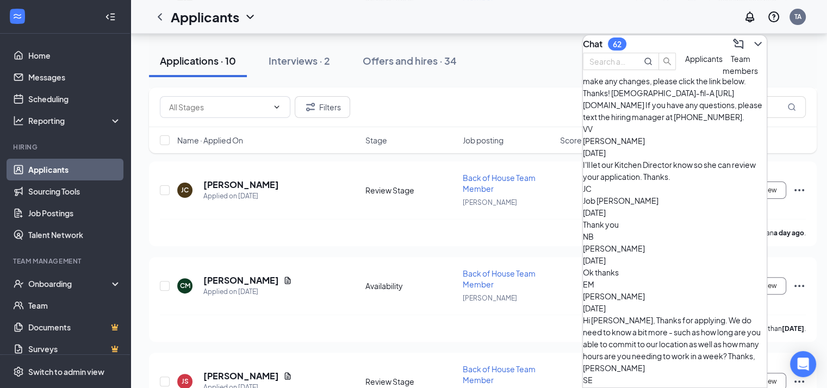
scroll to position [707, 0]
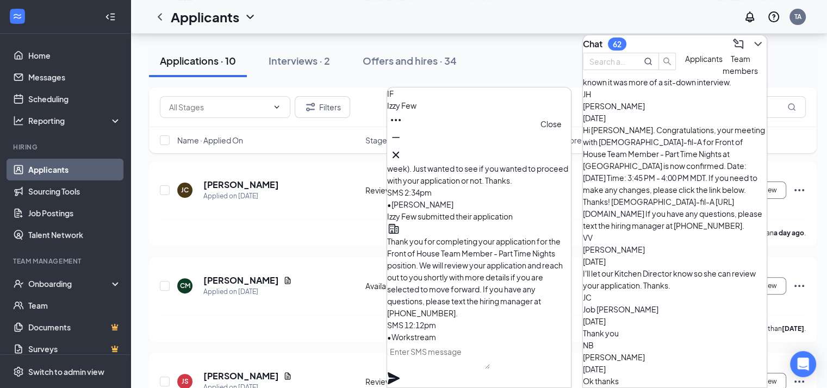
click at [403, 155] on icon "Cross" at bounding box center [396, 155] width 13 height 13
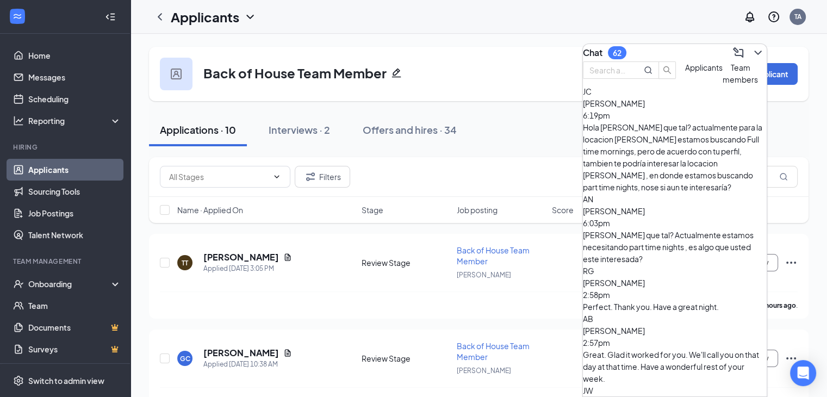
scroll to position [218, 0]
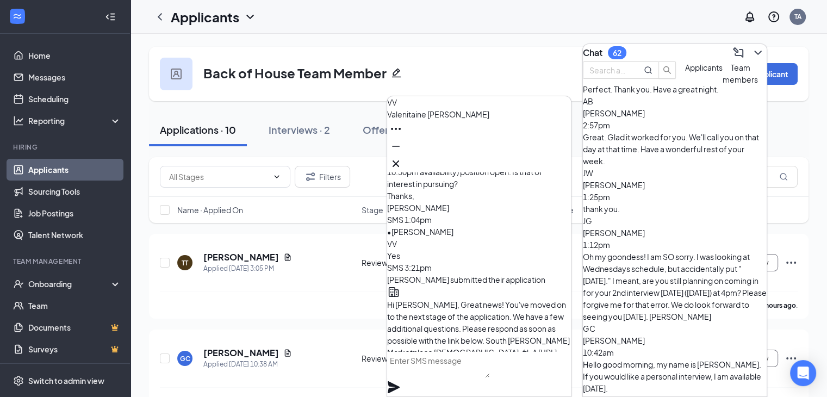
scroll to position [272, 0]
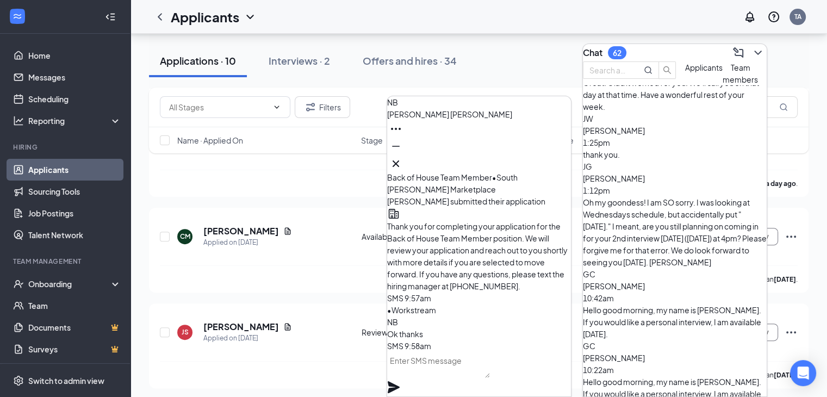
scroll to position [326, 0]
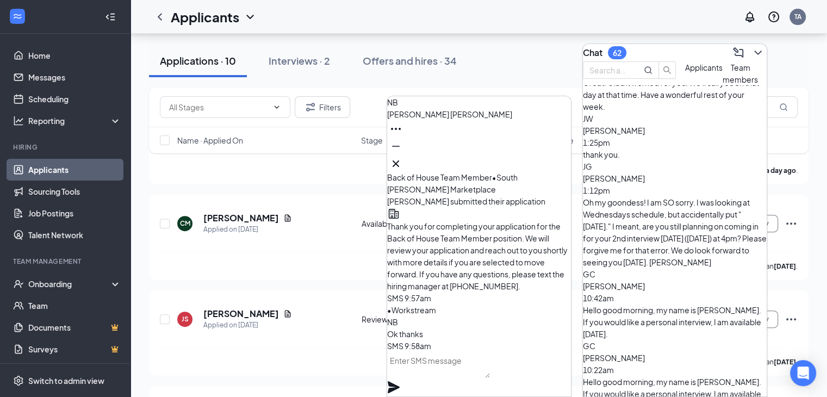
click at [498, 166] on div "NB [PERSON_NAME]" at bounding box center [479, 134] width 184 height 76
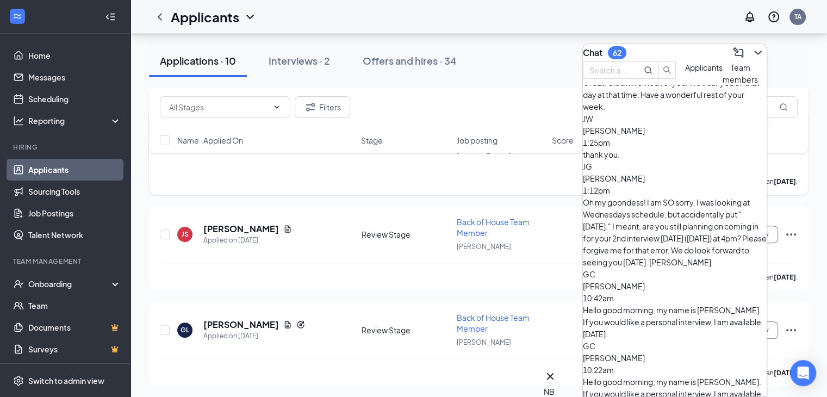
scroll to position [435, 0]
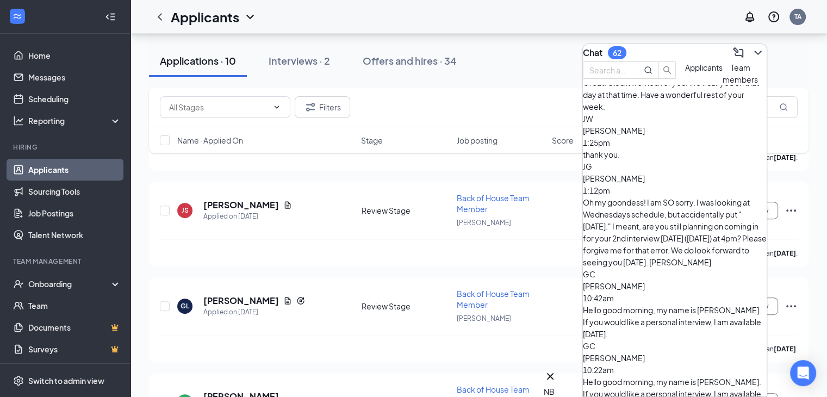
click at [672, 48] on div "Chat 62" at bounding box center [675, 52] width 184 height 17
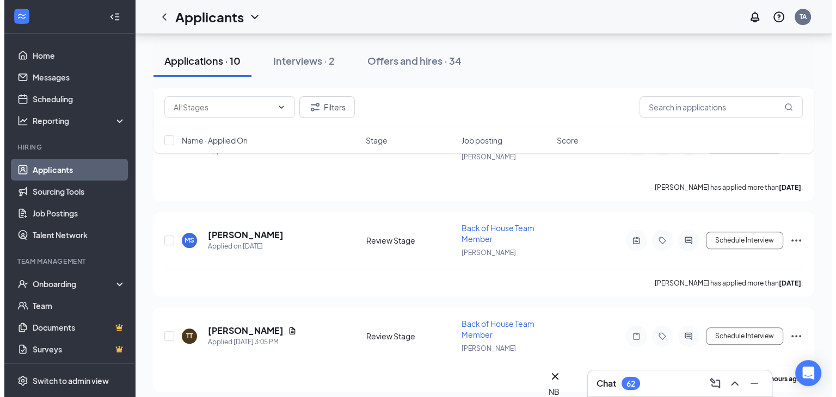
scroll to position [870, 0]
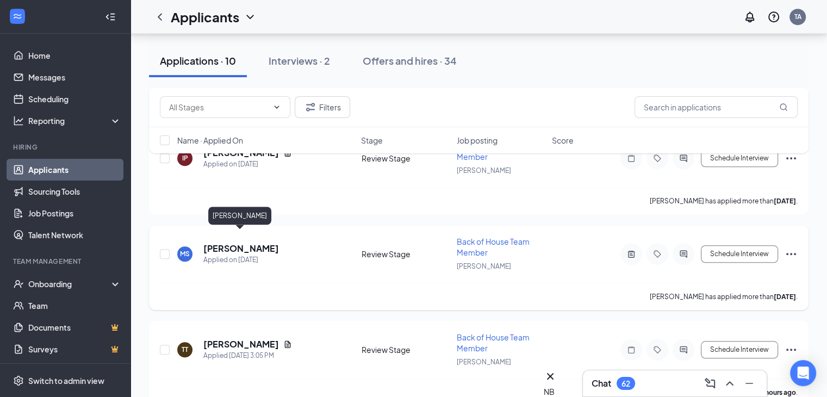
click at [255, 243] on h5 "[PERSON_NAME]" at bounding box center [241, 249] width 76 height 12
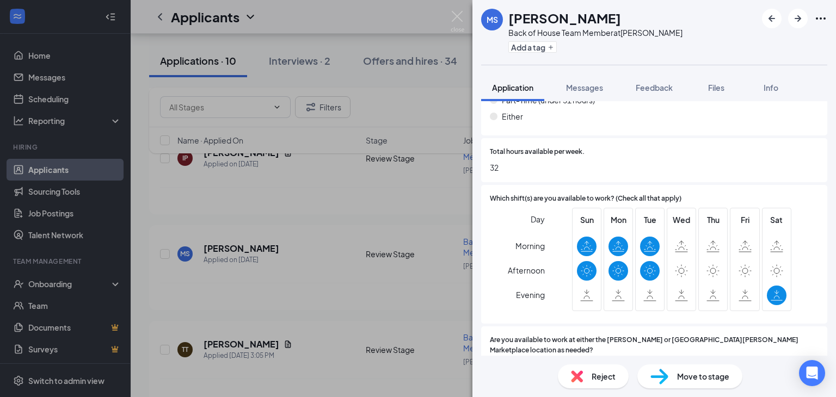
scroll to position [972, 0]
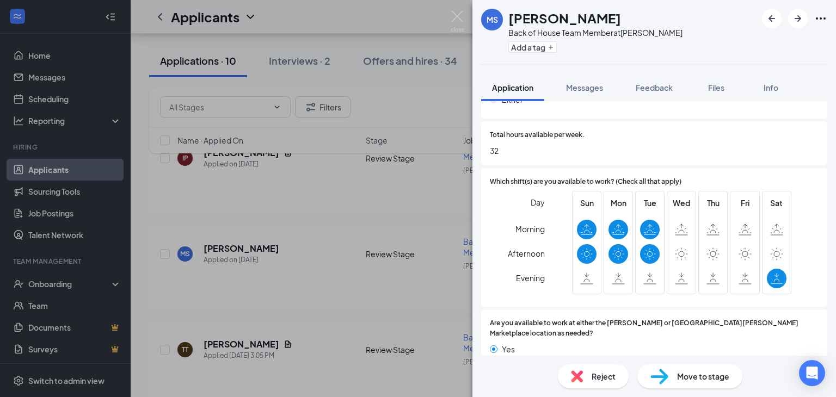
click at [589, 376] on div "Reject" at bounding box center [593, 377] width 71 height 24
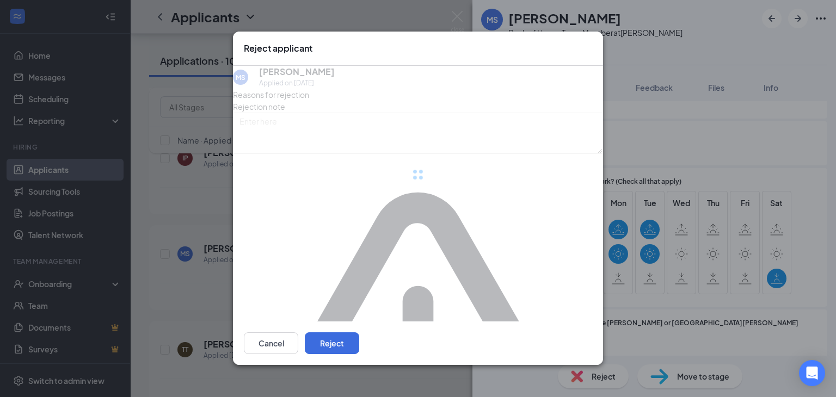
scroll to position [967, 0]
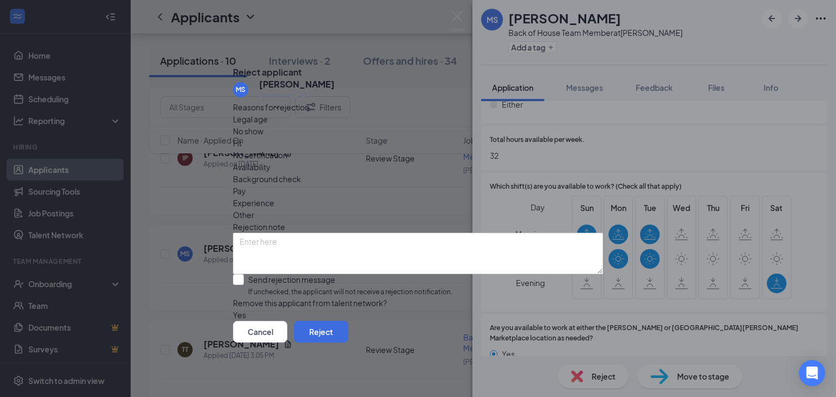
click at [270, 161] on span "Availability" at bounding box center [252, 167] width 38 height 12
click at [348, 342] on button "Reject" at bounding box center [321, 332] width 54 height 22
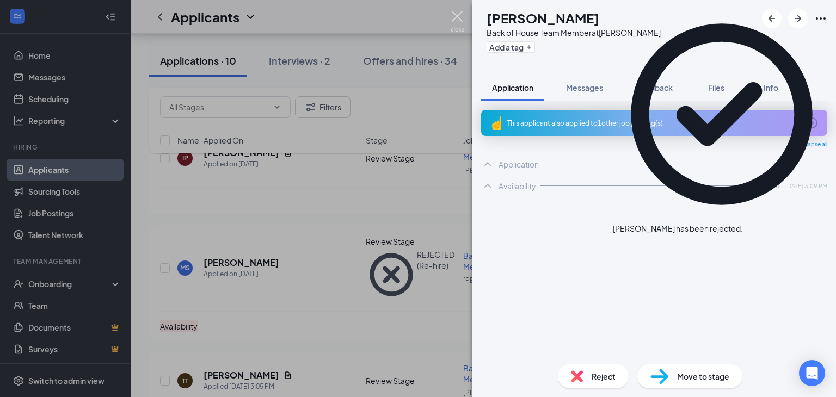
click at [461, 16] on img at bounding box center [457, 21] width 14 height 21
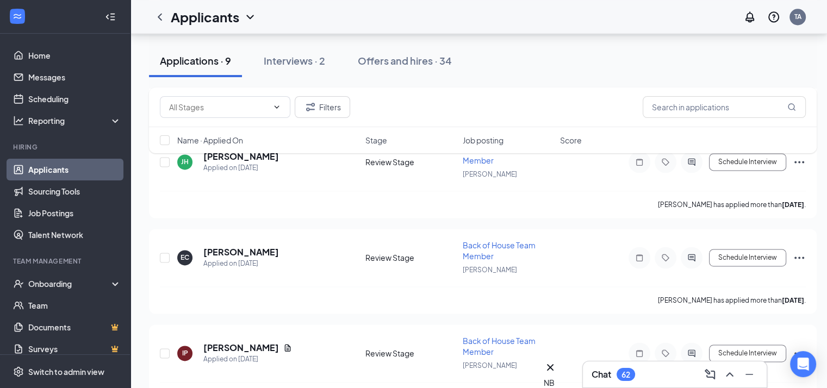
scroll to position [1549, 0]
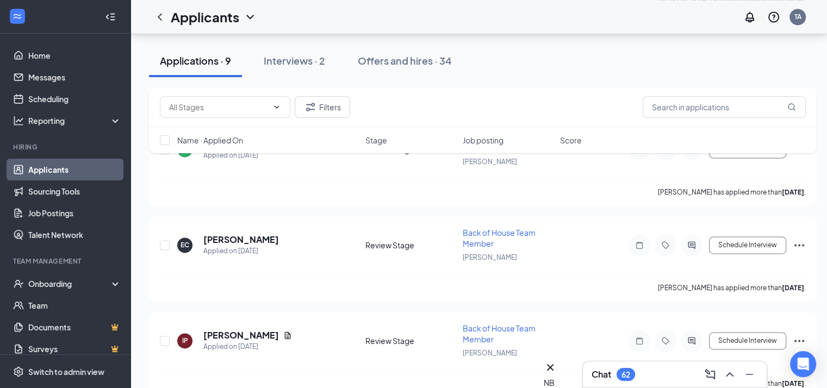
click at [673, 375] on div "Chat 62" at bounding box center [675, 374] width 166 height 17
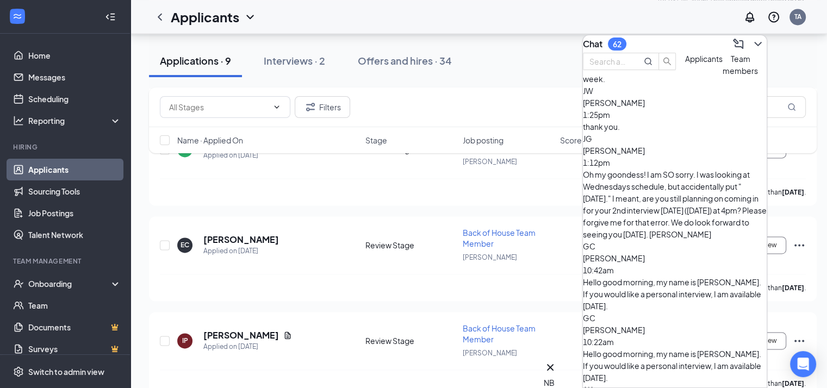
scroll to position [359, 0]
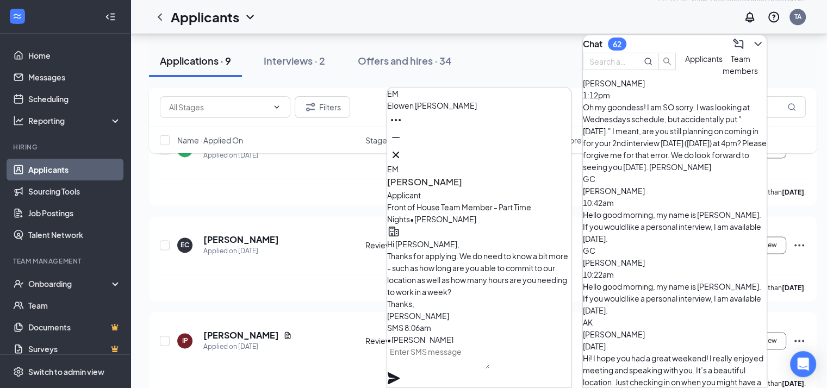
scroll to position [-272, 0]
click at [489, 146] on div "EM [PERSON_NAME]" at bounding box center [479, 126] width 184 height 76
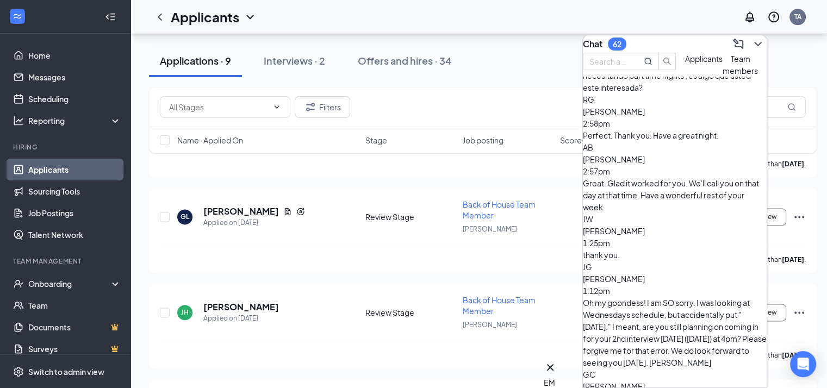
scroll to position [163, 0]
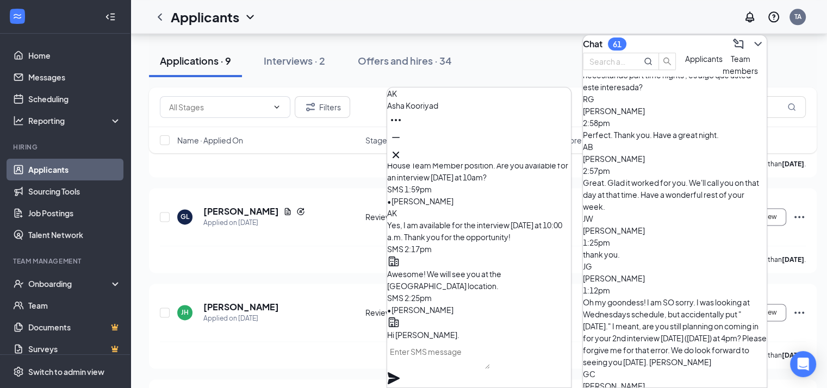
scroll to position [-544, 0]
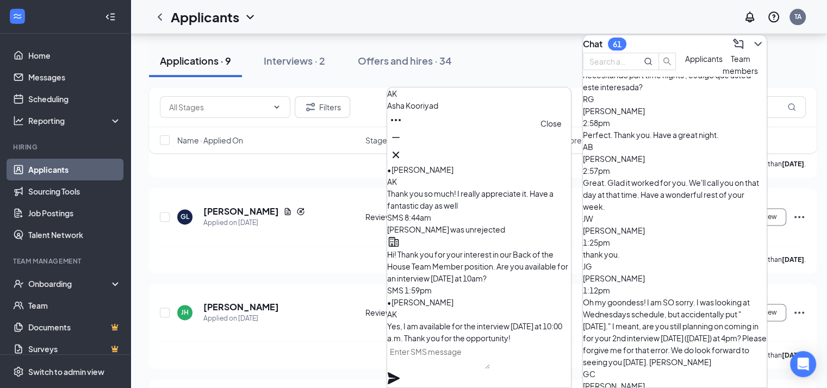
click at [403, 149] on icon "Cross" at bounding box center [396, 155] width 13 height 13
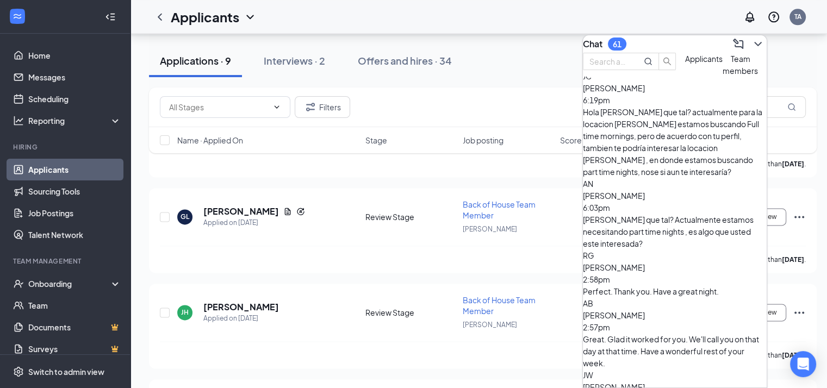
scroll to position [0, 0]
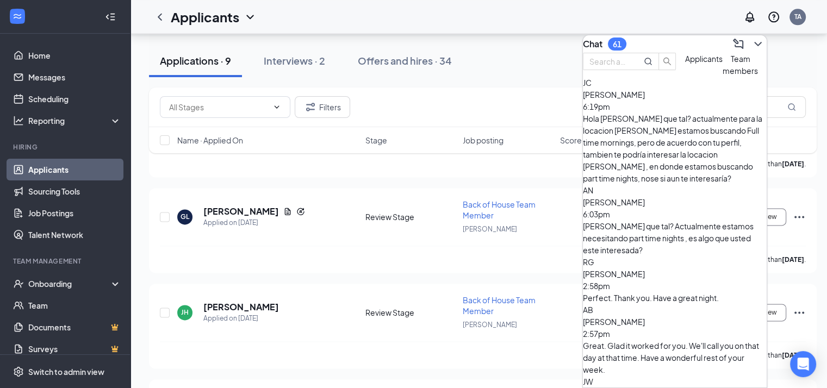
click at [691, 35] on div "Chat 61" at bounding box center [675, 43] width 184 height 17
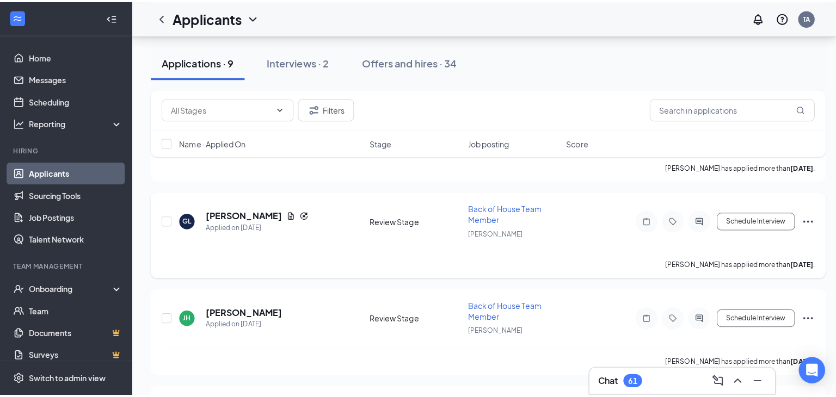
scroll to position [1495, 0]
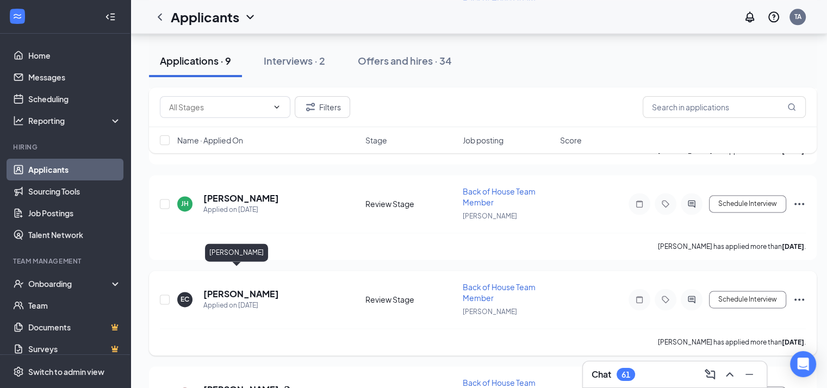
click at [205, 288] on h5 "[PERSON_NAME]" at bounding box center [241, 294] width 76 height 12
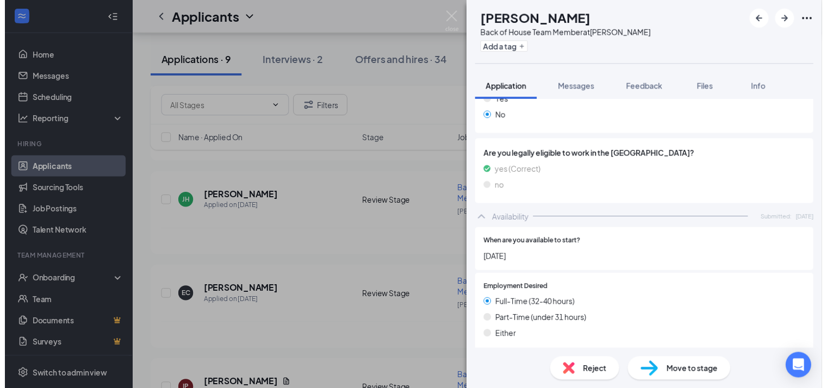
scroll to position [905, 0]
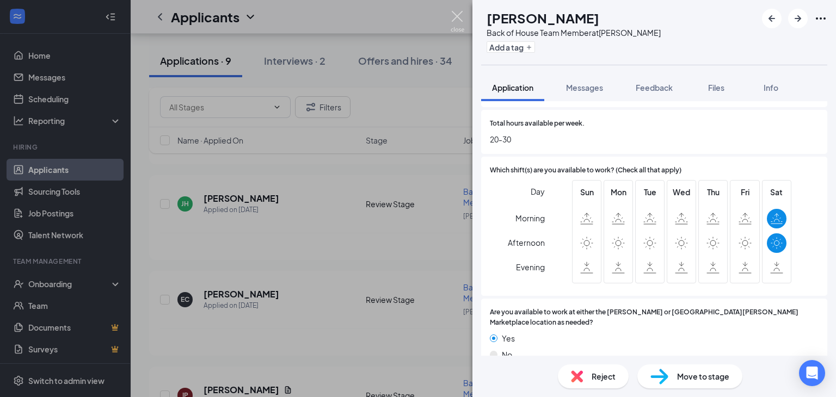
click at [460, 11] on img at bounding box center [457, 21] width 14 height 21
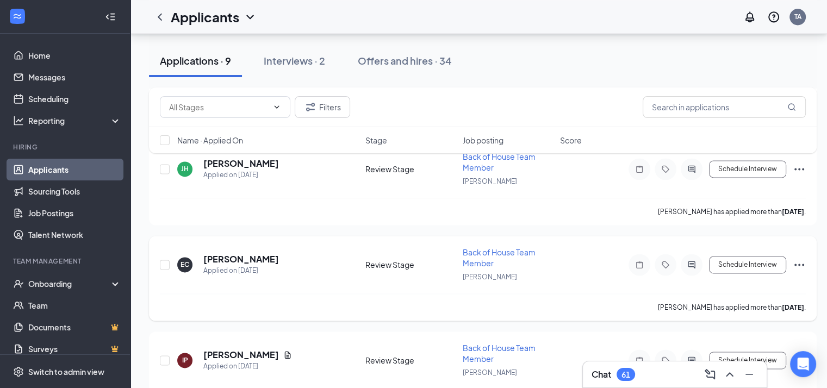
scroll to position [1549, 0]
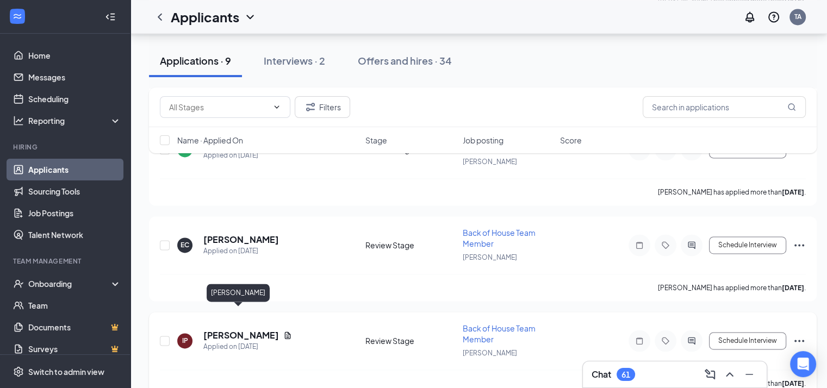
click at [244, 330] on h5 "[PERSON_NAME]" at bounding box center [241, 336] width 76 height 12
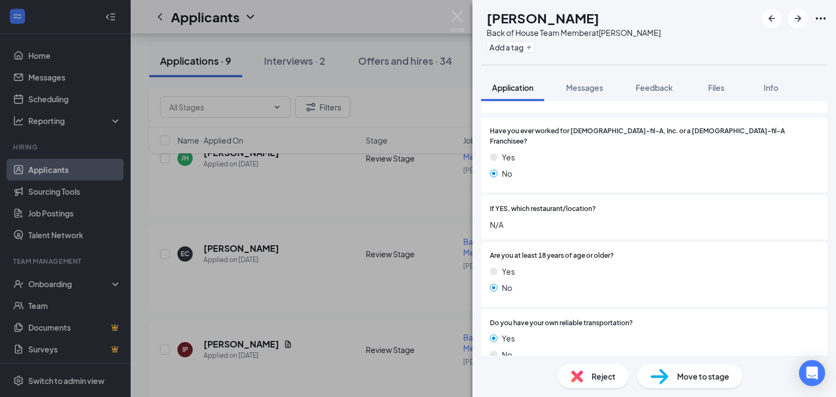
scroll to position [163, 0]
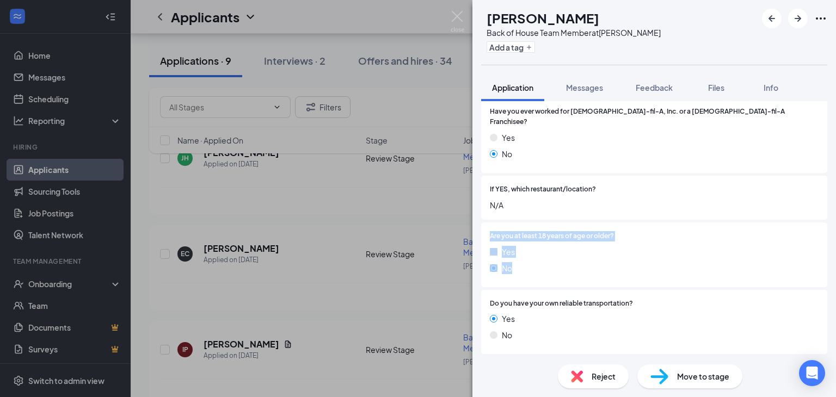
drag, startPoint x: 483, startPoint y: 231, endPoint x: 483, endPoint y: 219, distance: 12.0
click at [483, 223] on div "Are you at least 18 years of age or older? Yes No" at bounding box center [654, 255] width 346 height 65
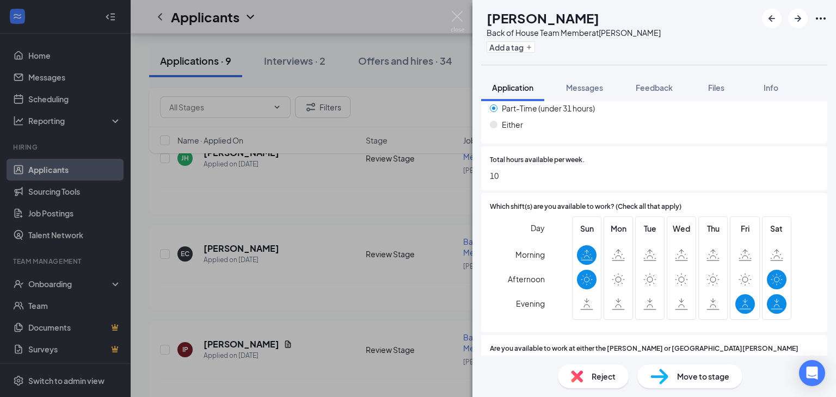
scroll to position [977, 0]
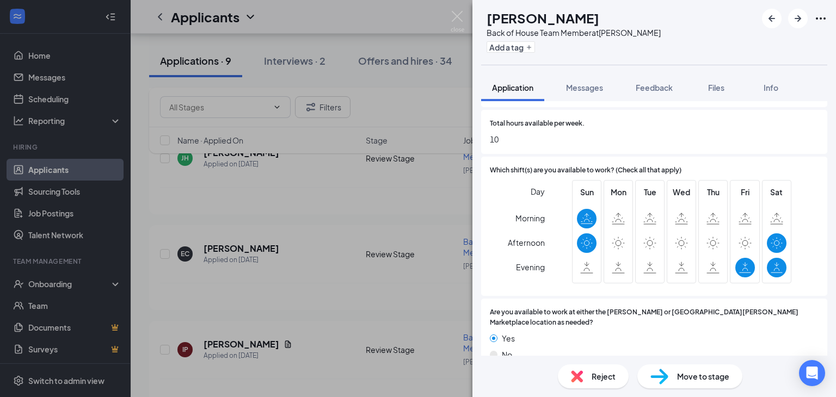
click at [600, 381] on span "Reject" at bounding box center [603, 376] width 24 height 12
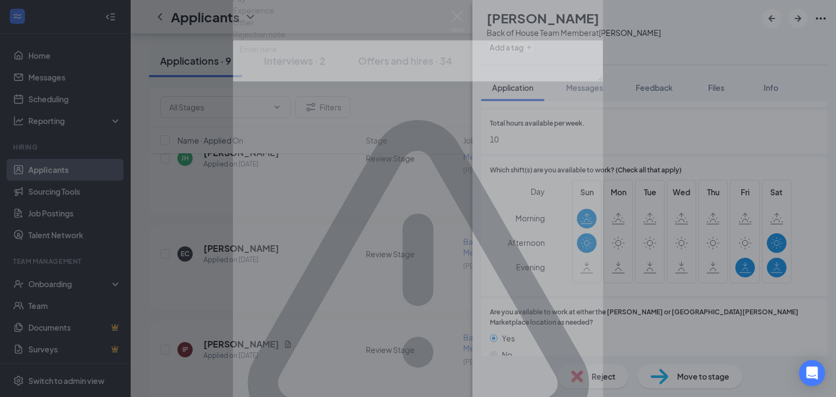
scroll to position [972, 0]
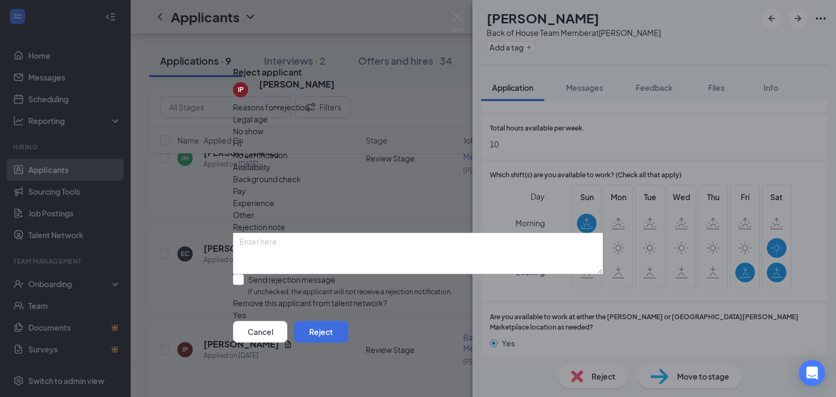
click at [268, 125] on span "Legal age" at bounding box center [250, 119] width 35 height 12
click at [348, 341] on button "Reject" at bounding box center [321, 332] width 54 height 22
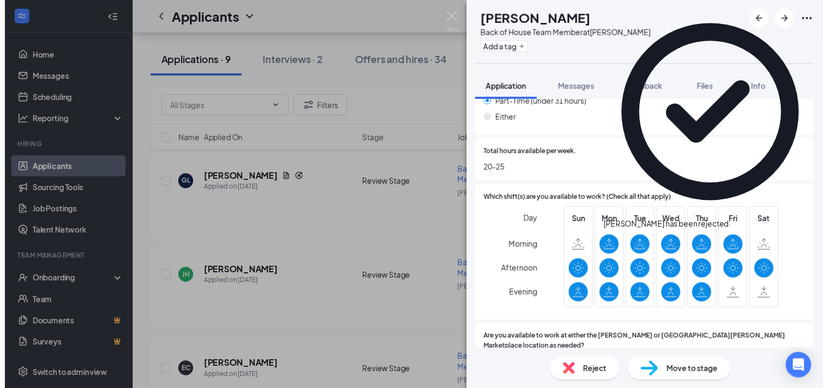
scroll to position [964, 0]
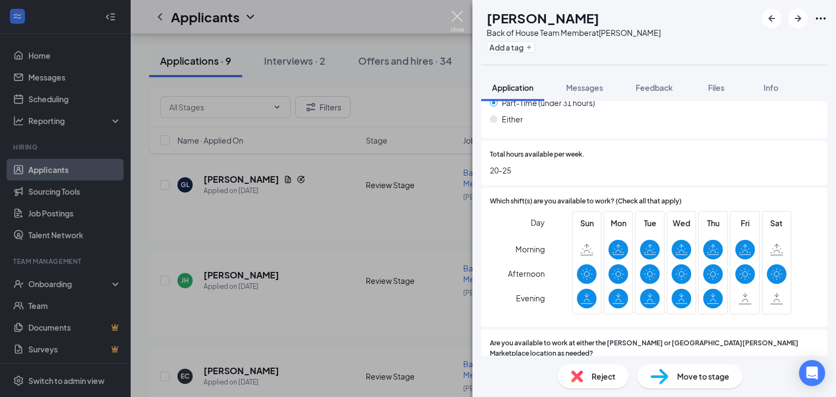
click at [461, 18] on img at bounding box center [457, 21] width 14 height 21
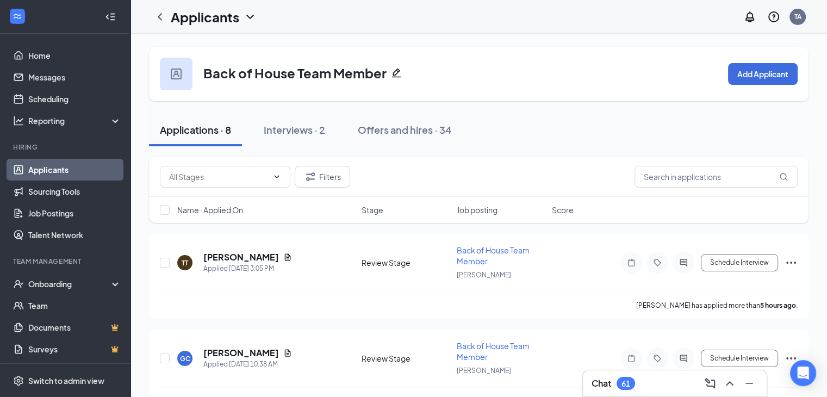
click at [661, 384] on div "Chat 61" at bounding box center [675, 383] width 166 height 17
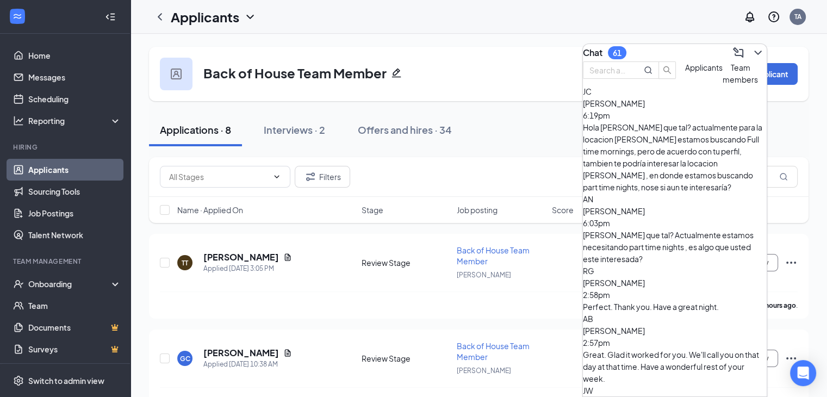
scroll to position [141, 0]
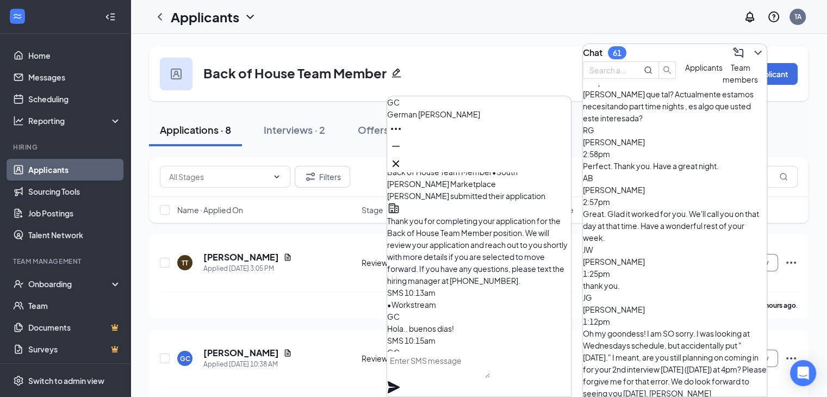
scroll to position [0, 0]
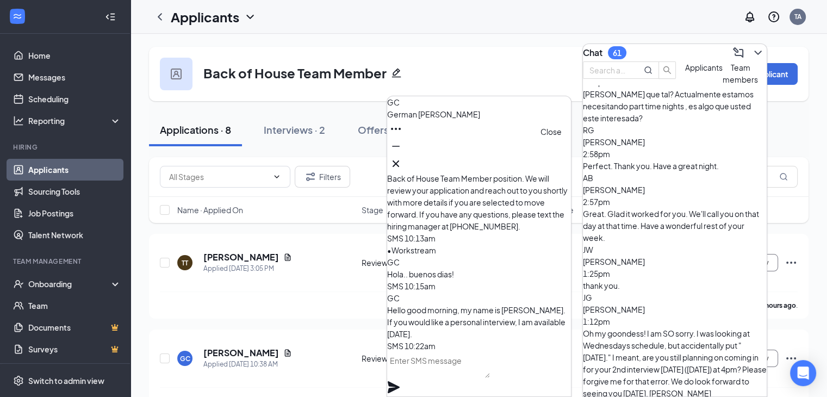
click at [403, 159] on icon "Cross" at bounding box center [396, 163] width 13 height 13
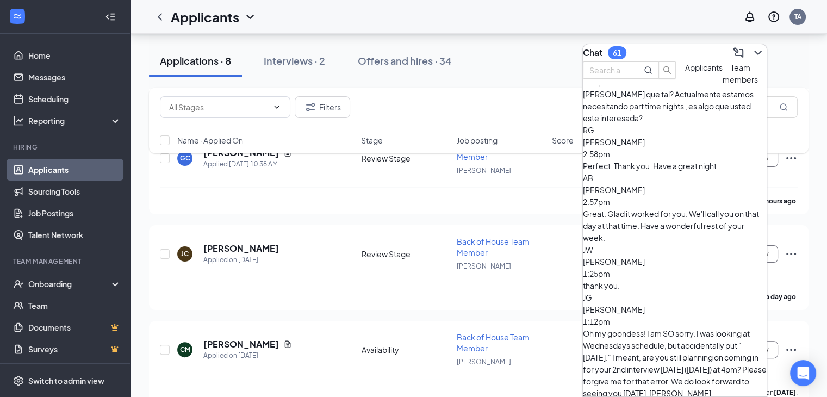
scroll to position [218, 0]
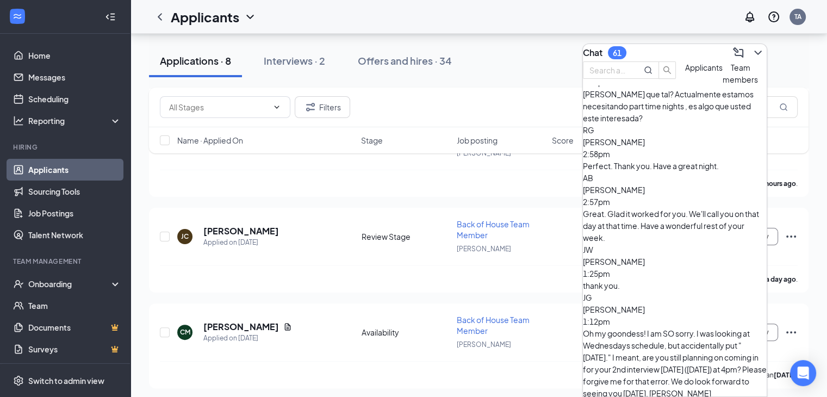
click at [681, 52] on div "Chat 61" at bounding box center [675, 52] width 184 height 17
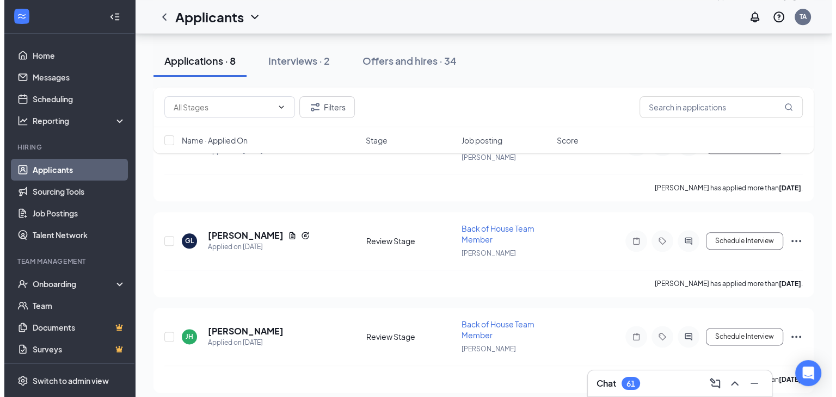
scroll to position [1351, 0]
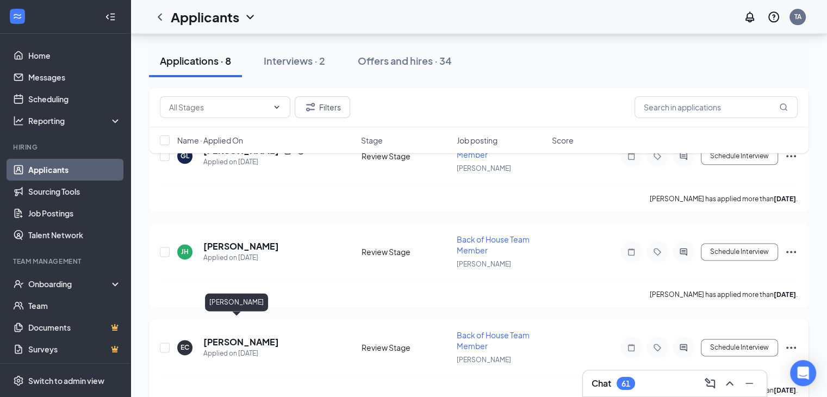
click at [229, 336] on h5 "[PERSON_NAME]" at bounding box center [241, 342] width 76 height 12
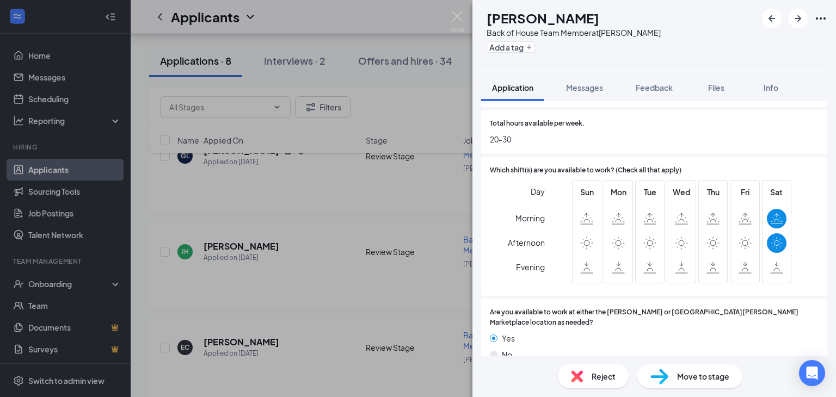
scroll to position [851, 0]
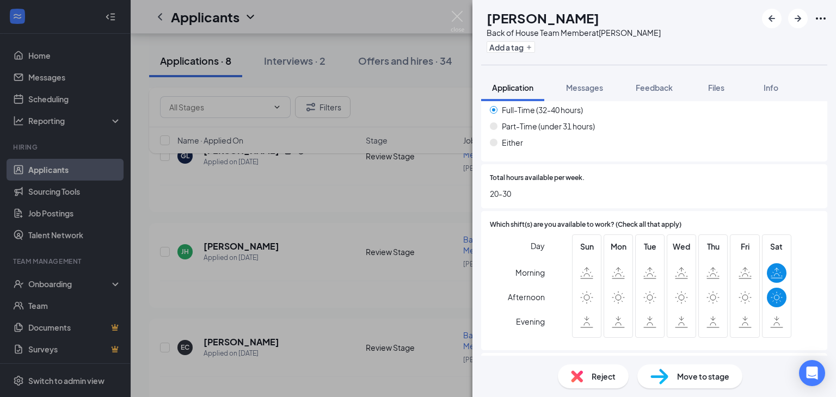
click at [604, 373] on span "Reject" at bounding box center [603, 376] width 24 height 12
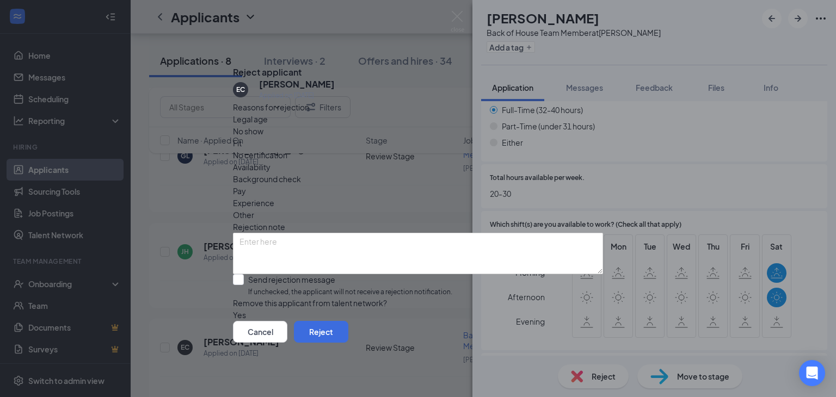
click at [526, 146] on div "Legal age No show Fit No certification Availability Background check Pay Experi…" at bounding box center [418, 167] width 370 height 108
click at [270, 161] on span "Availability" at bounding box center [252, 167] width 38 height 12
click at [348, 338] on button "Reject" at bounding box center [321, 332] width 54 height 22
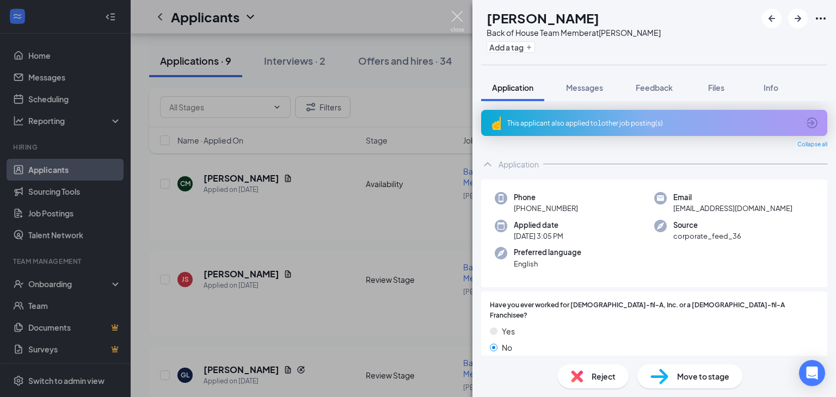
click at [454, 15] on img at bounding box center [457, 21] width 14 height 21
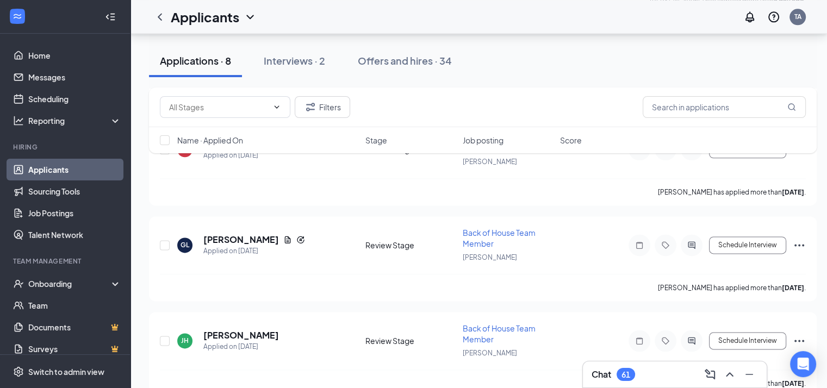
scroll to position [1360, 0]
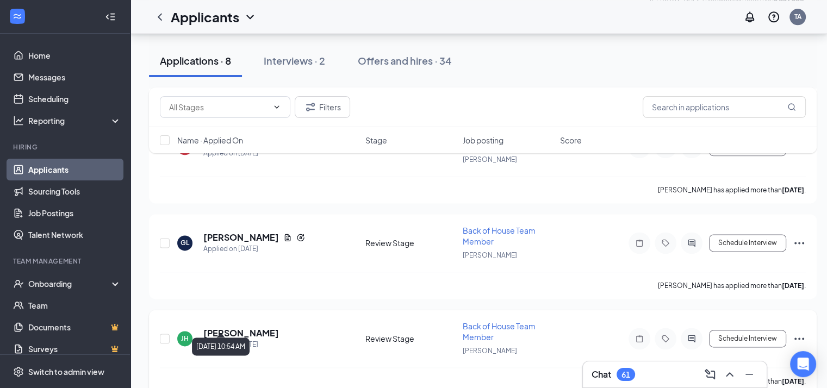
click at [246, 339] on div "Applied on [DATE]" at bounding box center [241, 344] width 76 height 11
click at [245, 328] on h5 "[PERSON_NAME]" at bounding box center [241, 334] width 76 height 12
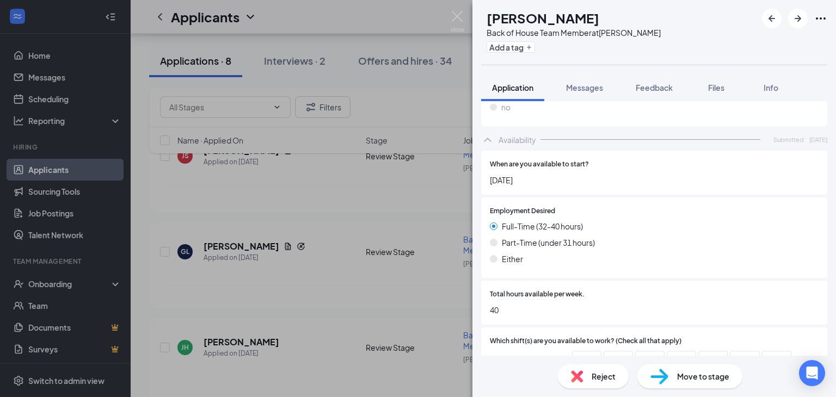
scroll to position [905, 0]
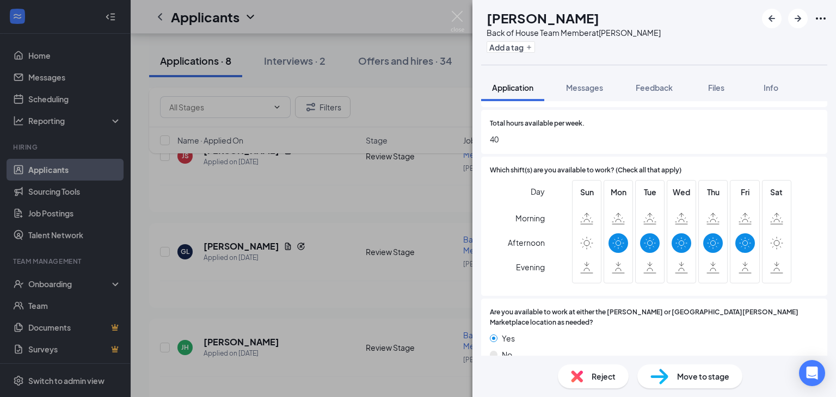
click at [600, 384] on div "Reject" at bounding box center [593, 377] width 71 height 24
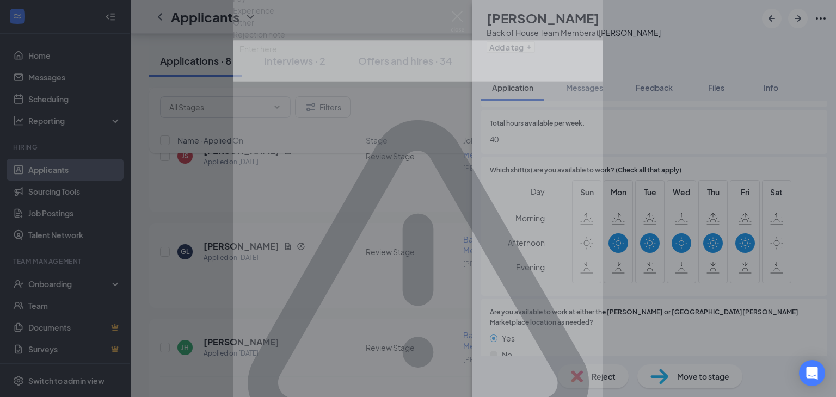
scroll to position [901, 0]
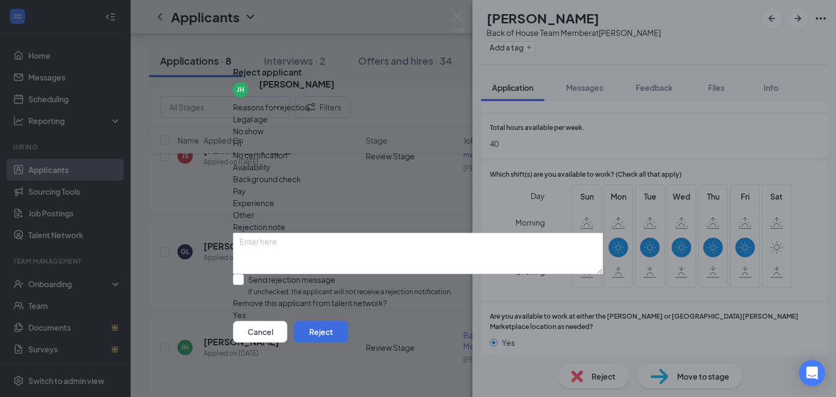
click at [259, 125] on span "Legal age" at bounding box center [250, 119] width 35 height 12
click at [348, 343] on button "Reject" at bounding box center [321, 332] width 54 height 22
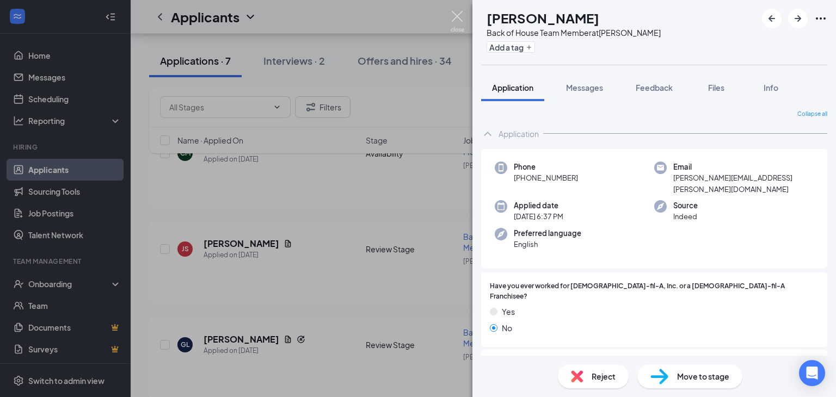
click at [451, 23] on img at bounding box center [457, 21] width 14 height 21
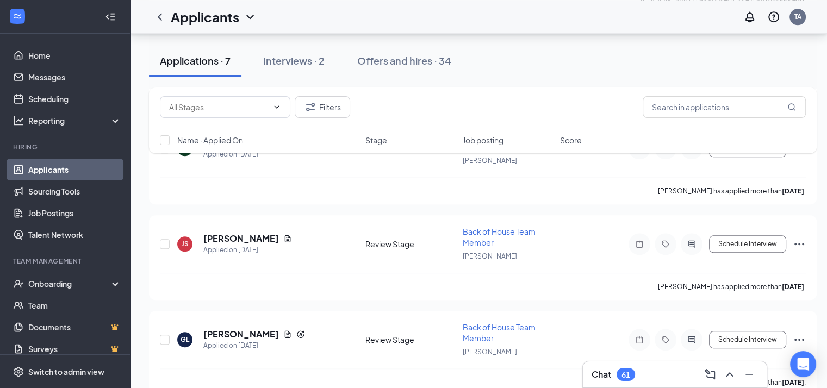
scroll to position [1171, 0]
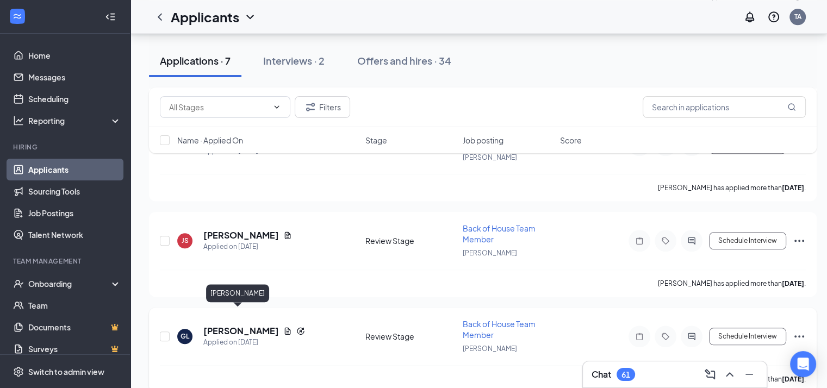
click at [234, 325] on h5 "[PERSON_NAME]" at bounding box center [241, 331] width 76 height 12
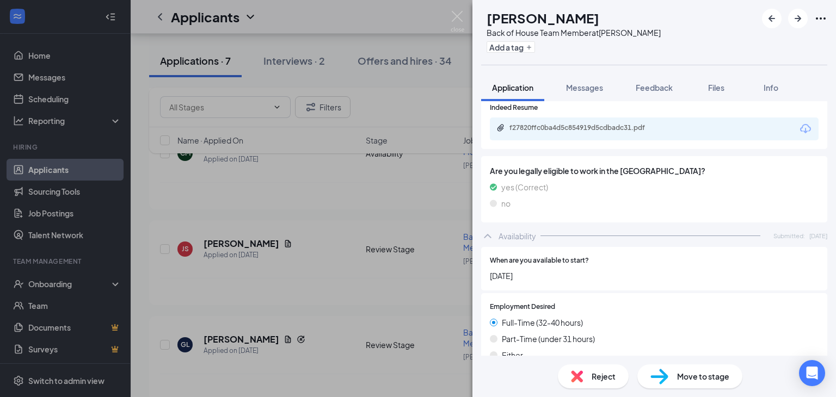
scroll to position [747, 0]
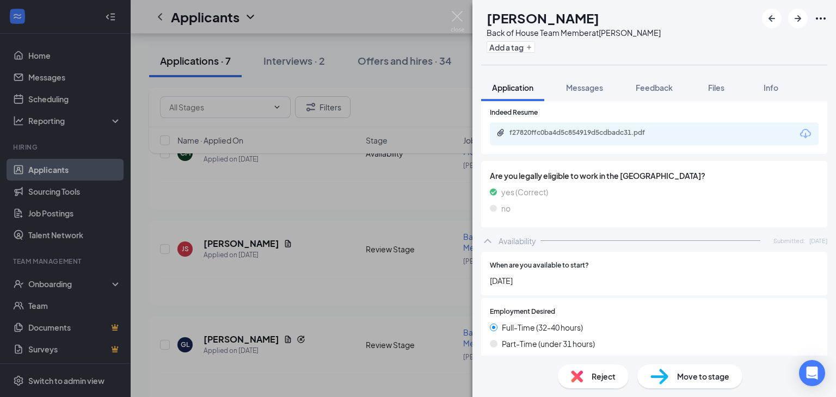
click at [582, 128] on div "f27820ffc0ba4d5c854919d5cdbadc31.pdf" at bounding box center [584, 133] width 176 height 10
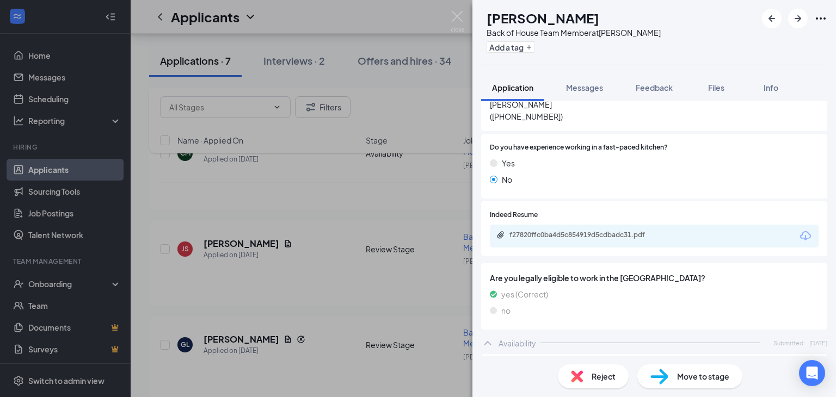
scroll to position [638, 0]
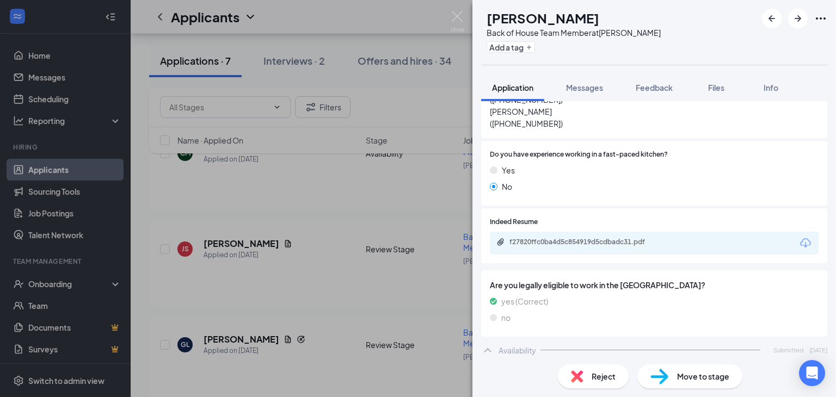
click at [600, 381] on span "Reject" at bounding box center [603, 376] width 24 height 12
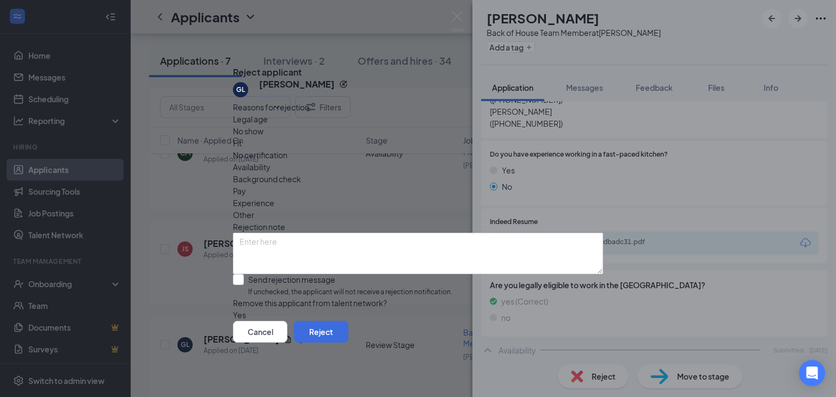
click at [254, 209] on span "Other" at bounding box center [243, 215] width 21 height 12
click at [348, 334] on button "Reject" at bounding box center [321, 332] width 54 height 22
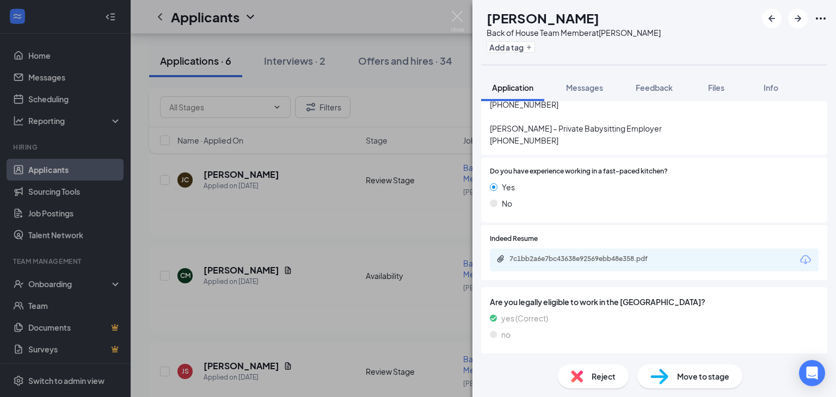
scroll to position [614, 0]
click at [627, 248] on div "7c1bb2a6e7bc43638e92569ebb48e358.pdf" at bounding box center [654, 259] width 329 height 23
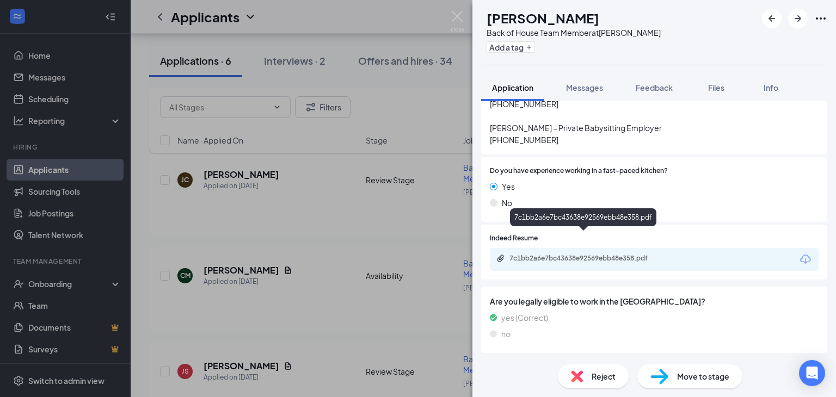
click at [629, 254] on div "7c1bb2a6e7bc43638e92569ebb48e358.pdf" at bounding box center [585, 258] width 152 height 9
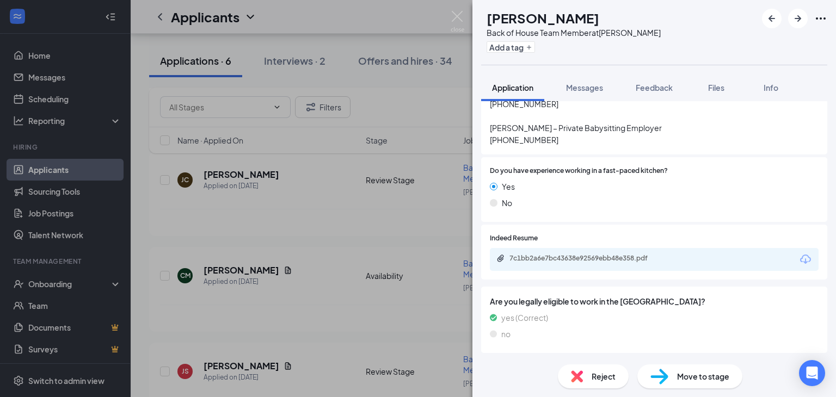
scroll to position [609, 0]
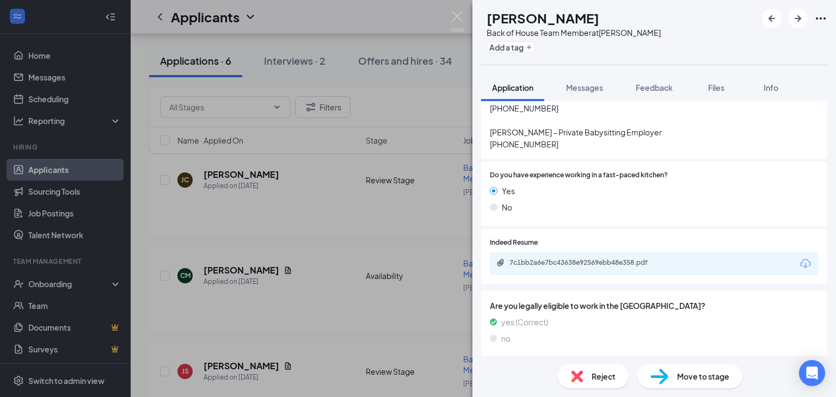
click at [592, 370] on span "Reject" at bounding box center [603, 376] width 24 height 12
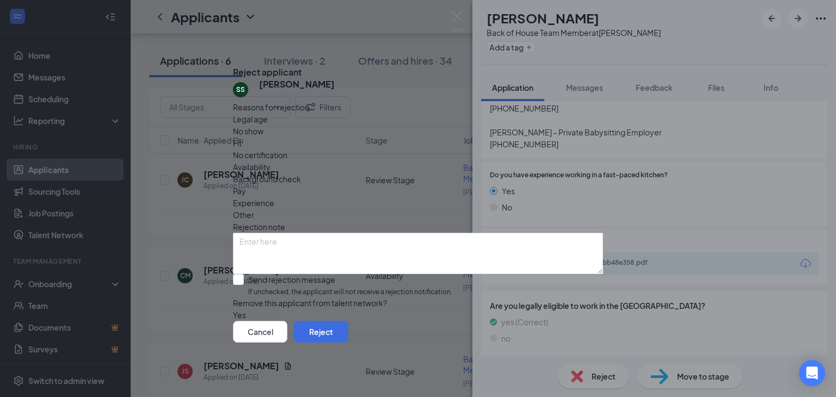
click at [456, 209] on div "Other" at bounding box center [418, 215] width 370 height 12
click at [348, 343] on button "Reject" at bounding box center [321, 332] width 54 height 22
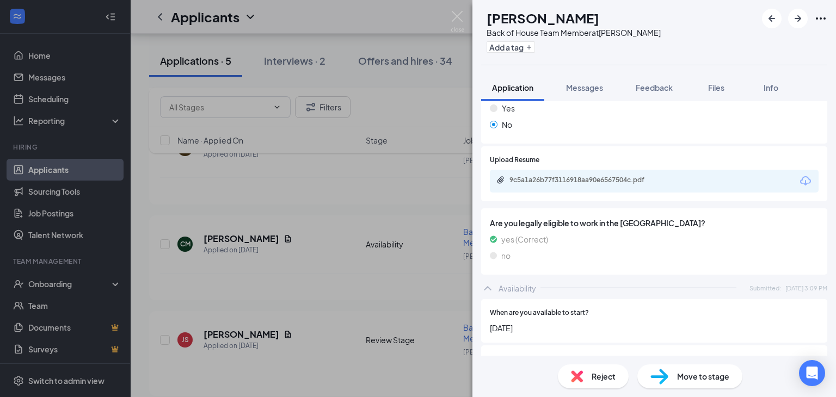
scroll to position [653, 0]
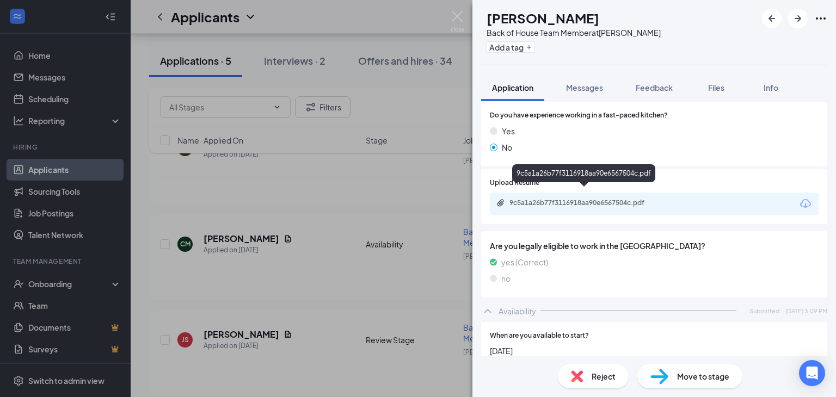
click at [615, 199] on div "9c5a1a26b77f3116918aa90e6567504c.pdf" at bounding box center [585, 203] width 152 height 9
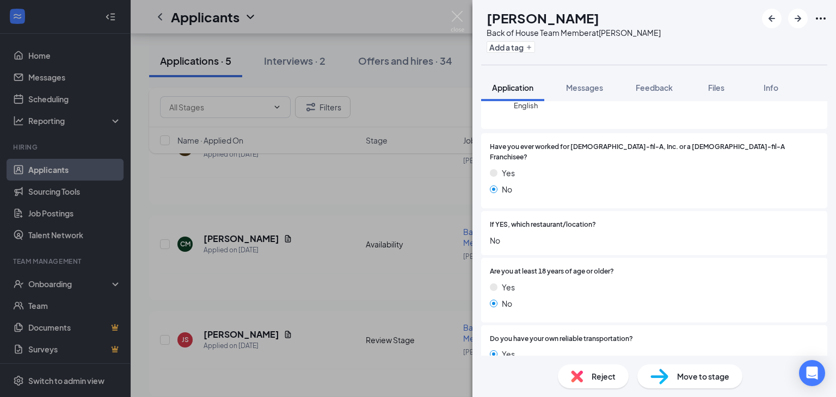
scroll to position [163, 0]
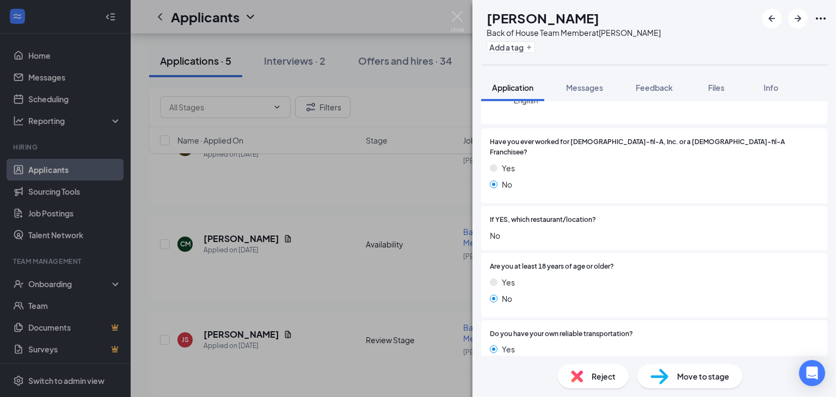
click at [593, 370] on span "Reject" at bounding box center [603, 376] width 24 height 12
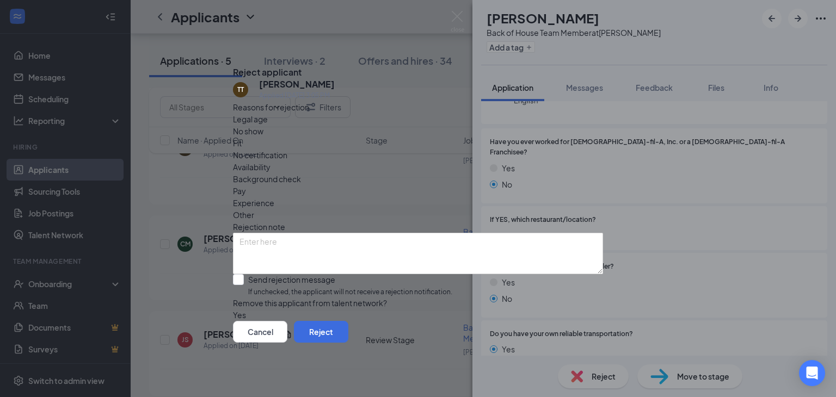
click at [265, 125] on span "Legal age" at bounding box center [250, 119] width 35 height 12
click at [348, 343] on button "Reject" at bounding box center [321, 332] width 54 height 22
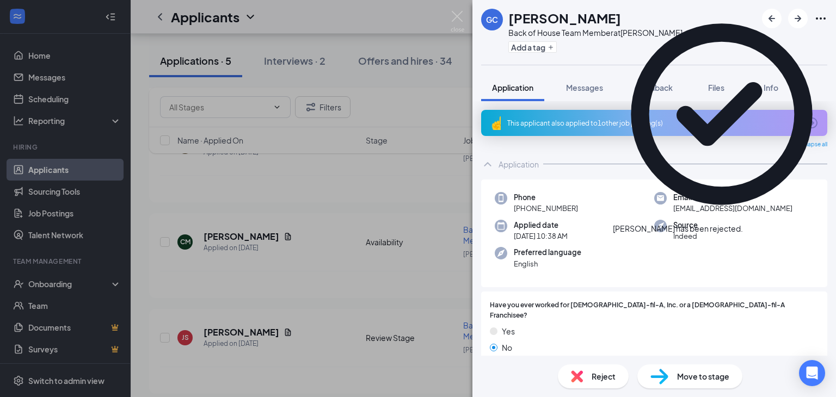
click at [743, 223] on icon "Cross" at bounding box center [743, 223] width 0 height 0
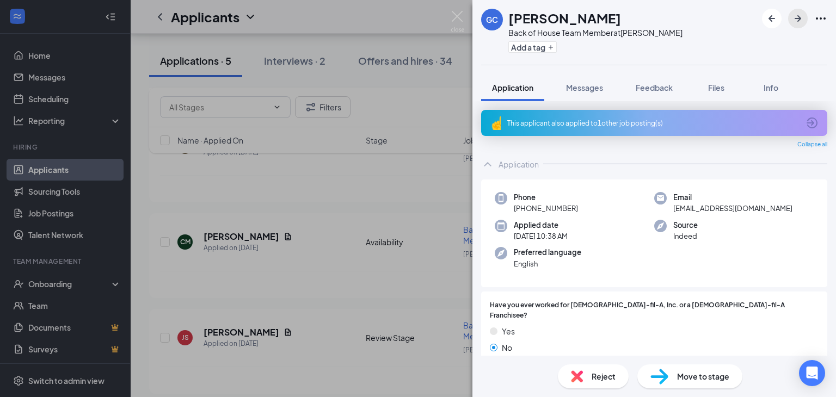
click at [802, 17] on icon "ArrowRight" at bounding box center [797, 18] width 13 height 13
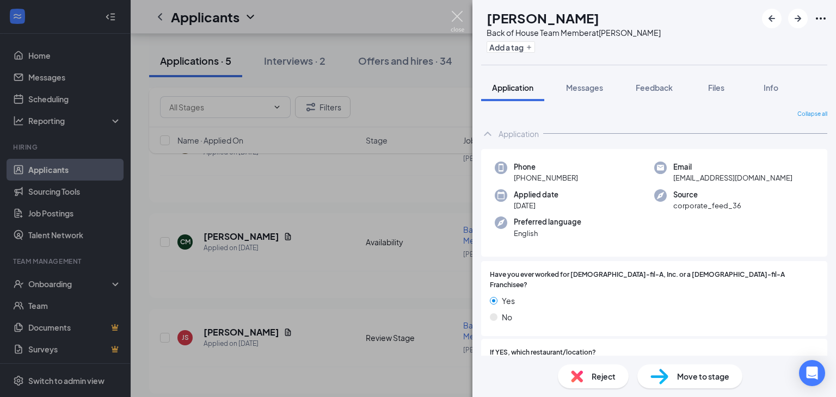
click at [454, 20] on img at bounding box center [457, 21] width 14 height 21
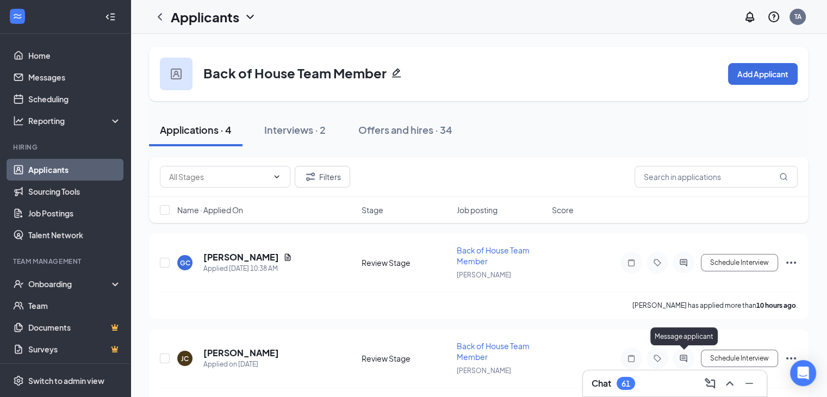
click at [683, 355] on icon "ActiveChat" at bounding box center [683, 358] width 13 height 9
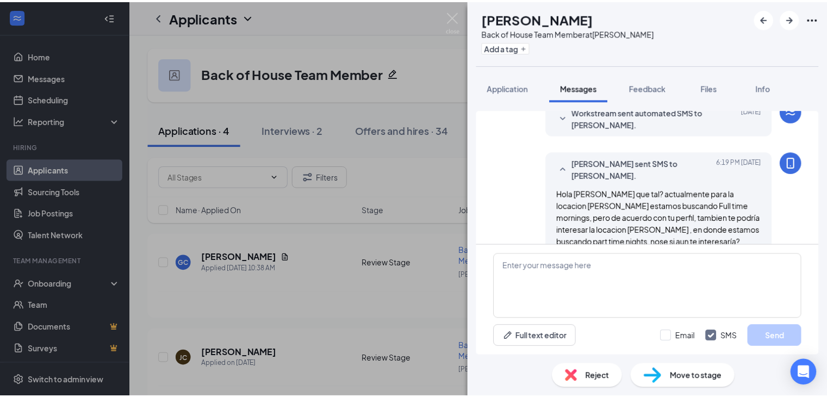
scroll to position [200, 0]
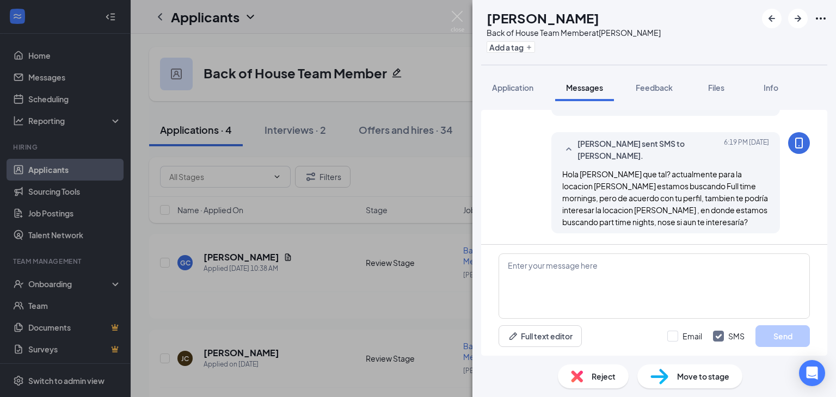
click at [461, 10] on div "[PERSON_NAME] Back of House Team Member at [PERSON_NAME] Add a tag Application …" at bounding box center [418, 198] width 836 height 397
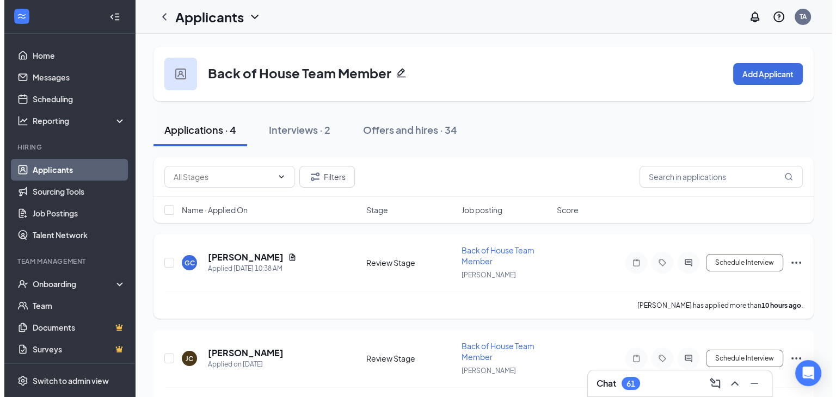
scroll to position [54, 0]
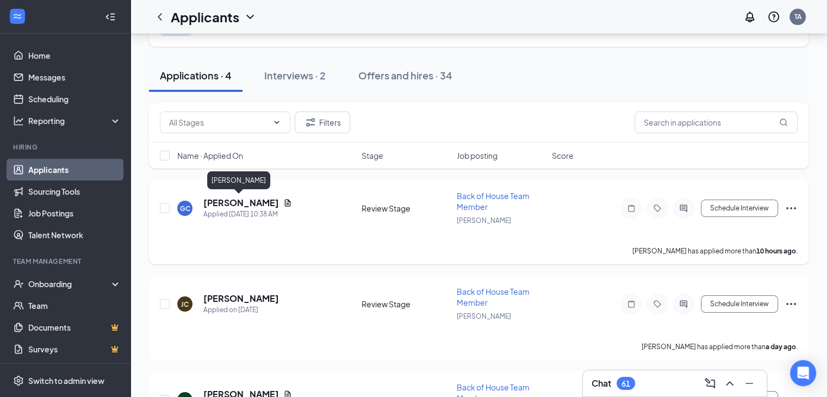
click at [203, 205] on h5 "[PERSON_NAME]" at bounding box center [241, 203] width 76 height 12
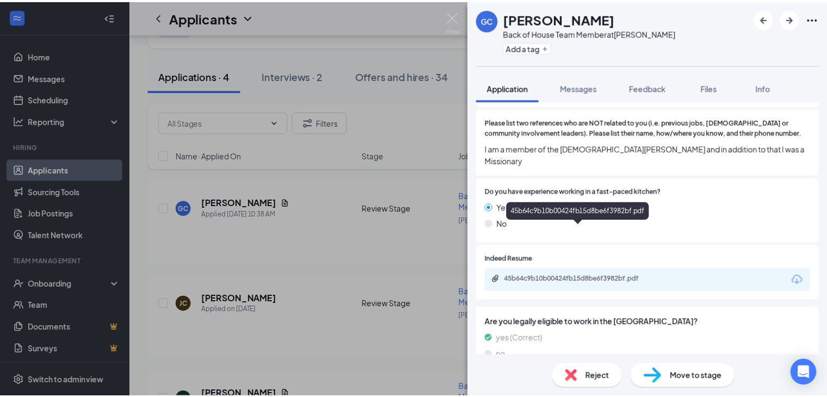
scroll to position [560, 0]
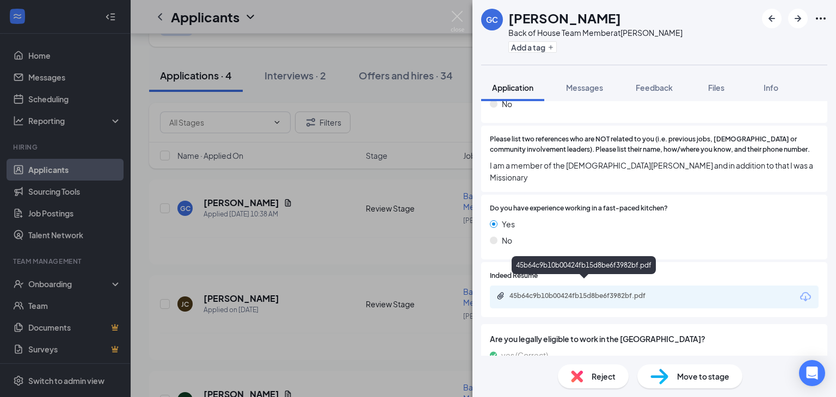
click at [598, 292] on div "45b64c9b10b00424fb15d8be6f3982bf.pdf" at bounding box center [585, 296] width 152 height 9
click at [455, 17] on img at bounding box center [457, 21] width 14 height 21
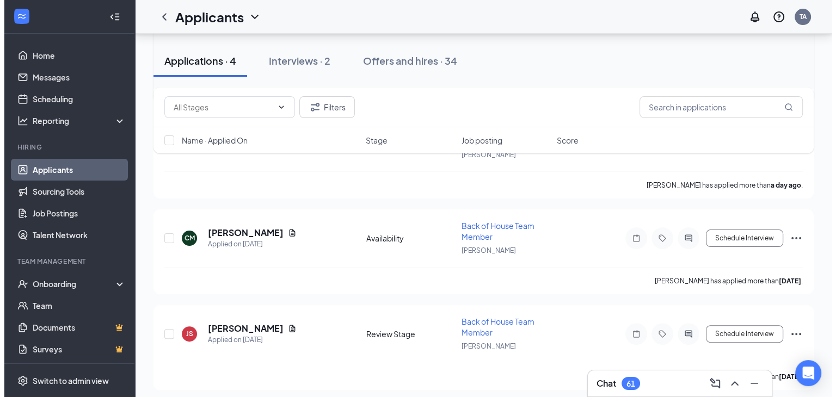
scroll to position [218, 0]
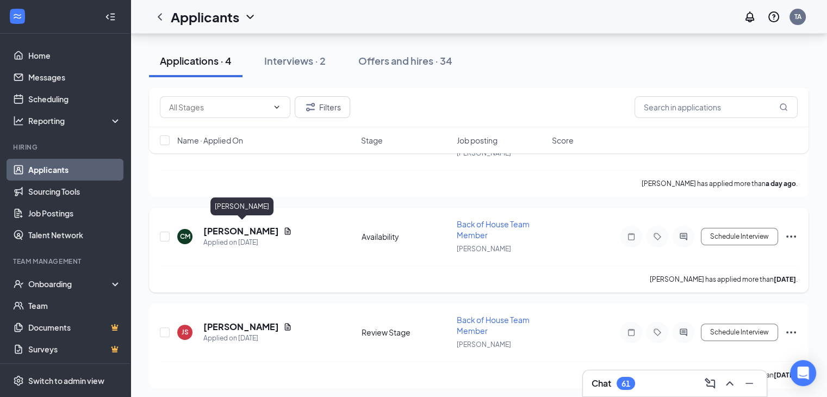
click at [274, 225] on h5 "[PERSON_NAME]" at bounding box center [241, 231] width 76 height 12
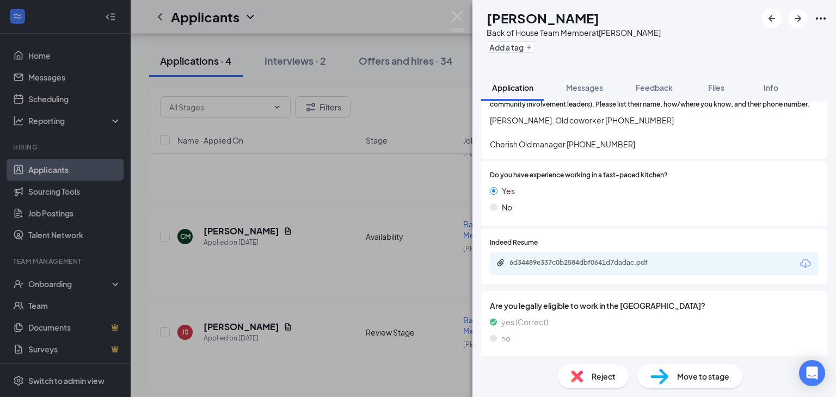
scroll to position [590, 0]
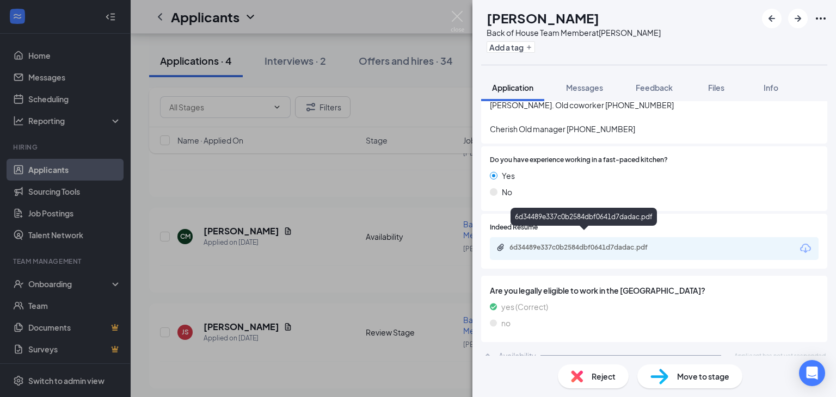
click at [627, 243] on div "6d34489e337c0b2584dbf0641d7dadac.pdf" at bounding box center [585, 247] width 152 height 9
